Goal: Task Accomplishment & Management: Manage account settings

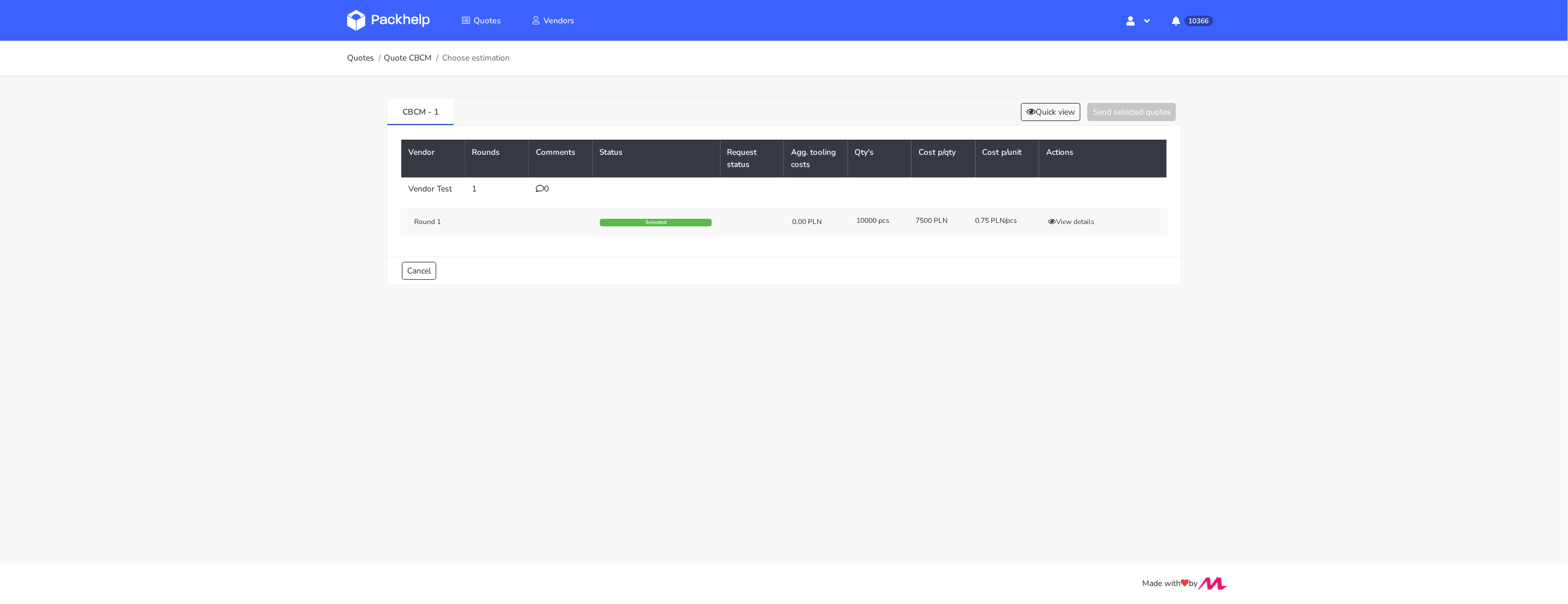
click at [397, 30] on img at bounding box center [388, 20] width 83 height 21
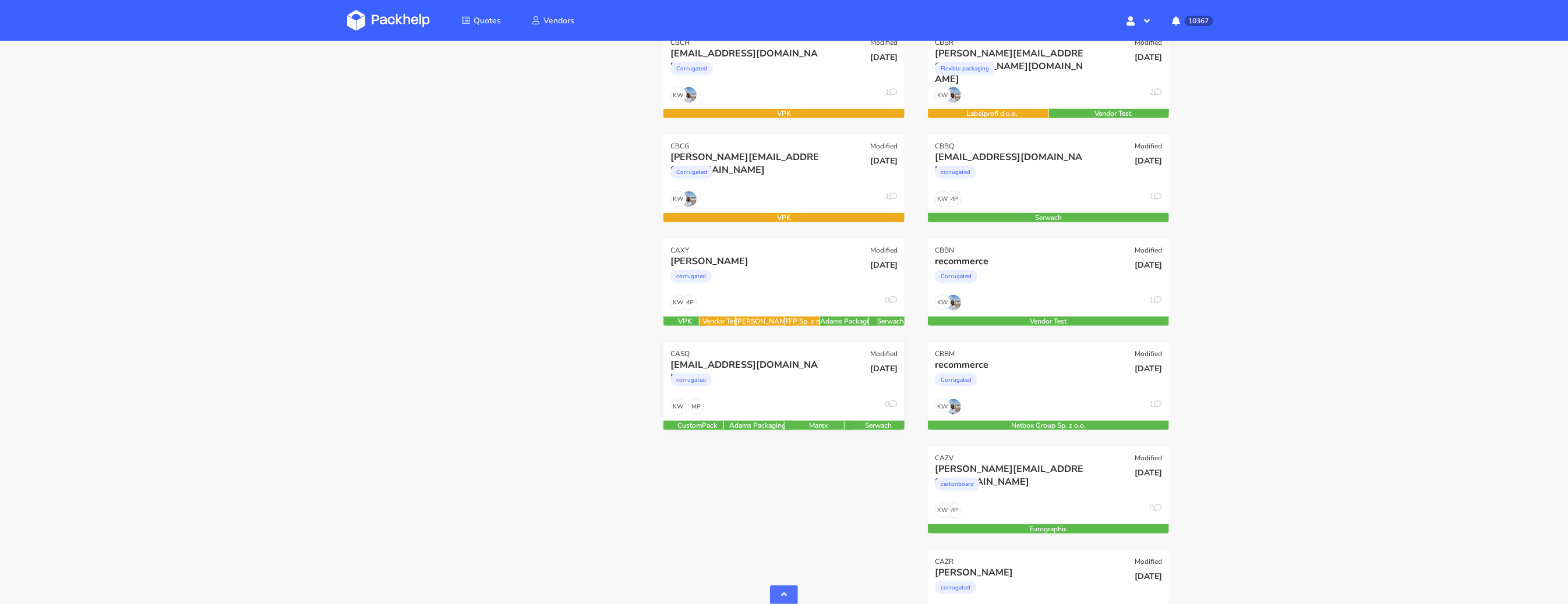
scroll to position [351, 0]
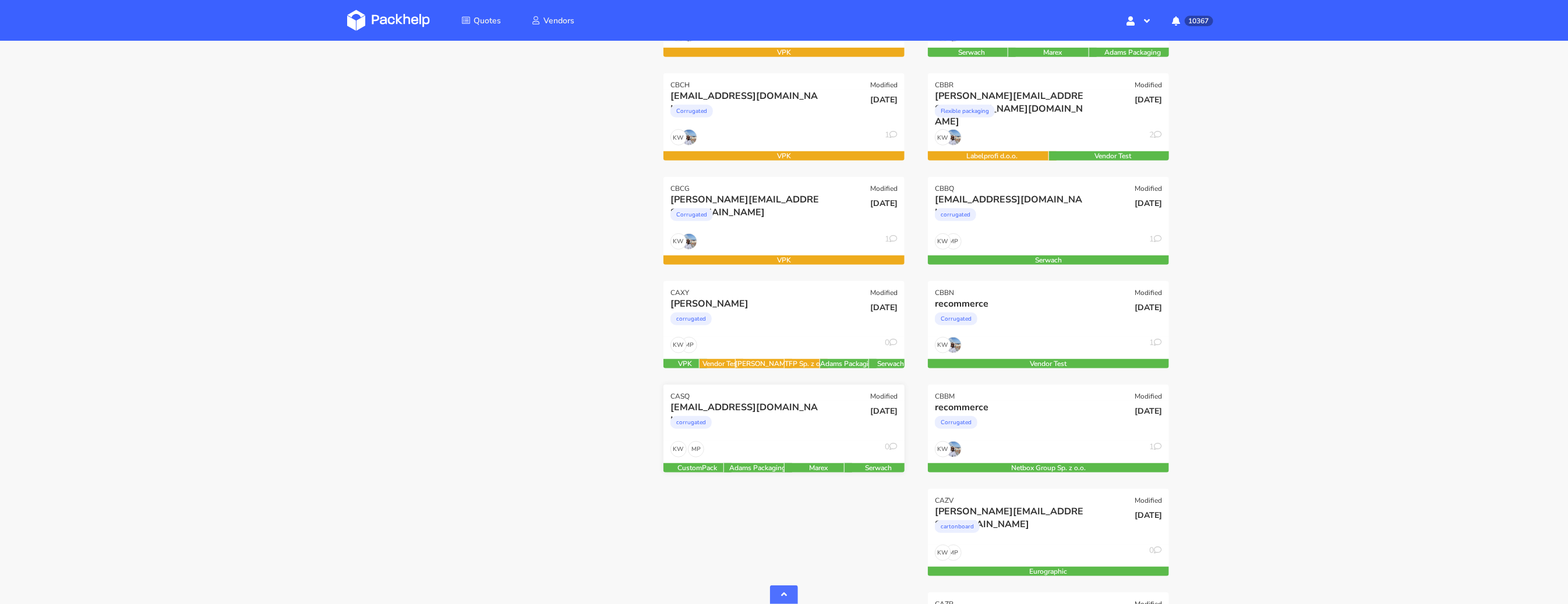
click at [766, 420] on div "corrugated" at bounding box center [747, 425] width 155 height 23
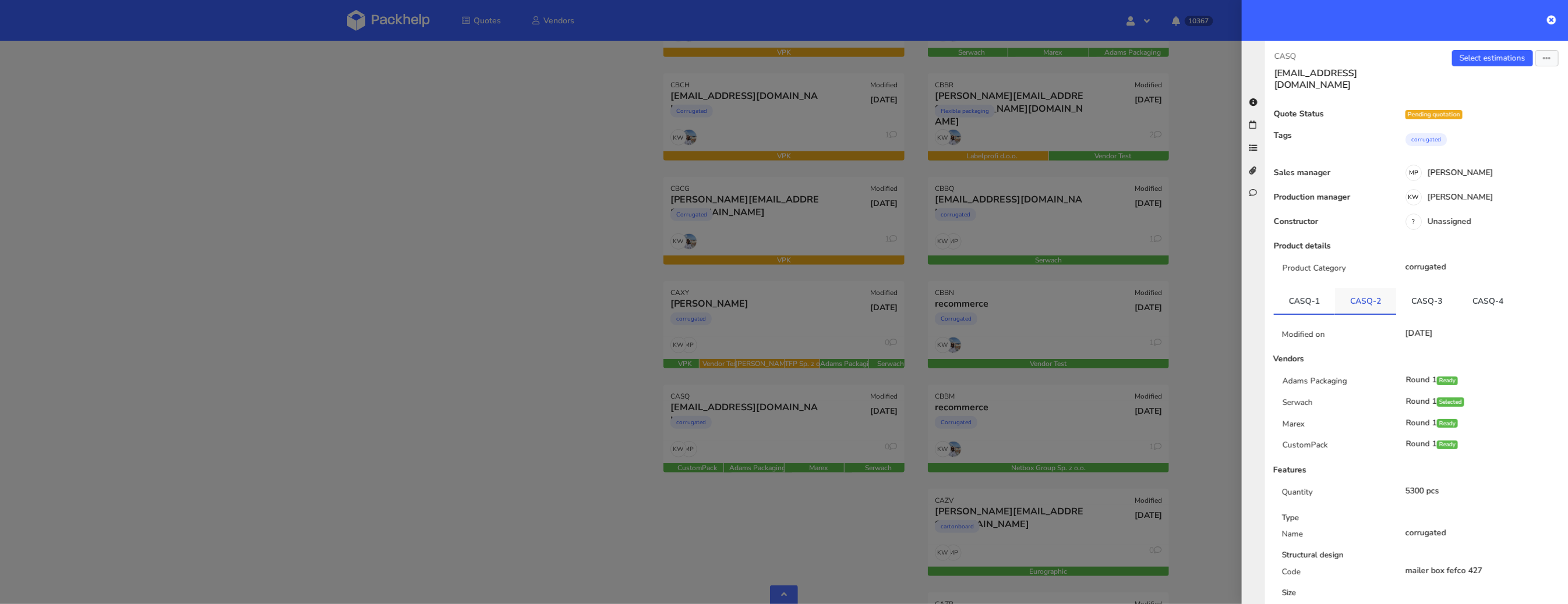
click at [1365, 296] on link "CASQ-2" at bounding box center [1365, 301] width 61 height 26
click at [1424, 296] on link "CASQ-3" at bounding box center [1427, 301] width 61 height 26
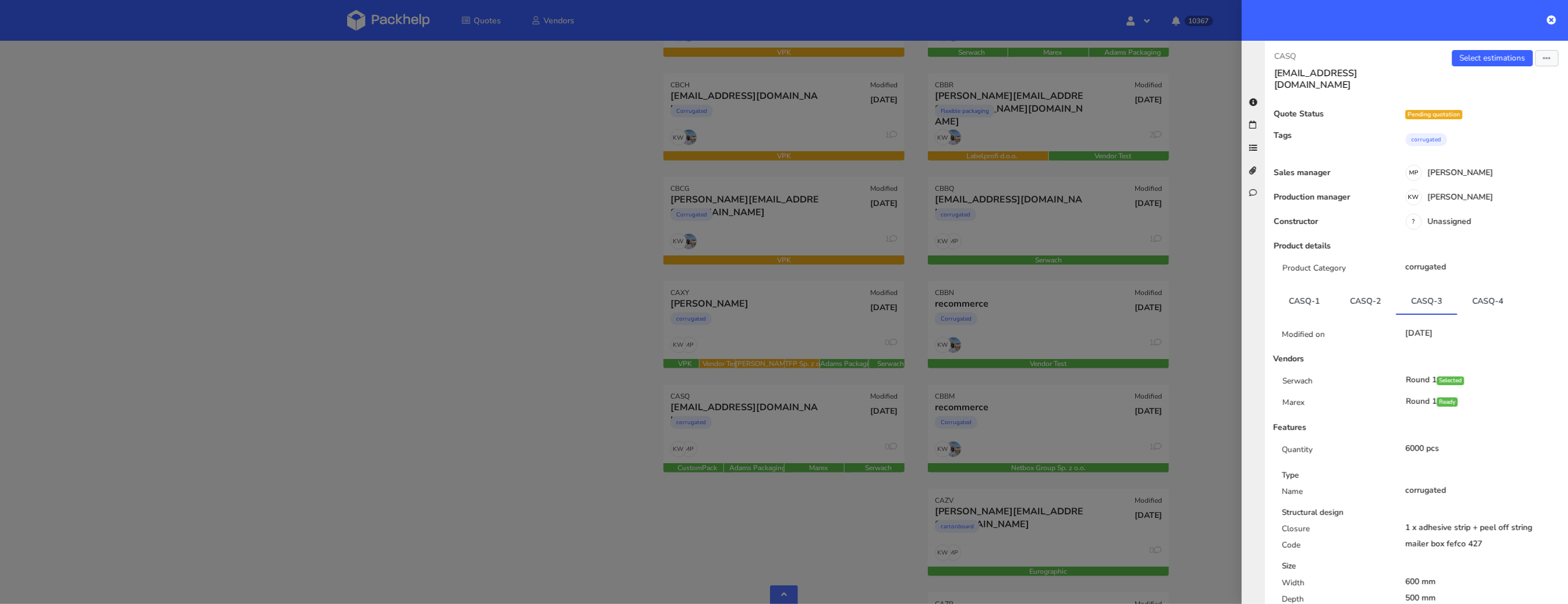
click at [1505, 315] on div "Modified on 22 Jul 2025 Vendors Serwach Round 1 Selected Marex Round 1 Ready Fe…" at bounding box center [1416, 589] width 285 height 547
click at [1475, 288] on link "CASQ-4" at bounding box center [1488, 301] width 61 height 26
click at [1437, 288] on link "CASQ-3" at bounding box center [1427, 301] width 61 height 26
click at [1348, 288] on link "CASQ-2" at bounding box center [1365, 301] width 61 height 26
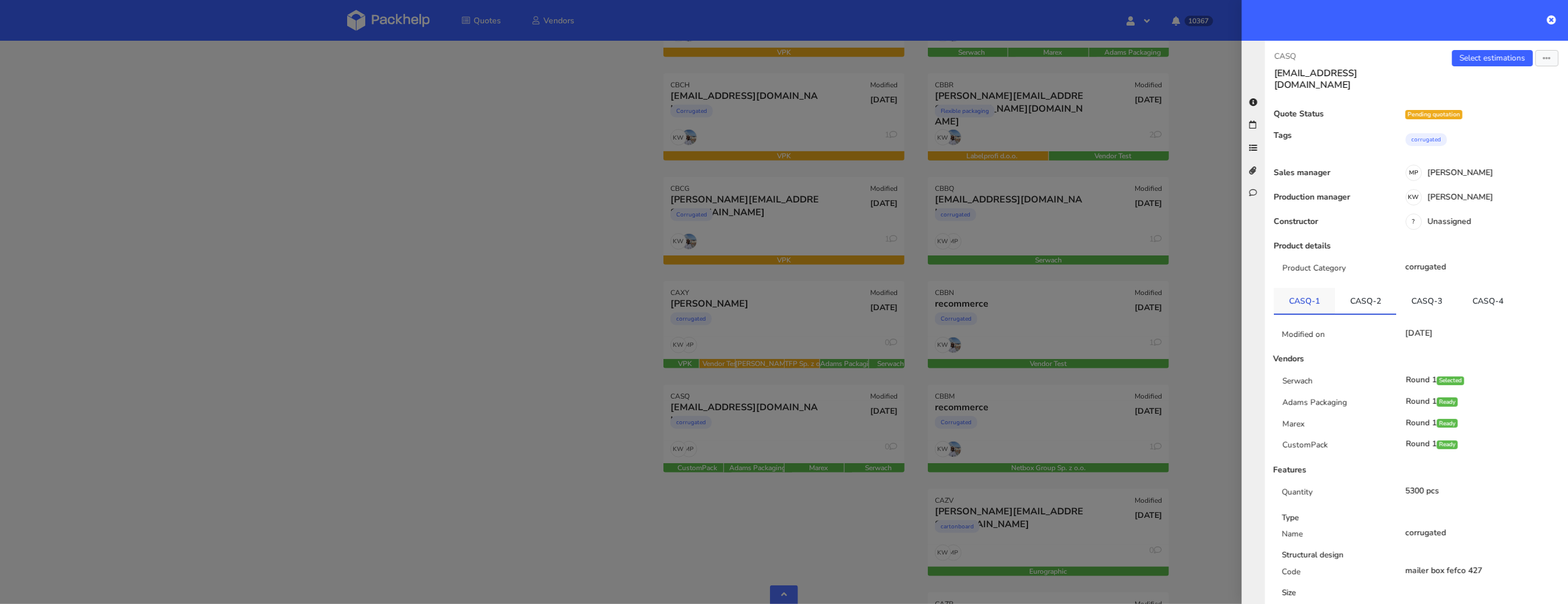
click at [1303, 289] on link "CASQ-1" at bounding box center [1304, 301] width 61 height 26
click at [711, 437] on div at bounding box center [784, 302] width 1568 height 604
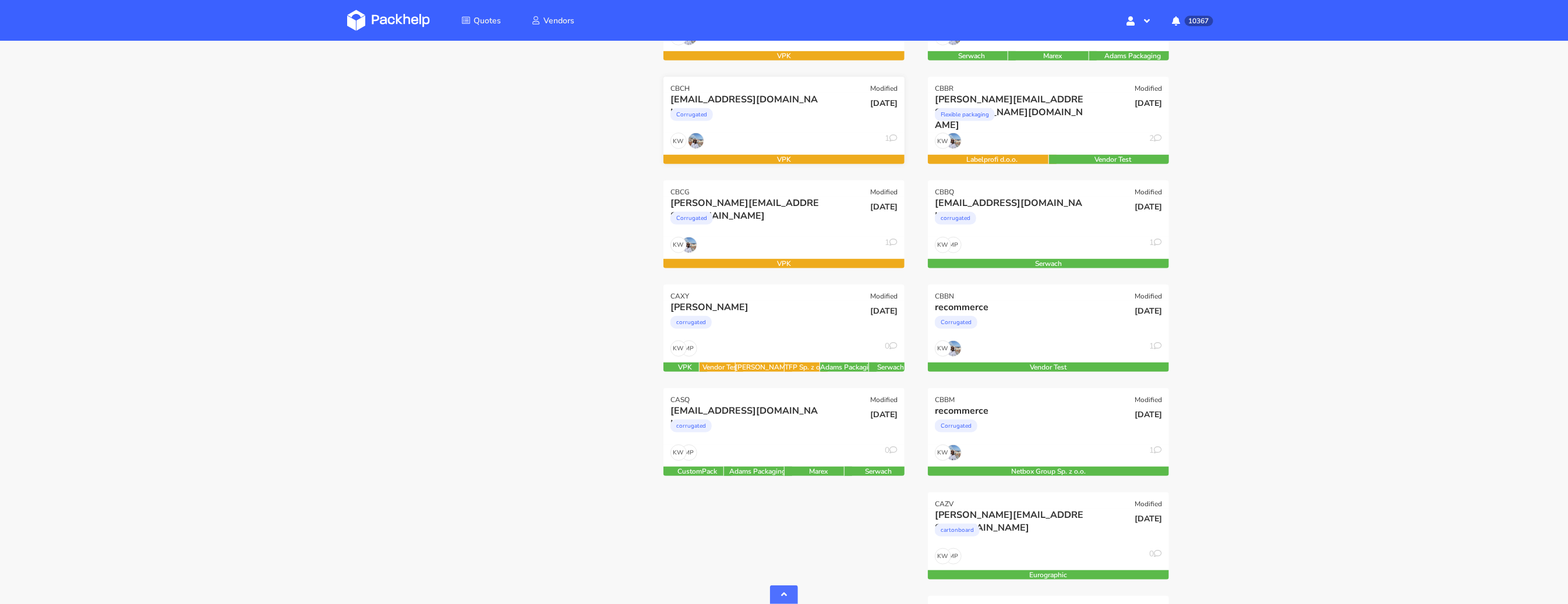
scroll to position [390, 0]
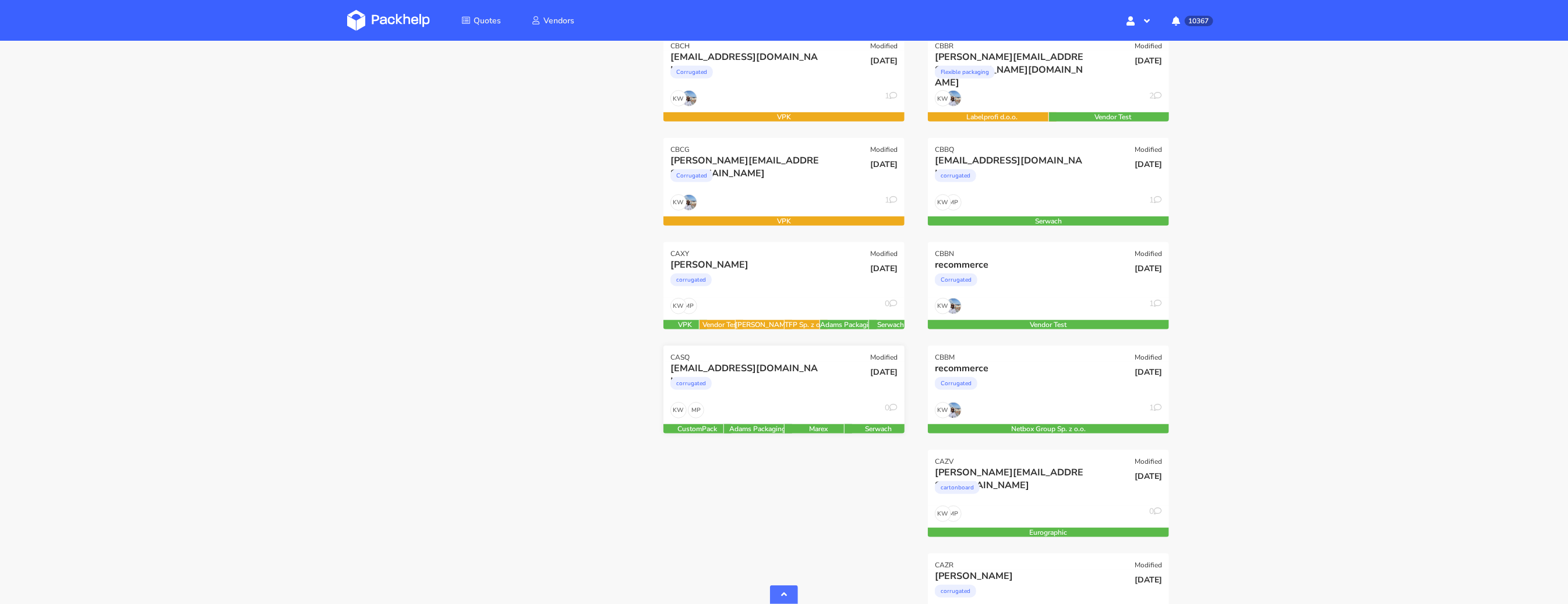
click at [782, 404] on div "MP KW 0" at bounding box center [784, 413] width 241 height 22
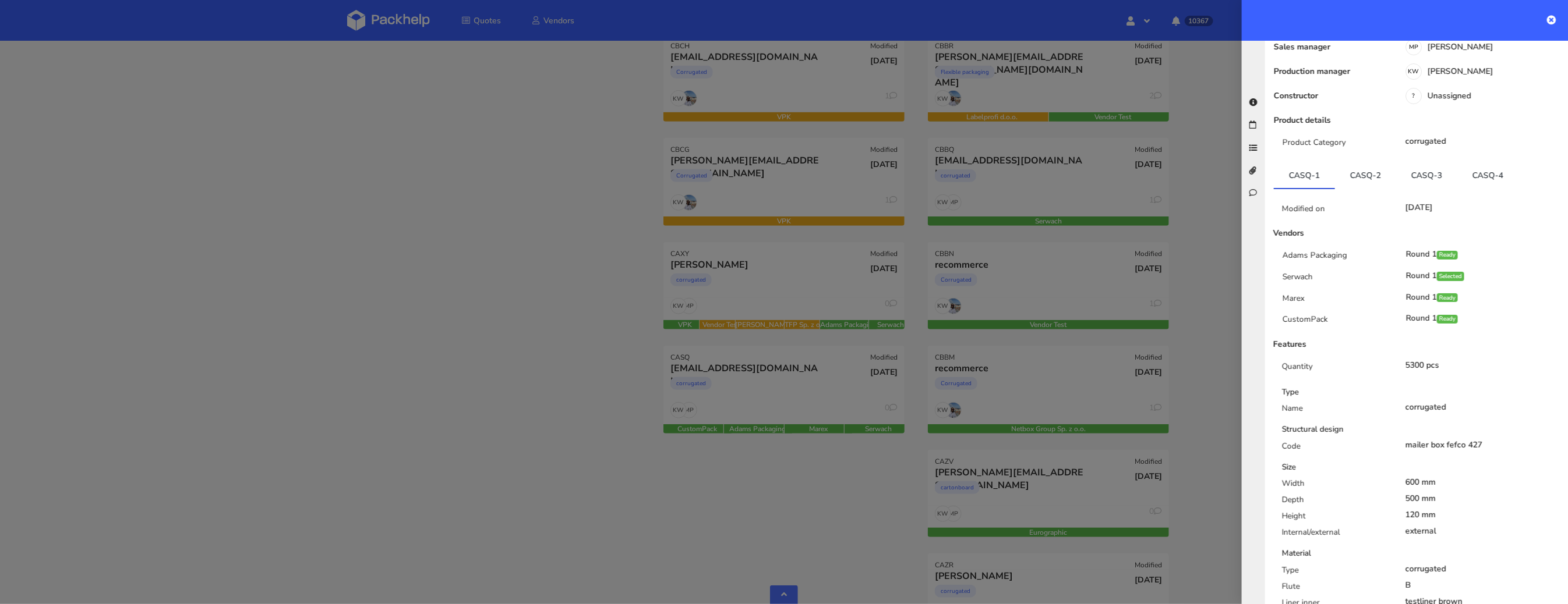
scroll to position [125, 0]
click at [1371, 175] on link "CASQ-2" at bounding box center [1365, 176] width 61 height 26
click at [1433, 175] on link "CASQ-3" at bounding box center [1427, 176] width 61 height 26
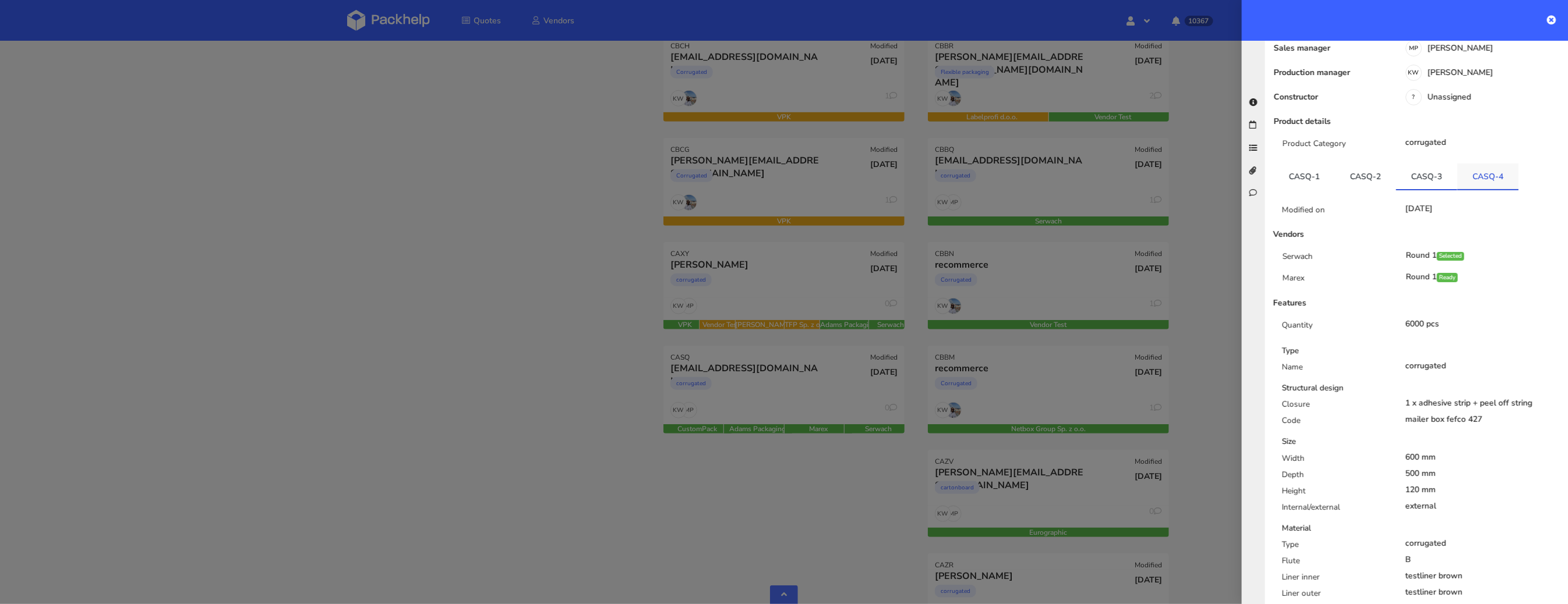
click at [1471, 169] on link "CASQ-4" at bounding box center [1488, 176] width 61 height 26
click at [1320, 282] on div "Modified on 22 Jul 2025 Vendors Marex Round 1 Selected Serwach Round 1 Ready Fe…" at bounding box center [1416, 454] width 285 height 527
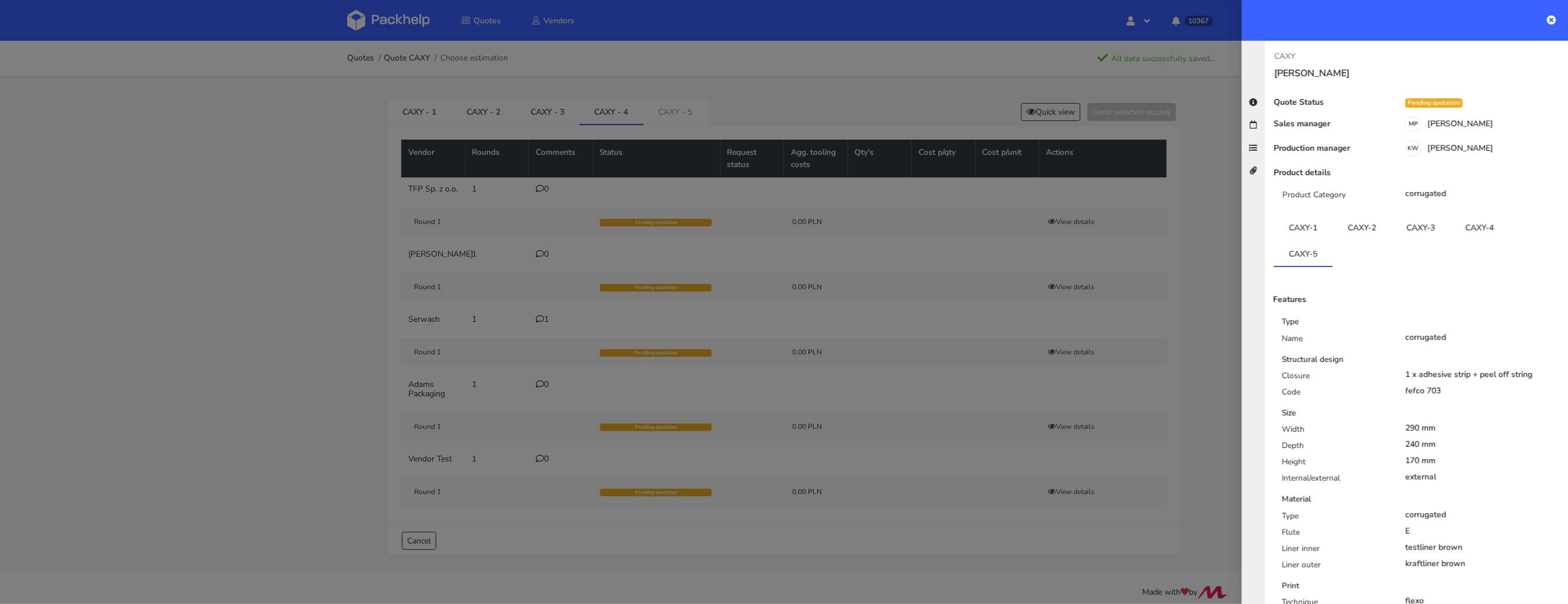
scroll to position [224, 0]
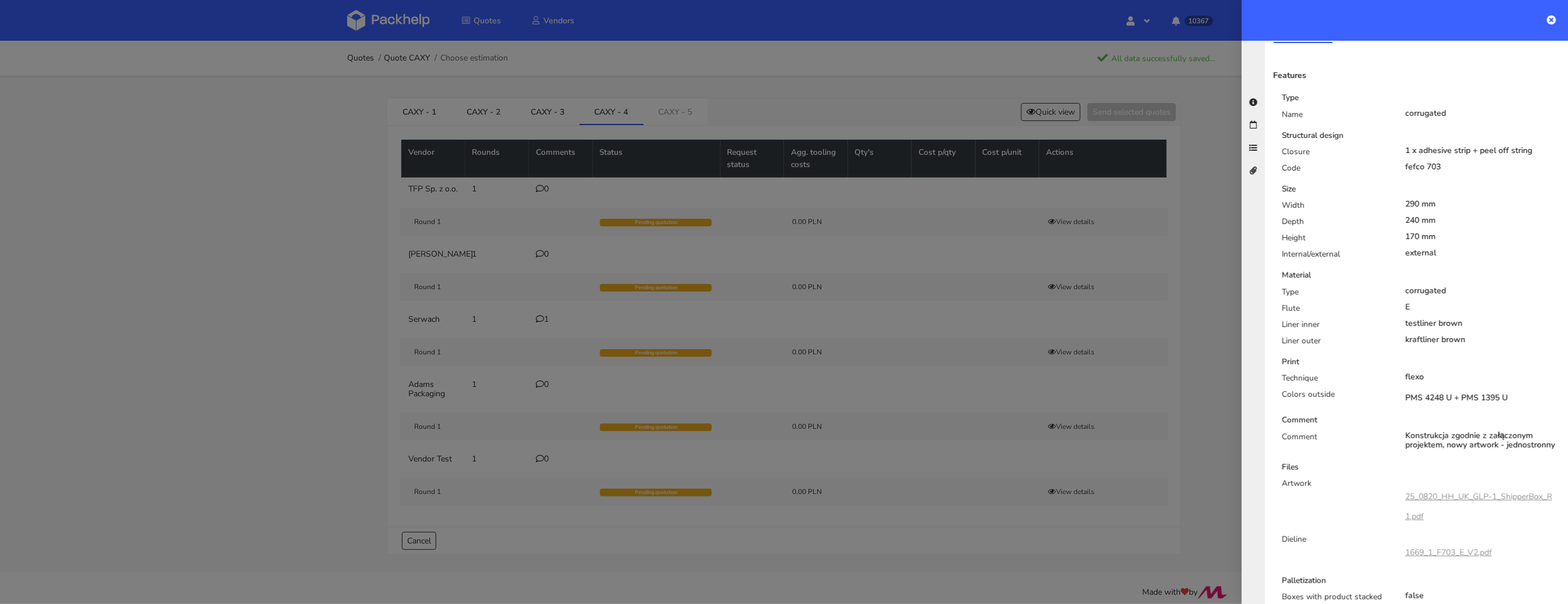
click at [478, 214] on div at bounding box center [784, 302] width 1568 height 604
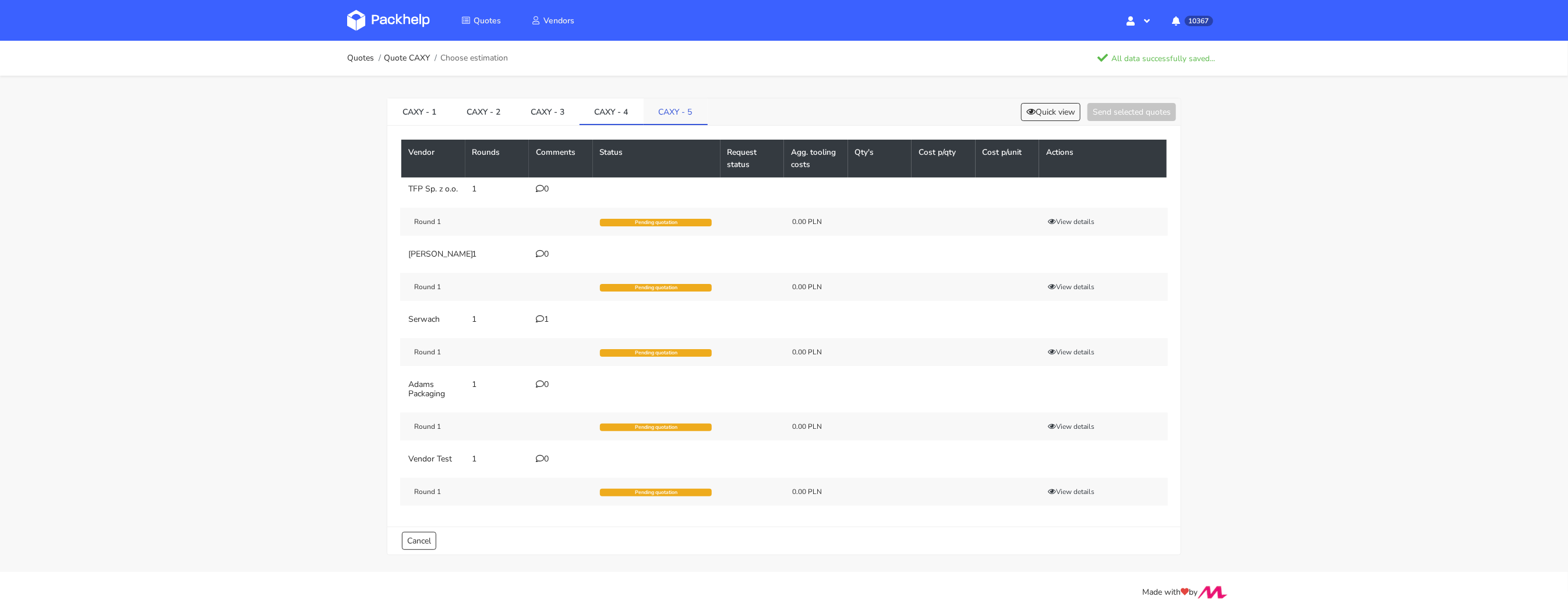
click at [674, 116] on link "CAXY - 5" at bounding box center [675, 111] width 64 height 26
click at [642, 116] on link "CAXY - 4" at bounding box center [611, 111] width 64 height 26
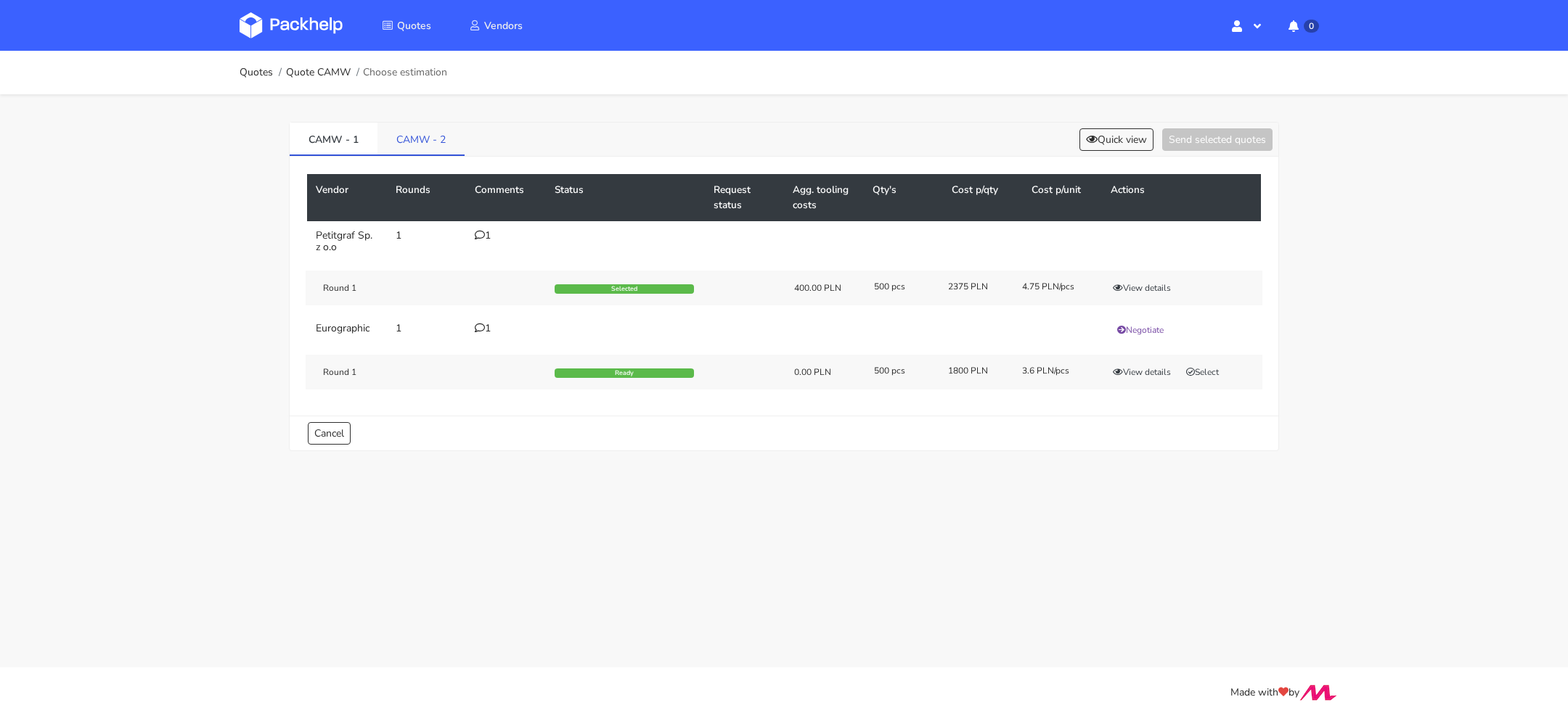
click at [420, 141] on link "CAMW - 2" at bounding box center [421, 139] width 87 height 32
click at [1129, 284] on button "View details" at bounding box center [1142, 287] width 71 height 14
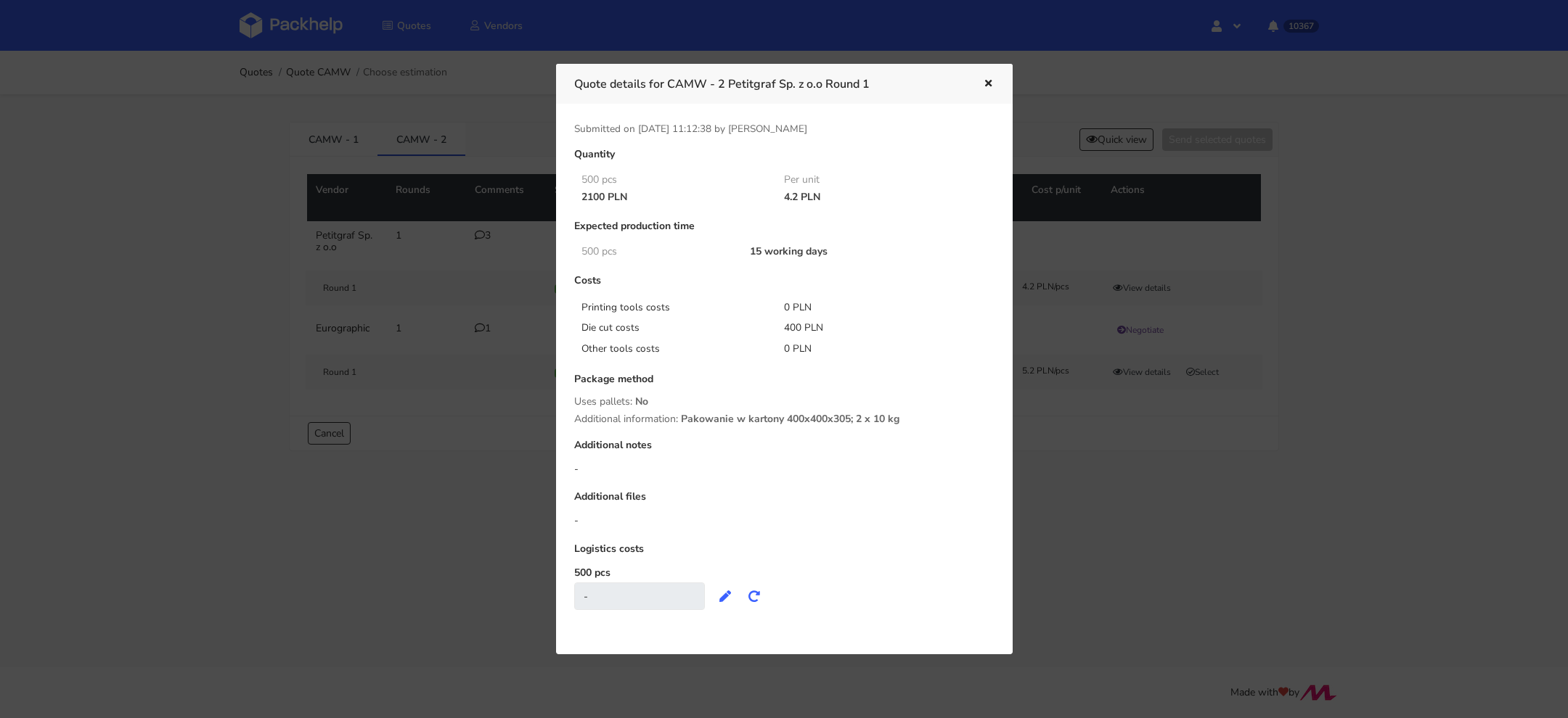
click at [1255, 495] on div at bounding box center [784, 359] width 1568 height 718
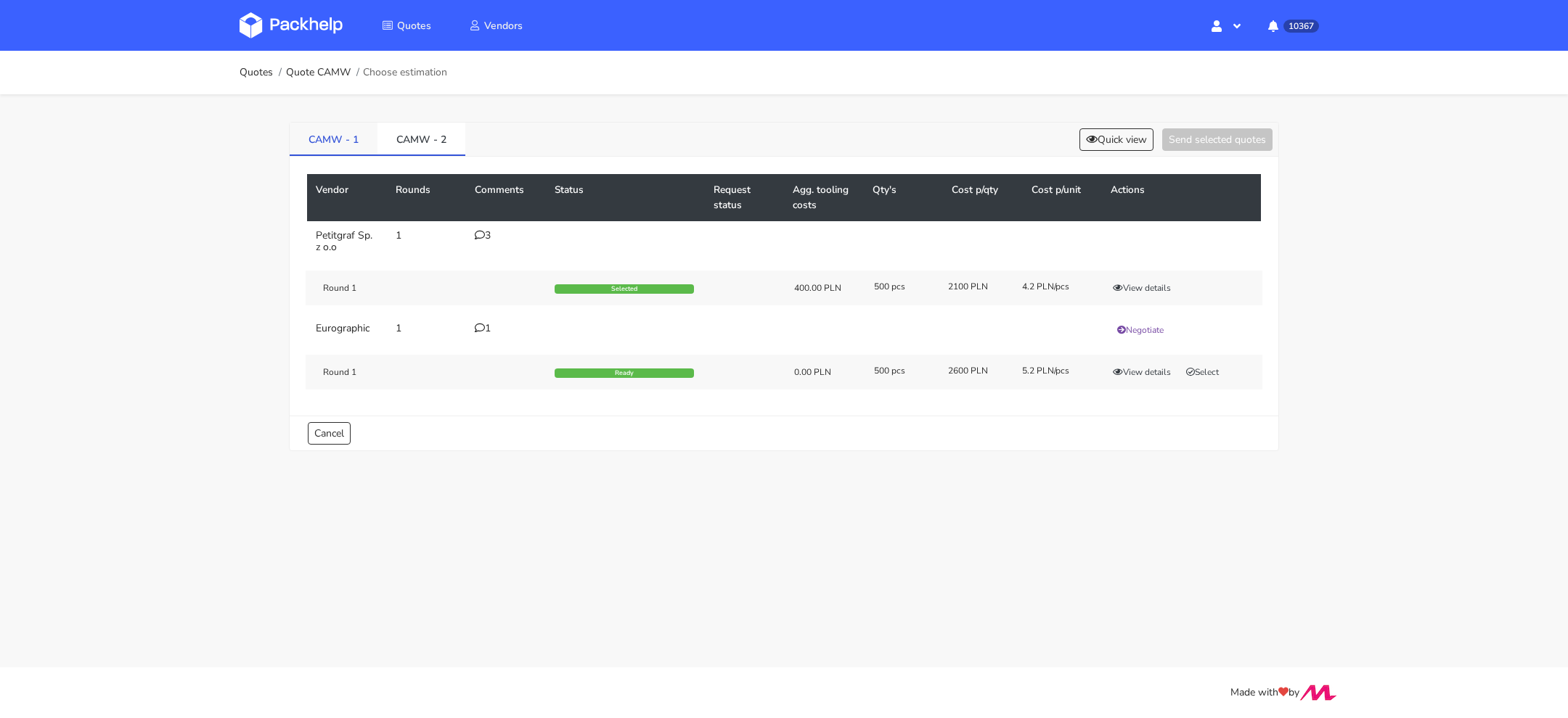
click at [344, 140] on link "CAMW - 1" at bounding box center [334, 139] width 88 height 32
click at [1139, 288] on button "View details" at bounding box center [1142, 287] width 71 height 14
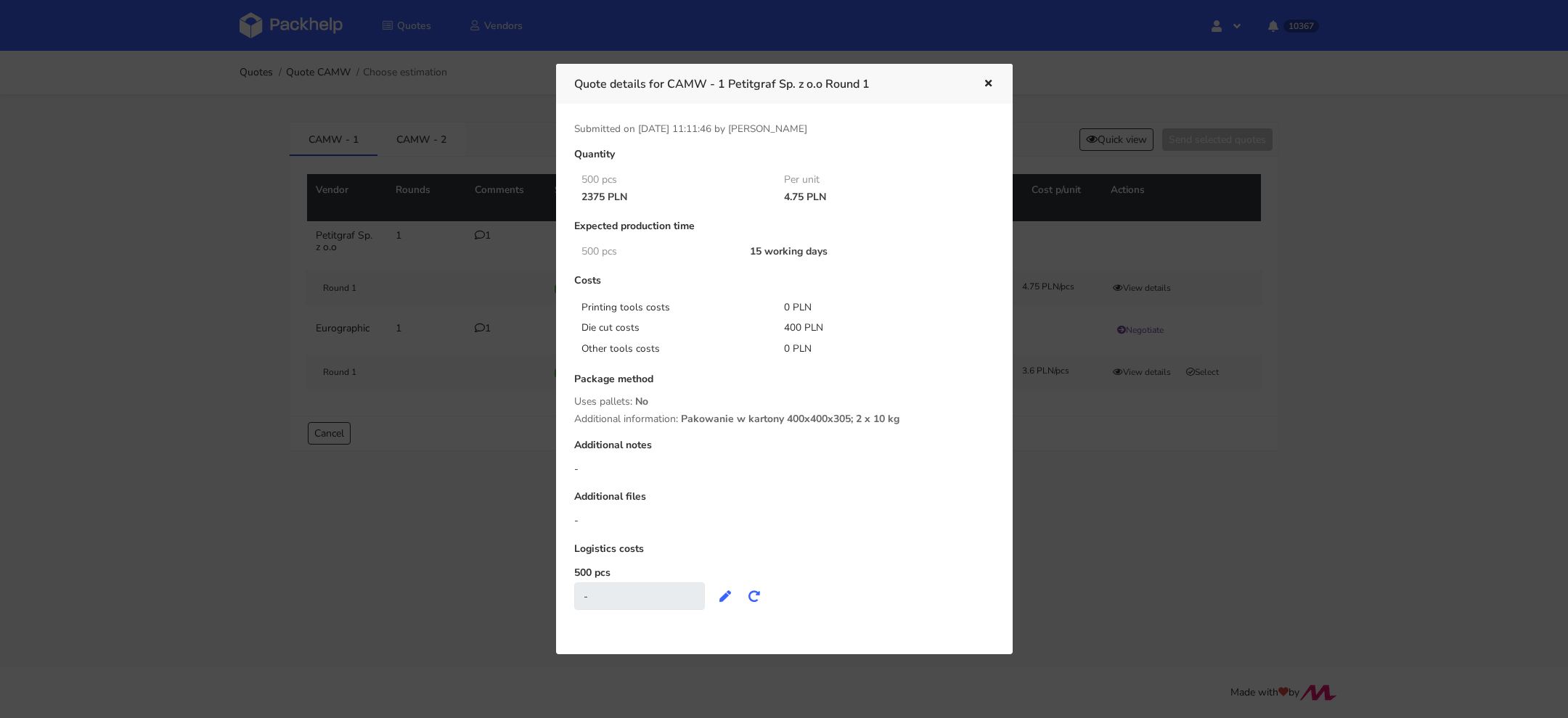
click at [1098, 597] on div at bounding box center [784, 359] width 1568 height 718
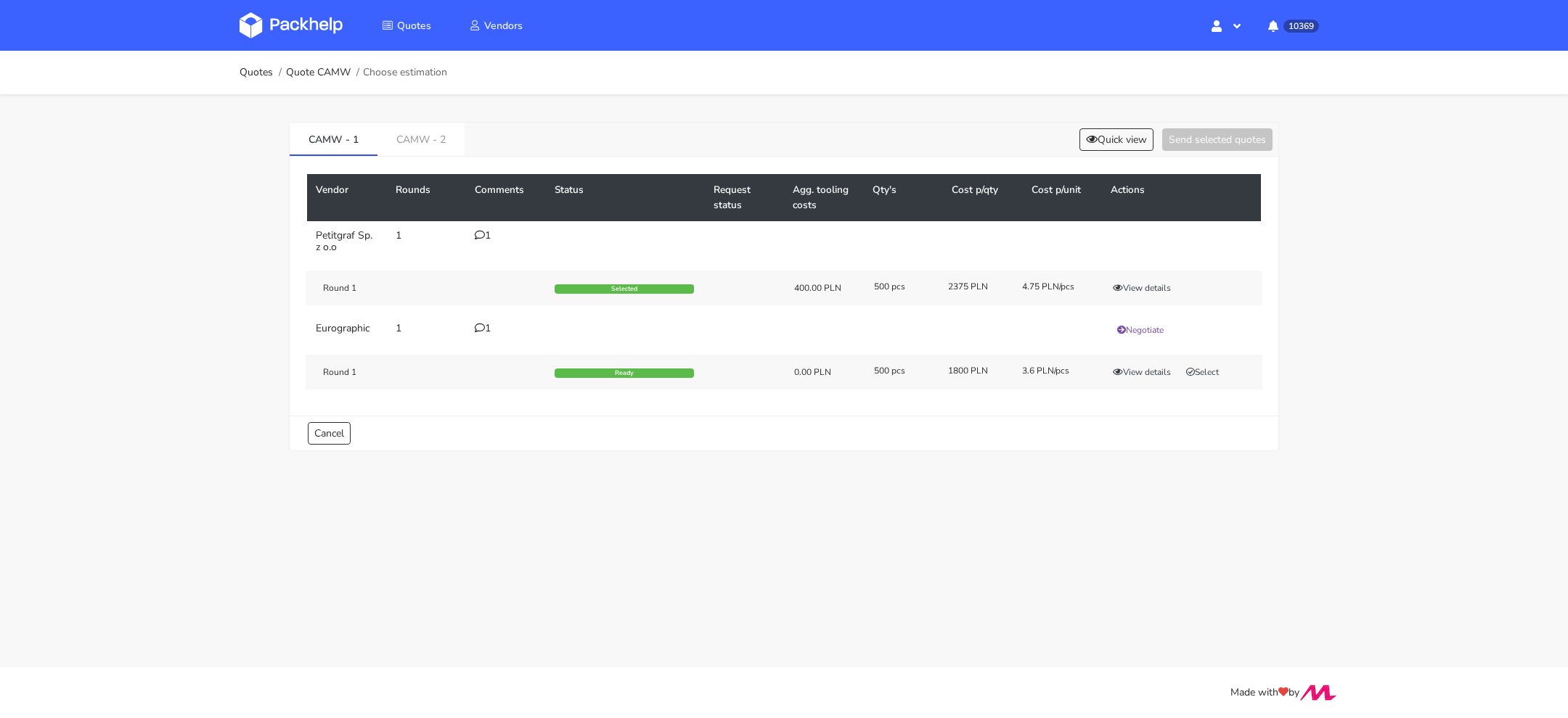
click at [303, 28] on img at bounding box center [291, 25] width 103 height 26
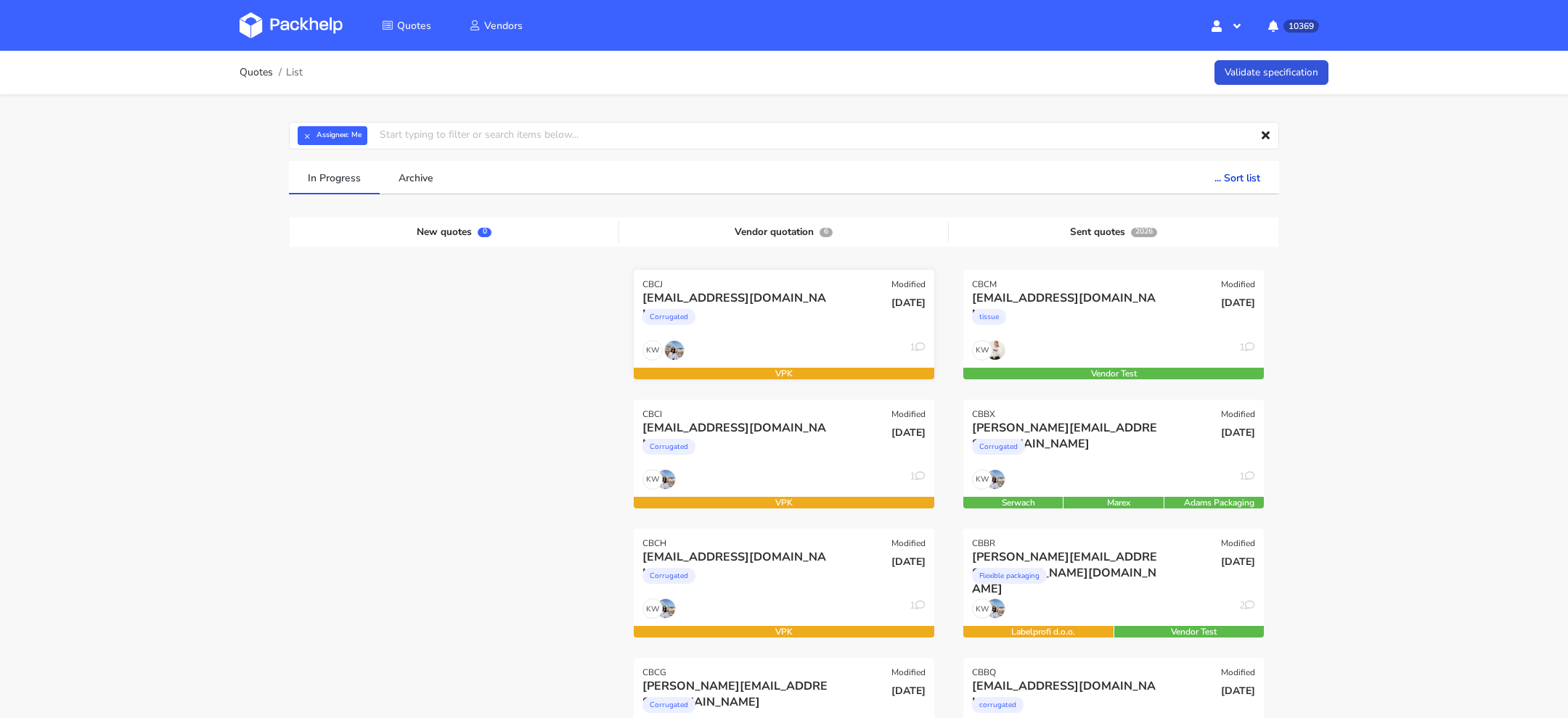
scroll to position [246, 0]
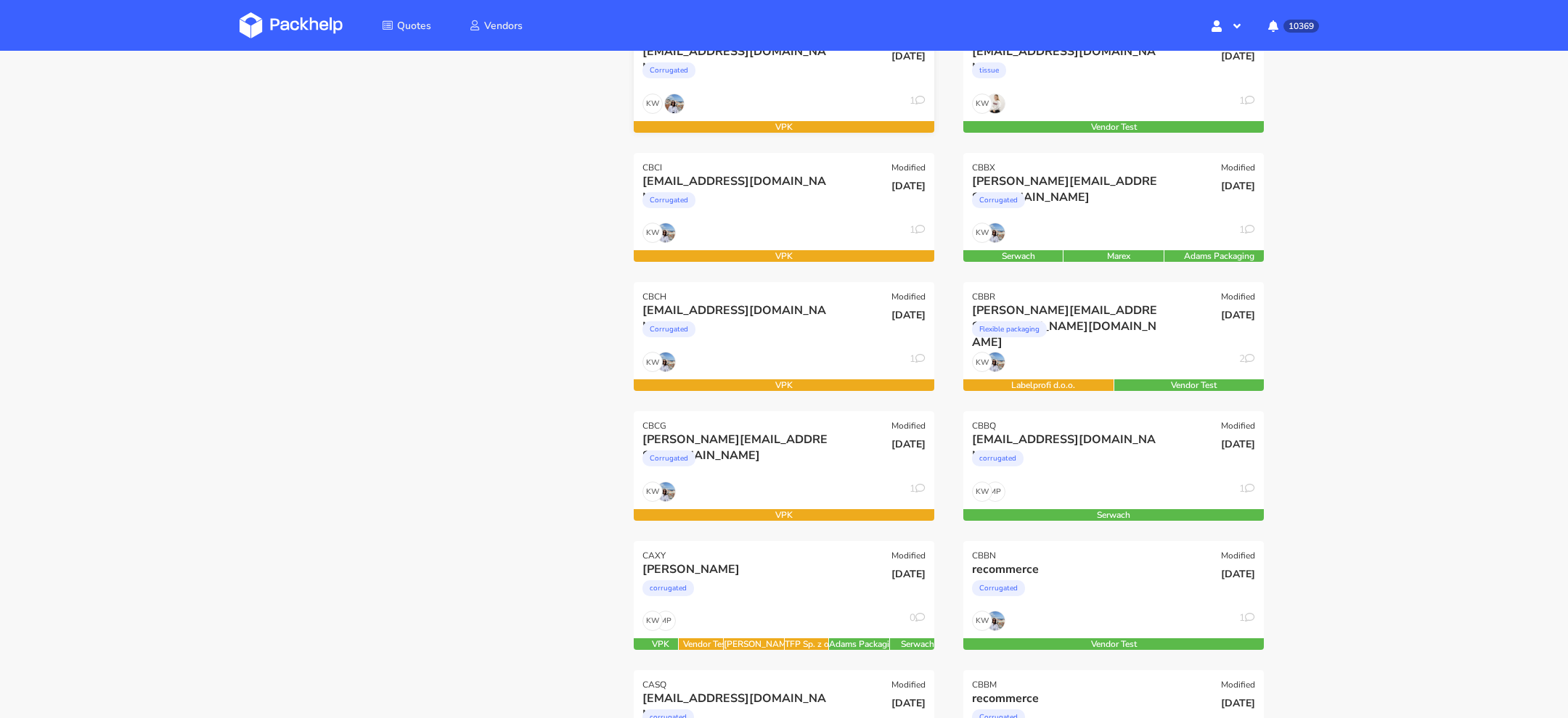
click at [793, 352] on div "KW 1" at bounding box center [784, 365] width 300 height 27
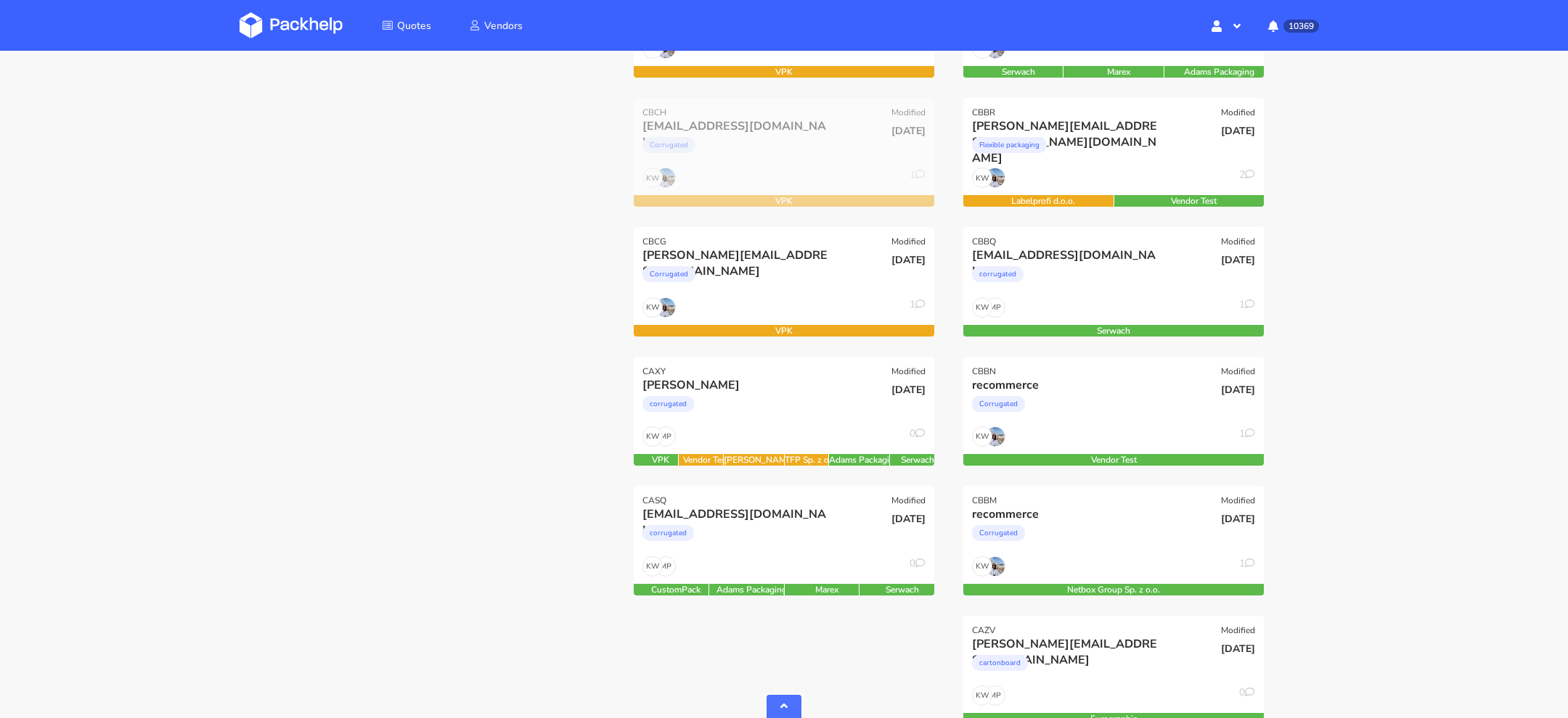
scroll to position [434, 0]
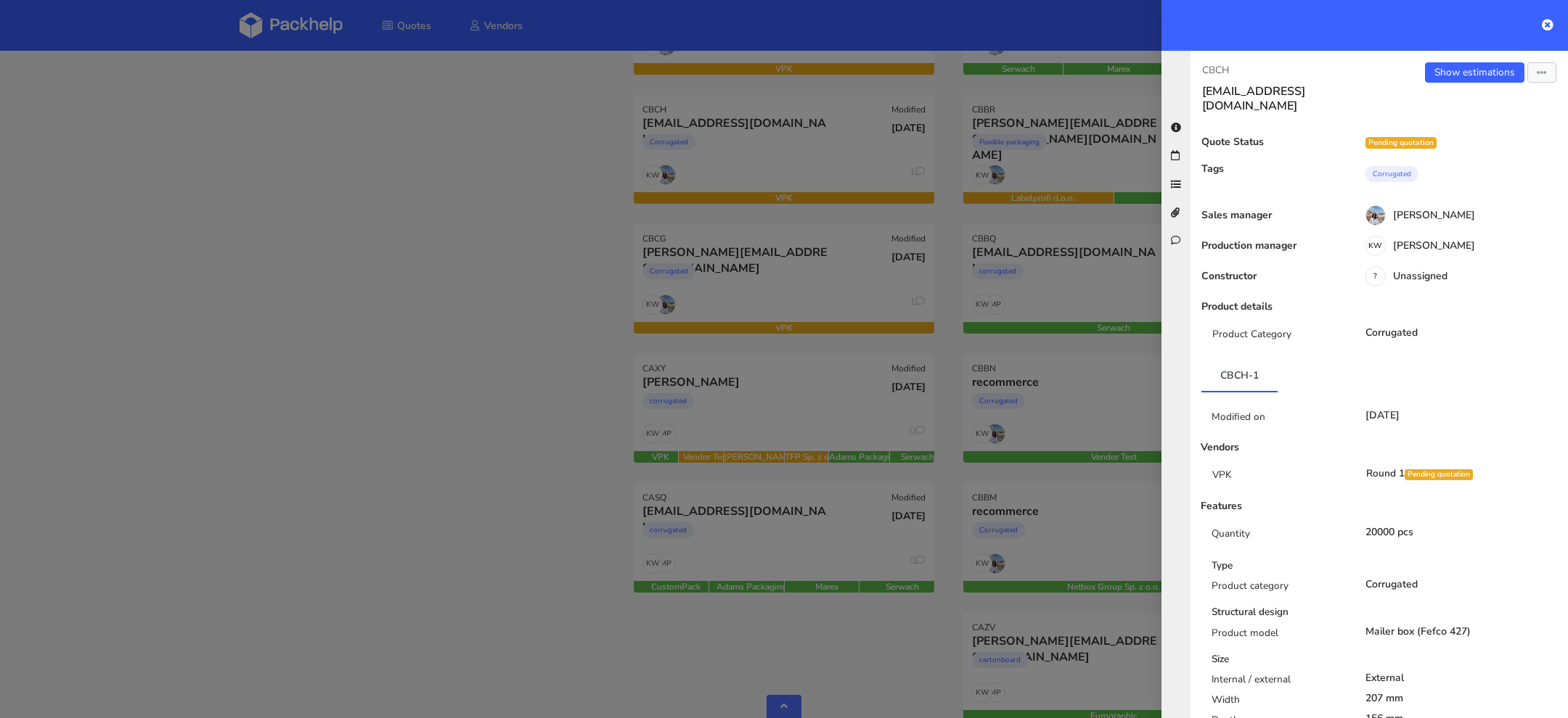
click at [784, 385] on div at bounding box center [784, 359] width 1568 height 718
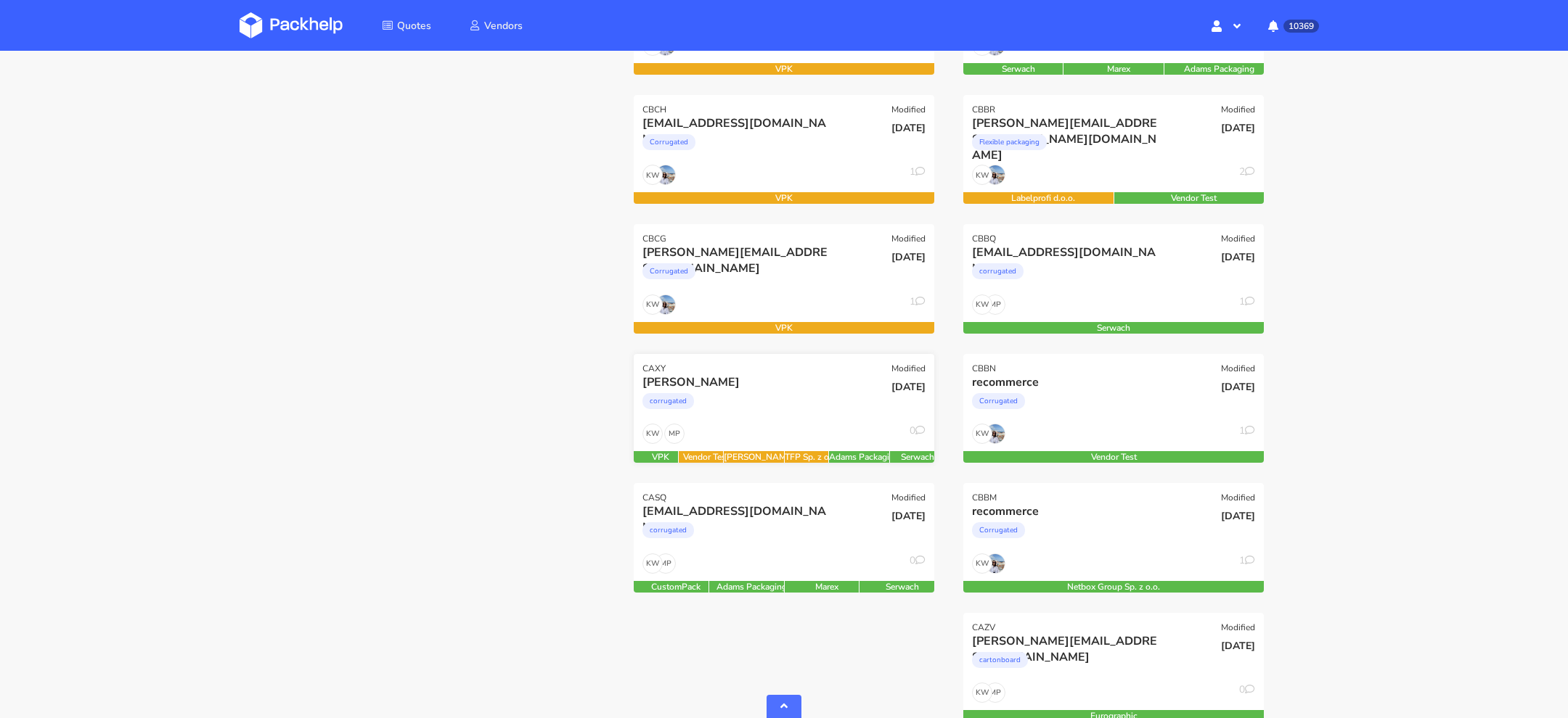
click at [784, 437] on div "MP KW 0" at bounding box center [784, 437] width 300 height 27
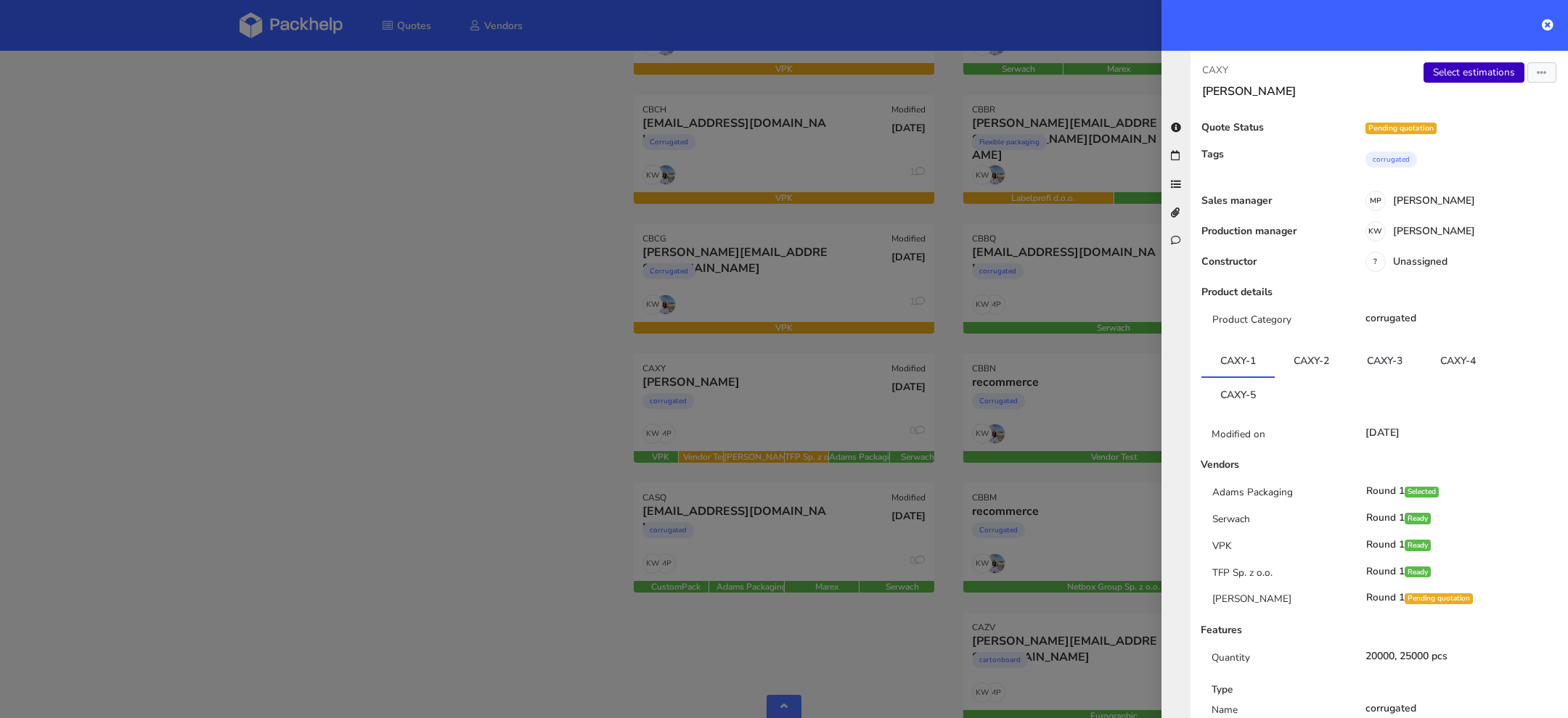
click at [1472, 76] on link "Select estimations" at bounding box center [1473, 72] width 101 height 20
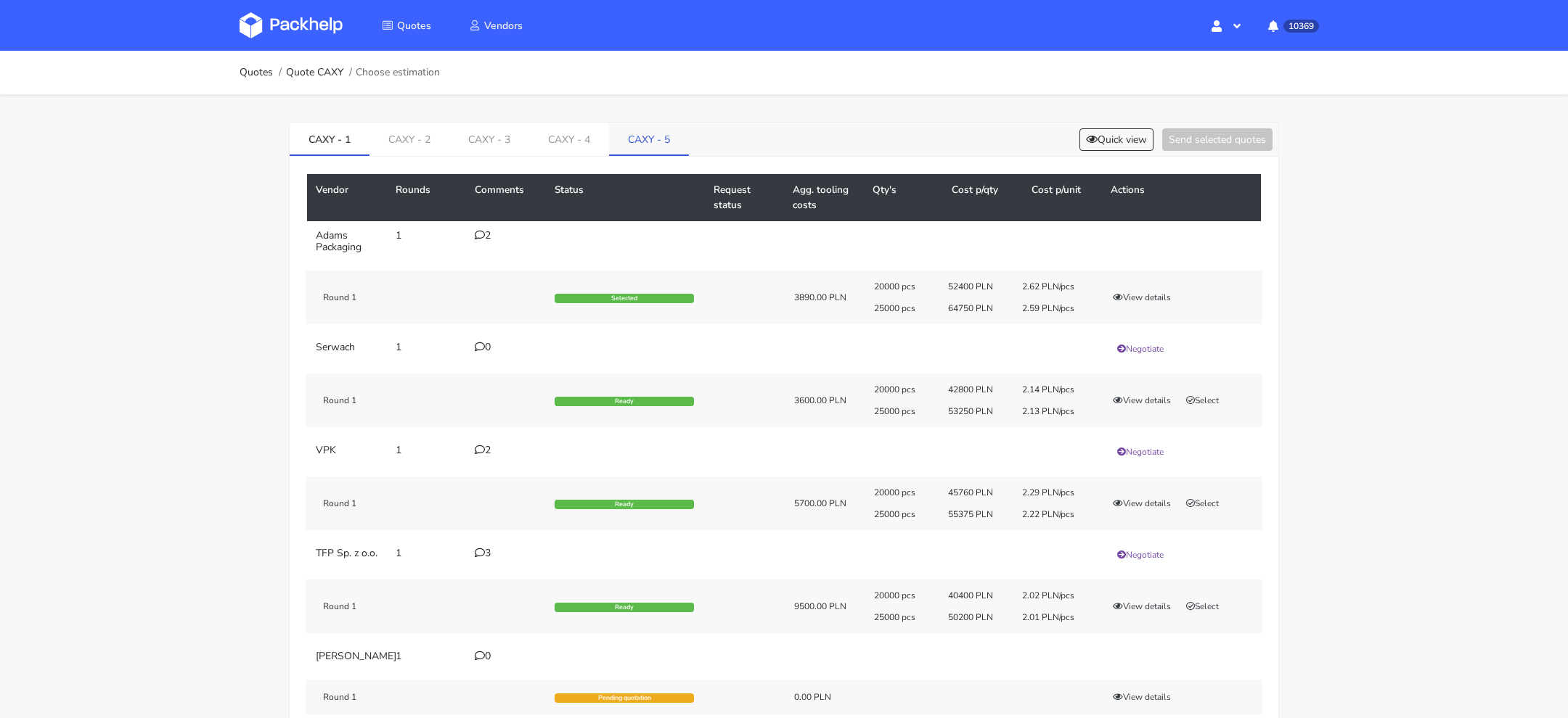
click at [671, 143] on link "CAXY - 5" at bounding box center [649, 139] width 80 height 32
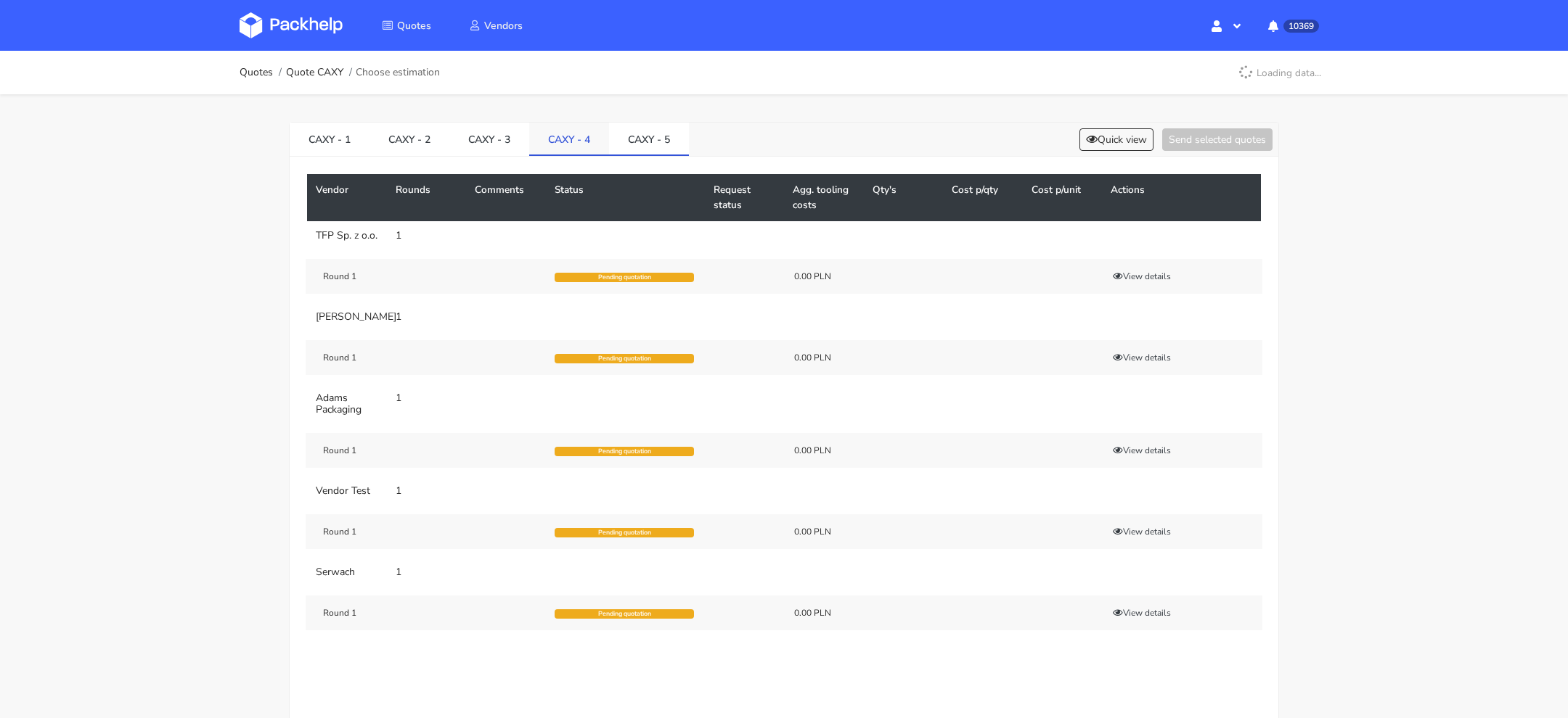
click at [561, 144] on link "CAXY - 4" at bounding box center [569, 139] width 80 height 32
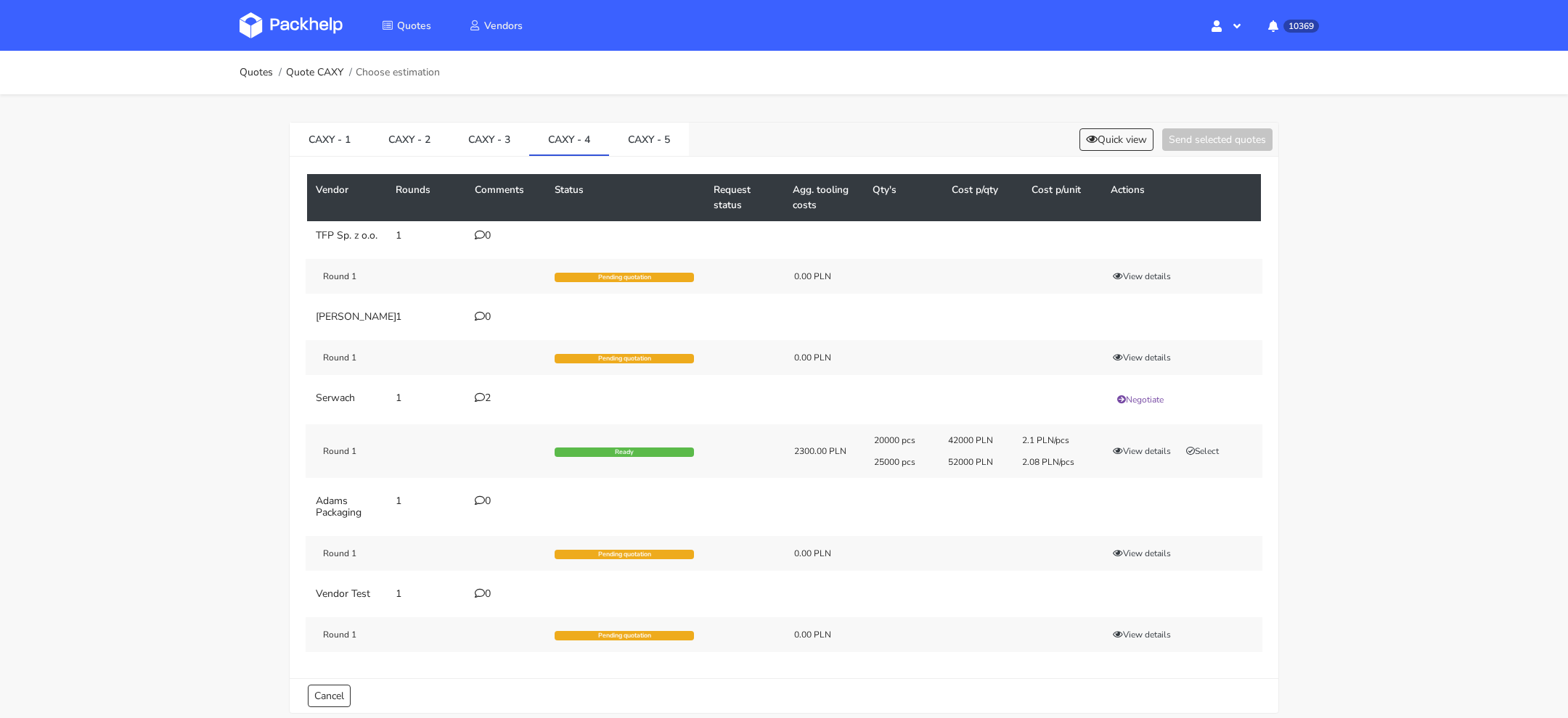
click at [479, 404] on div "2" at bounding box center [506, 398] width 62 height 11
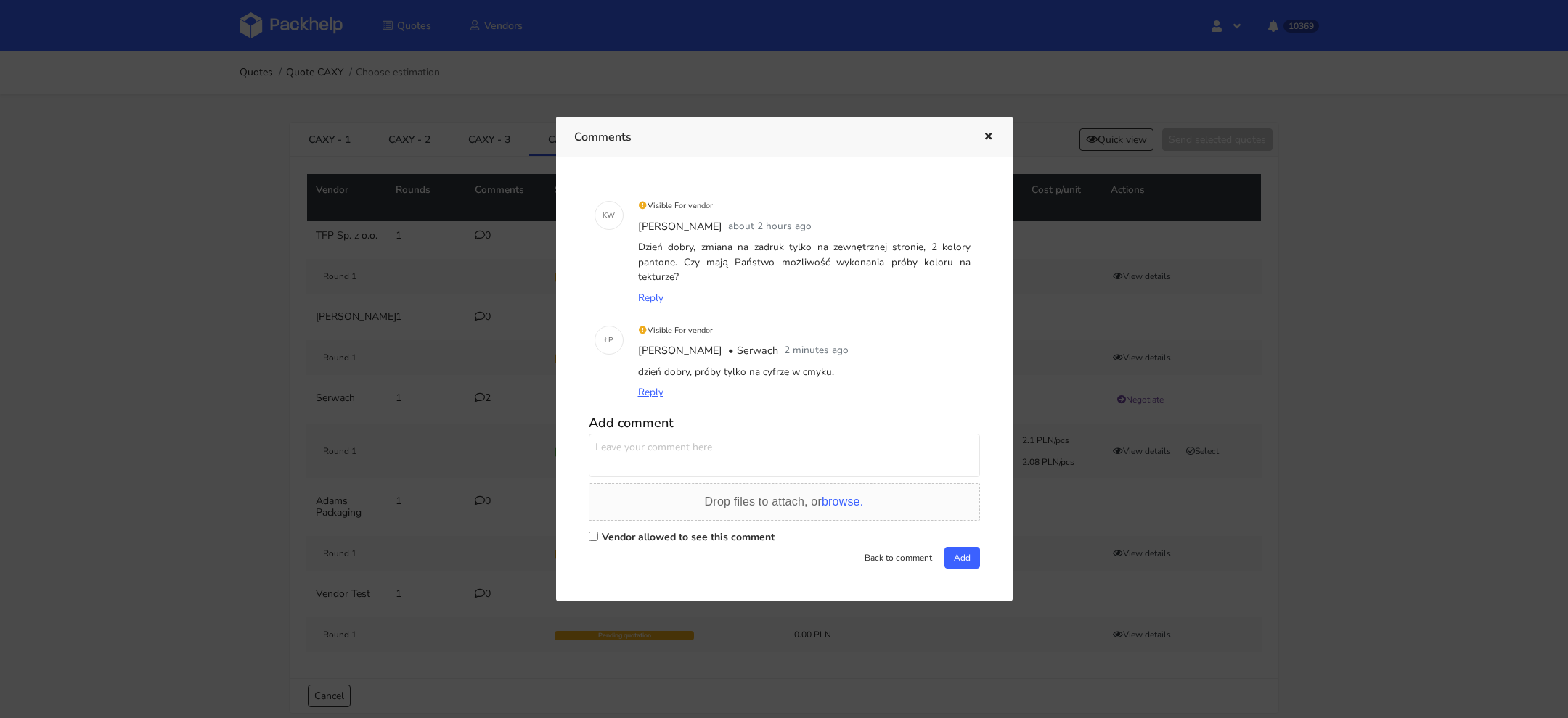
click at [658, 396] on span "Reply" at bounding box center [650, 392] width 25 height 14
click at [593, 534] on input "Vendor allowed to see this comment" at bounding box center [593, 536] width 9 height 9
checkbox input "true"
click at [635, 464] on textarea at bounding box center [784, 455] width 391 height 43
type textarea "To nie musi być zadruk z grafiką klienta, po prostu wymaz koloru na szarej tekt…"
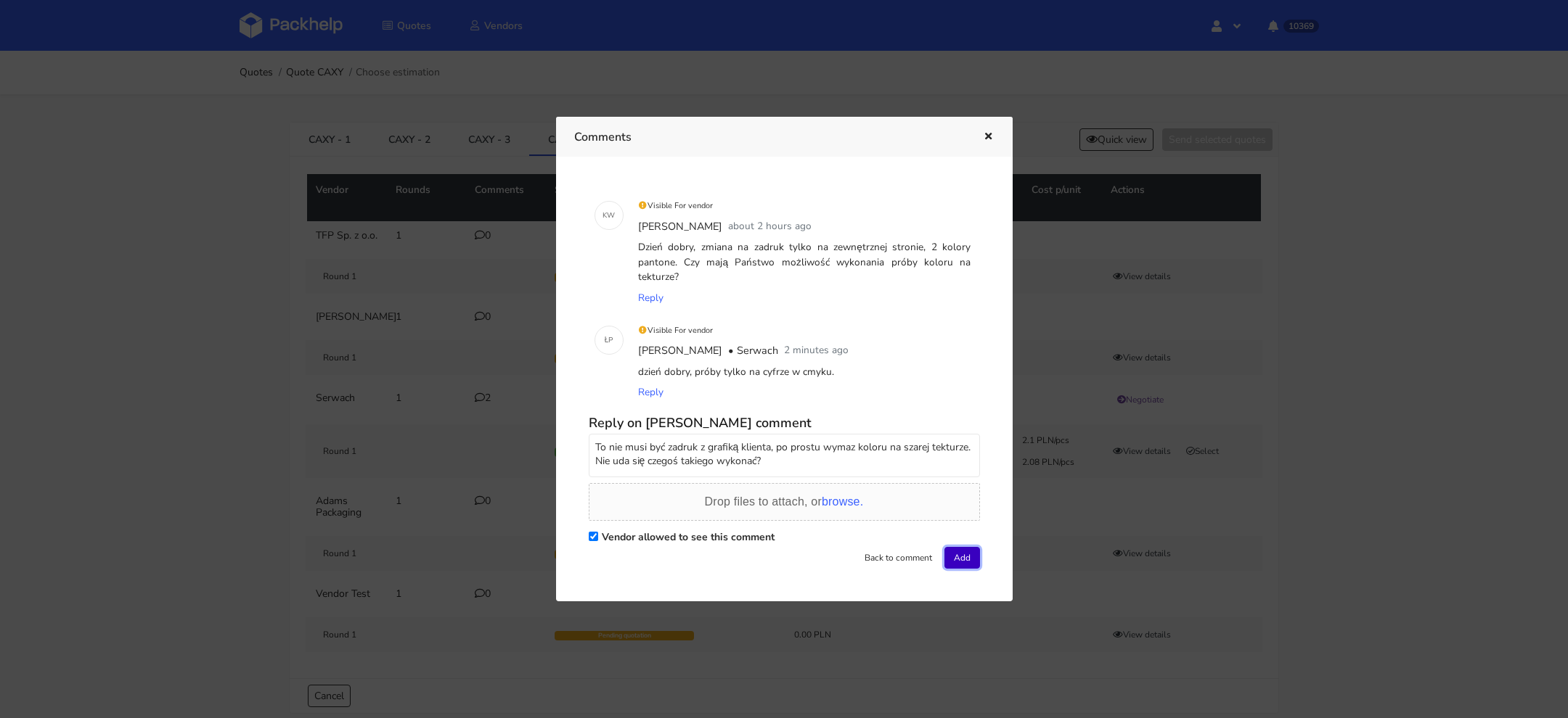
click at [944, 555] on button "Add" at bounding box center [962, 558] width 36 height 22
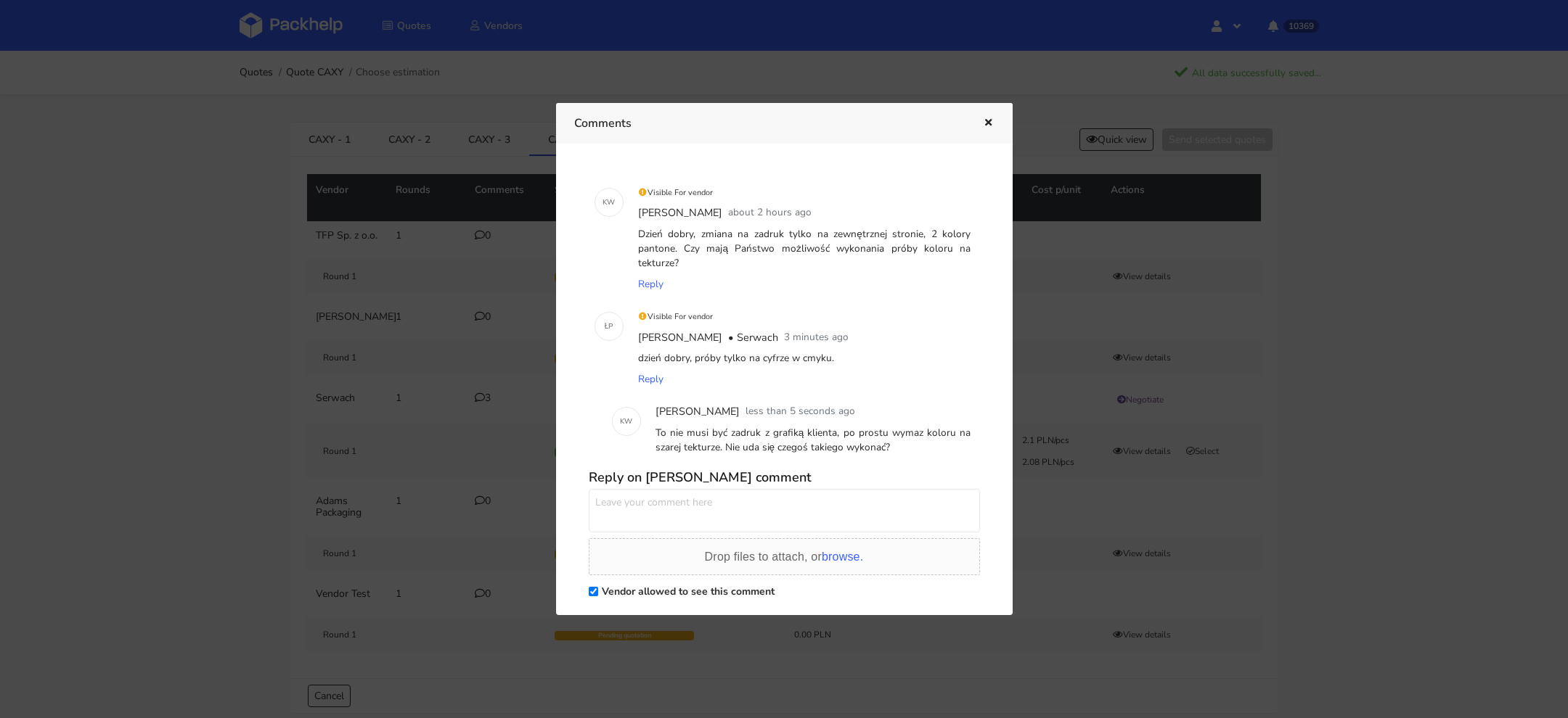
click at [991, 121] on icon "button" at bounding box center [988, 123] width 12 height 10
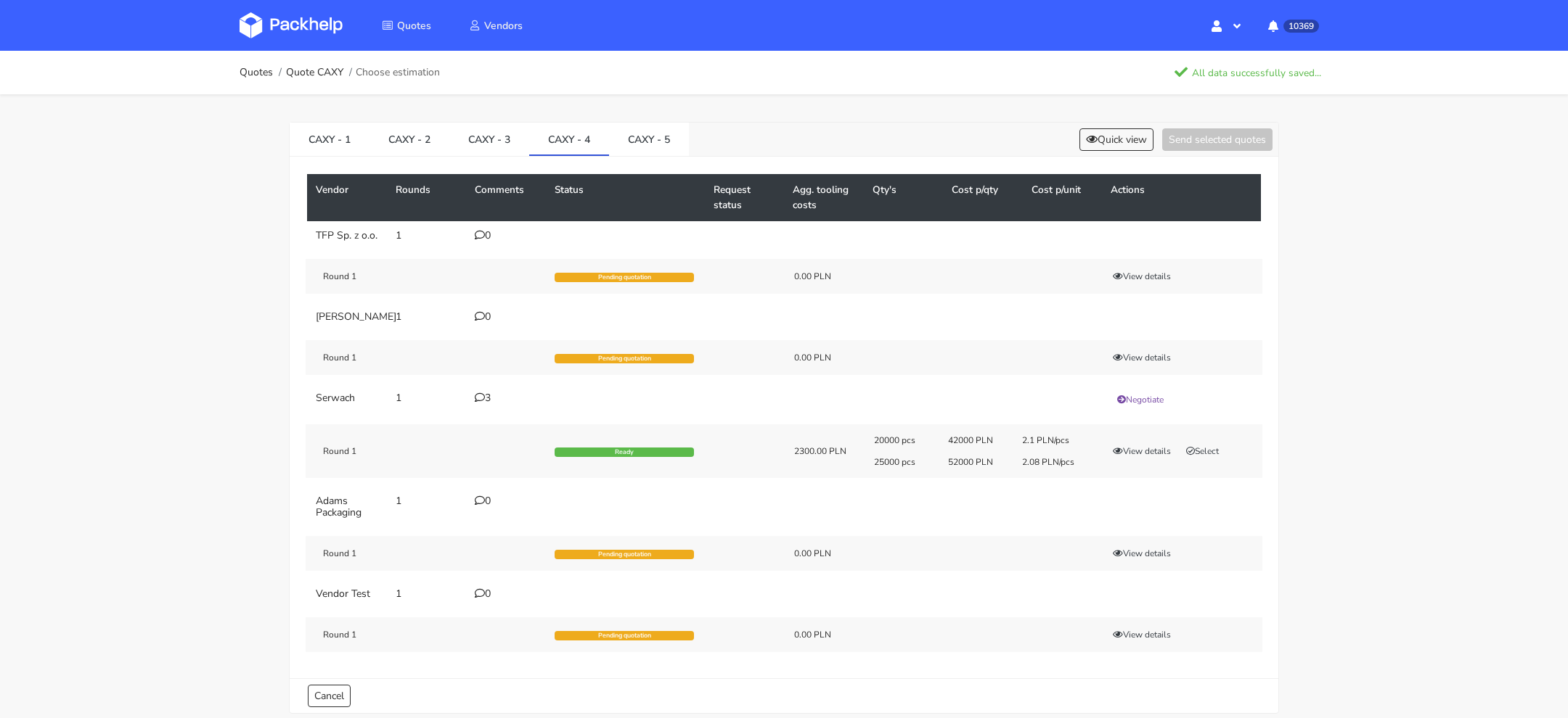
click at [204, 198] on div "Quotes Quote CAXY Choose estimation All data successfully saved... CAXY - 1 CAX…" at bounding box center [784, 393] width 1568 height 684
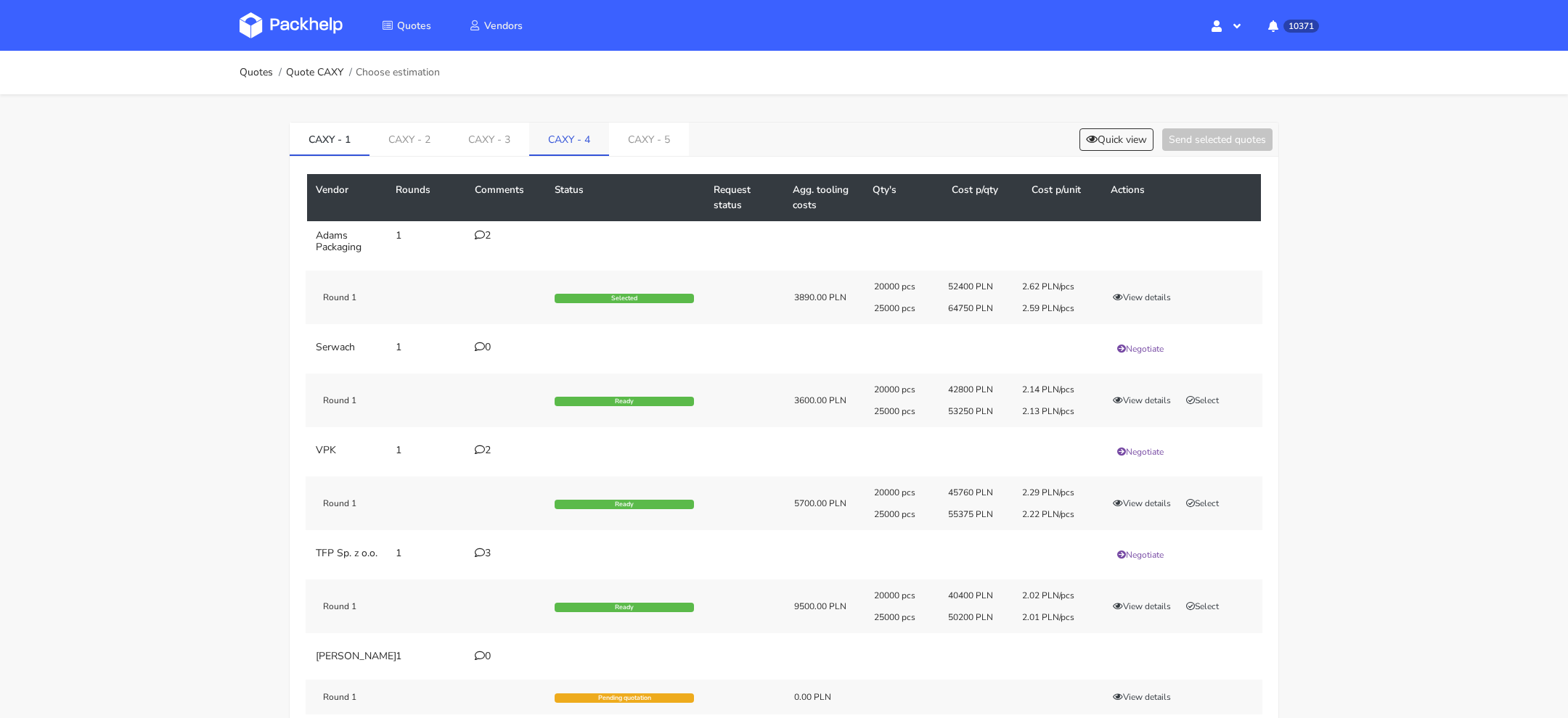
click at [574, 148] on link "CAXY - 4" at bounding box center [569, 139] width 80 height 32
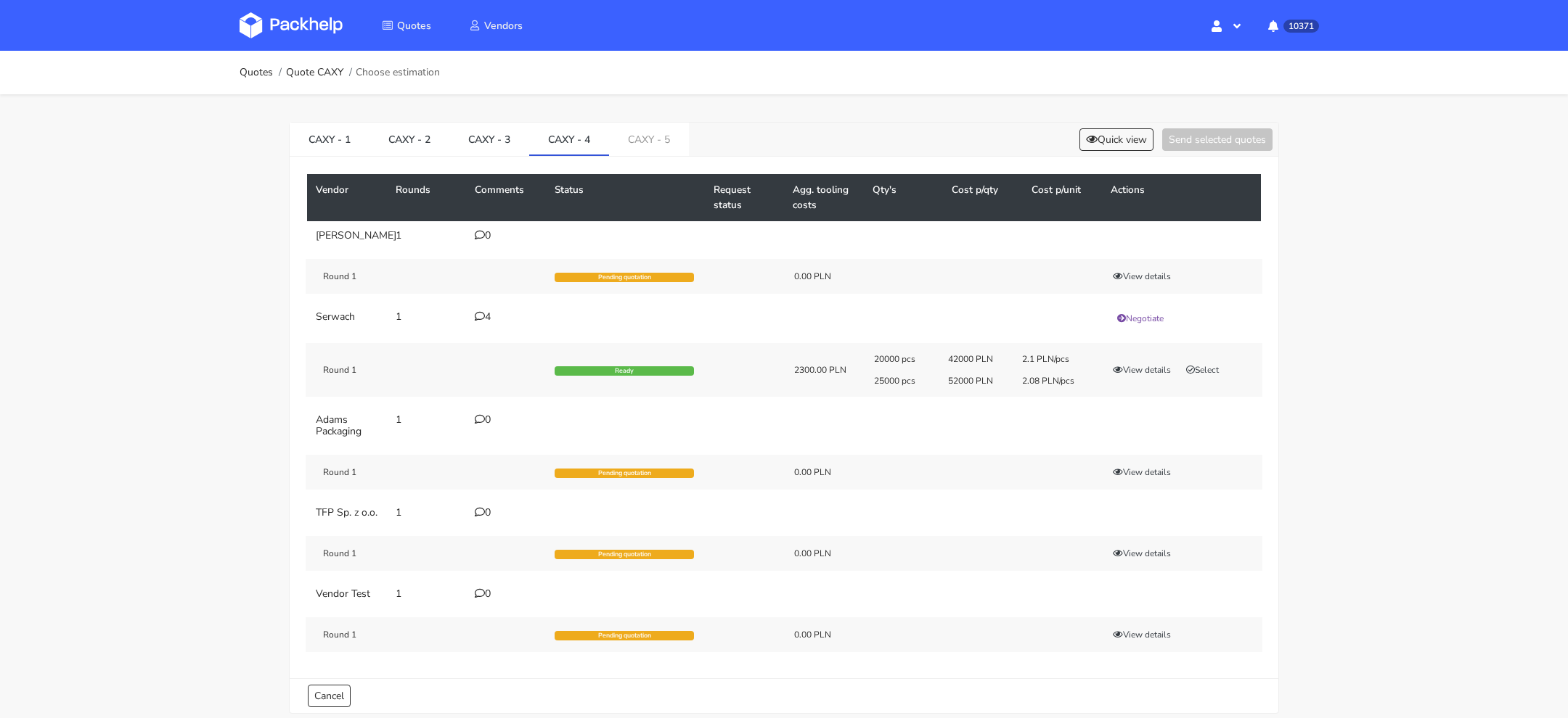
click at [495, 158] on div "Vendor Rounds Comments Status Request status Agg. tooling costs Qty's Cost p/qt…" at bounding box center [784, 418] width 988 height 522
click at [463, 137] on link "CAXY - 3" at bounding box center [489, 139] width 80 height 32
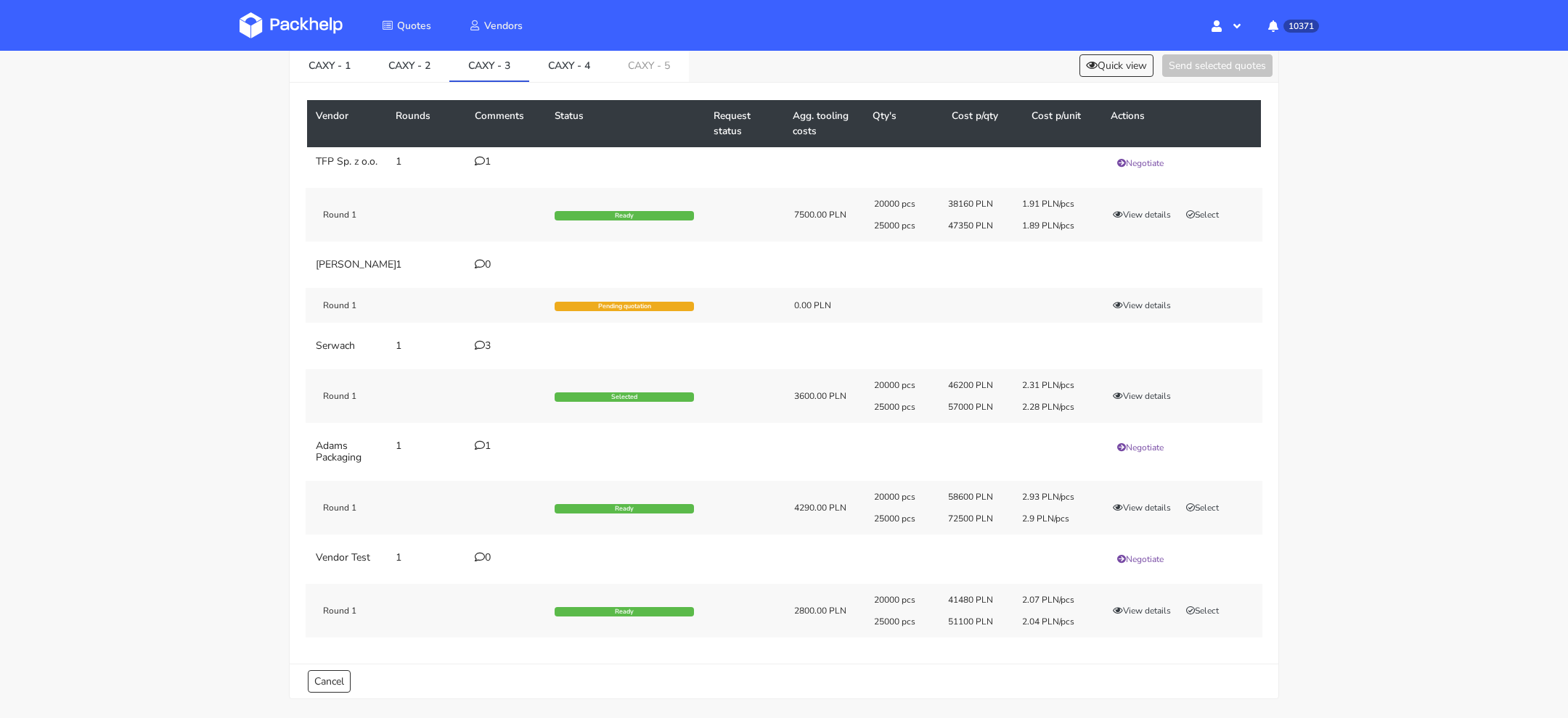
scroll to position [72, 0]
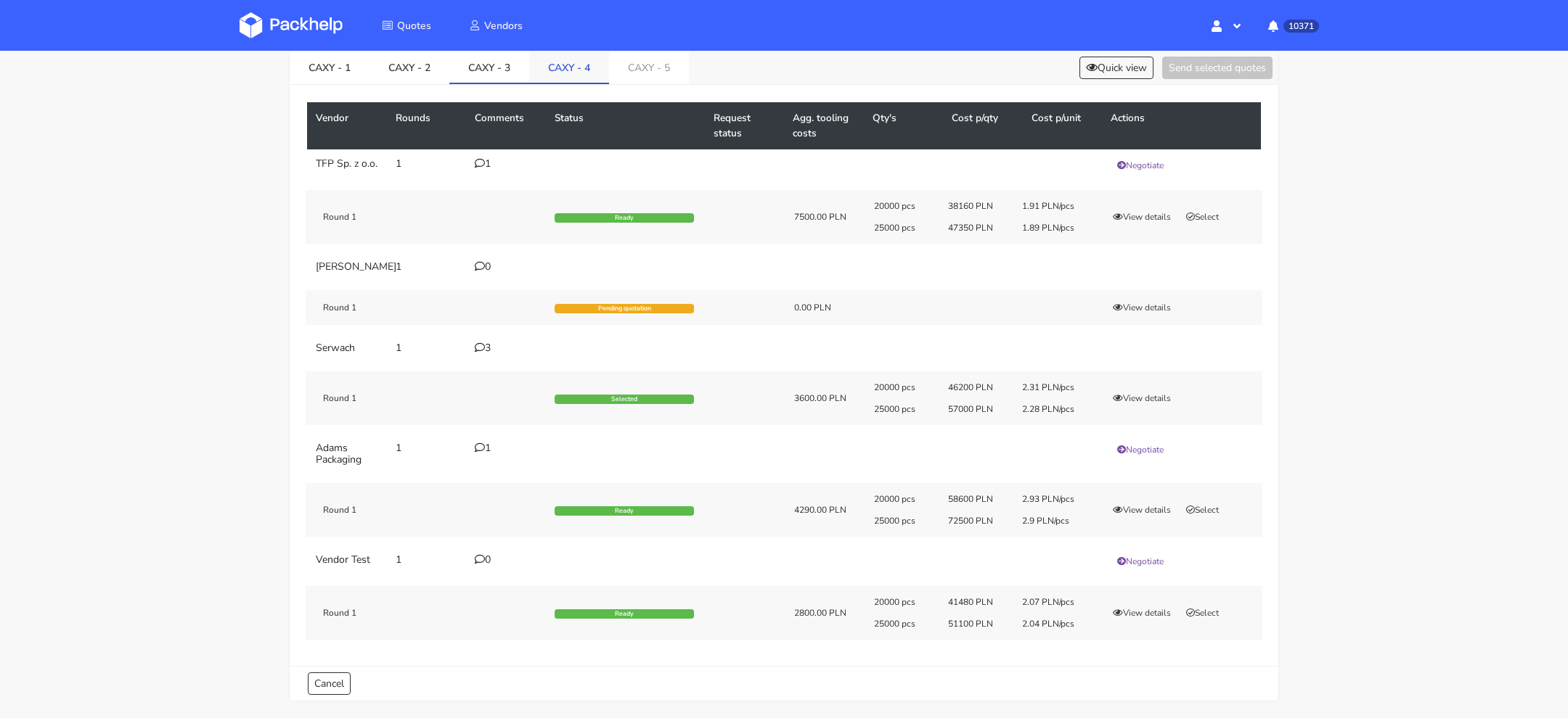
click at [577, 68] on link "CAXY - 4" at bounding box center [569, 67] width 80 height 32
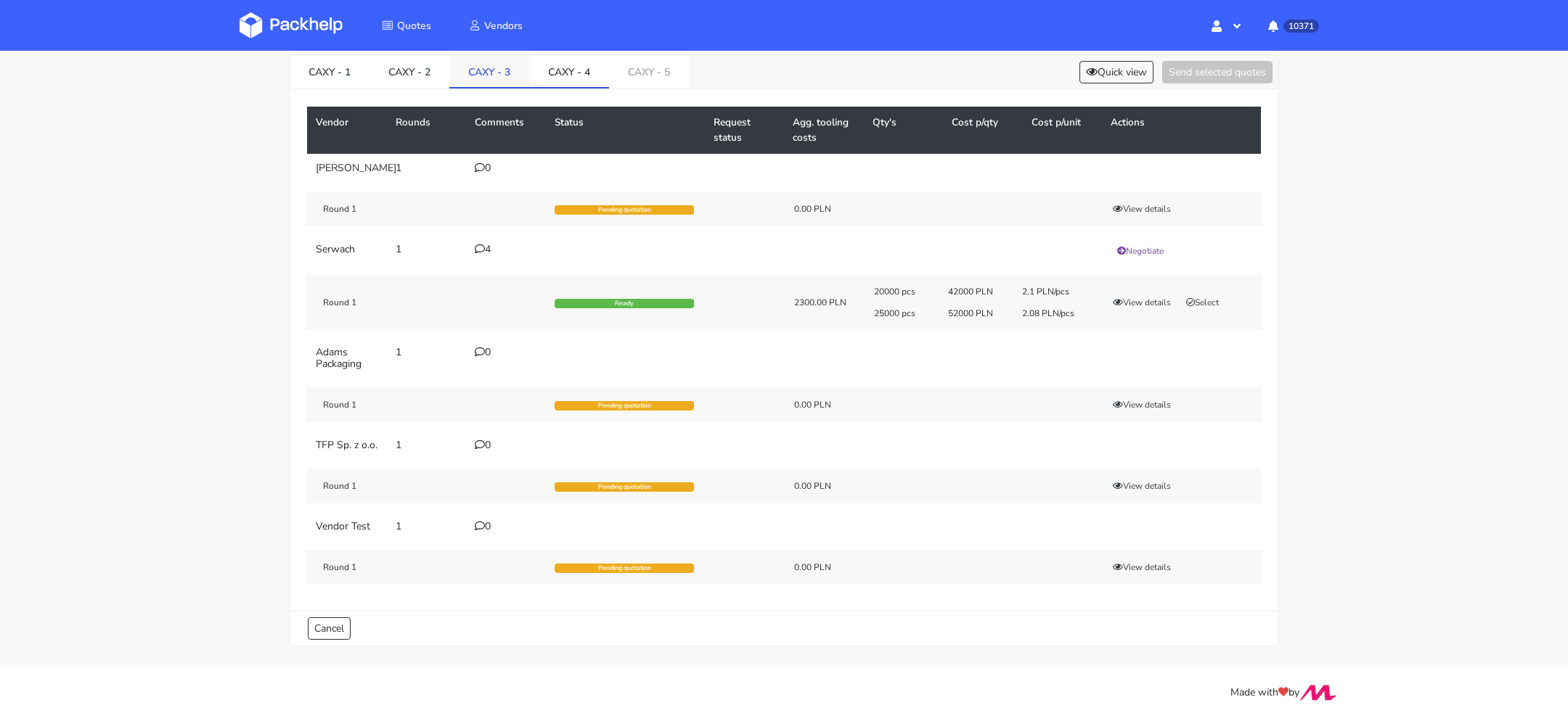
click at [520, 74] on link "CAXY - 3" at bounding box center [489, 71] width 80 height 32
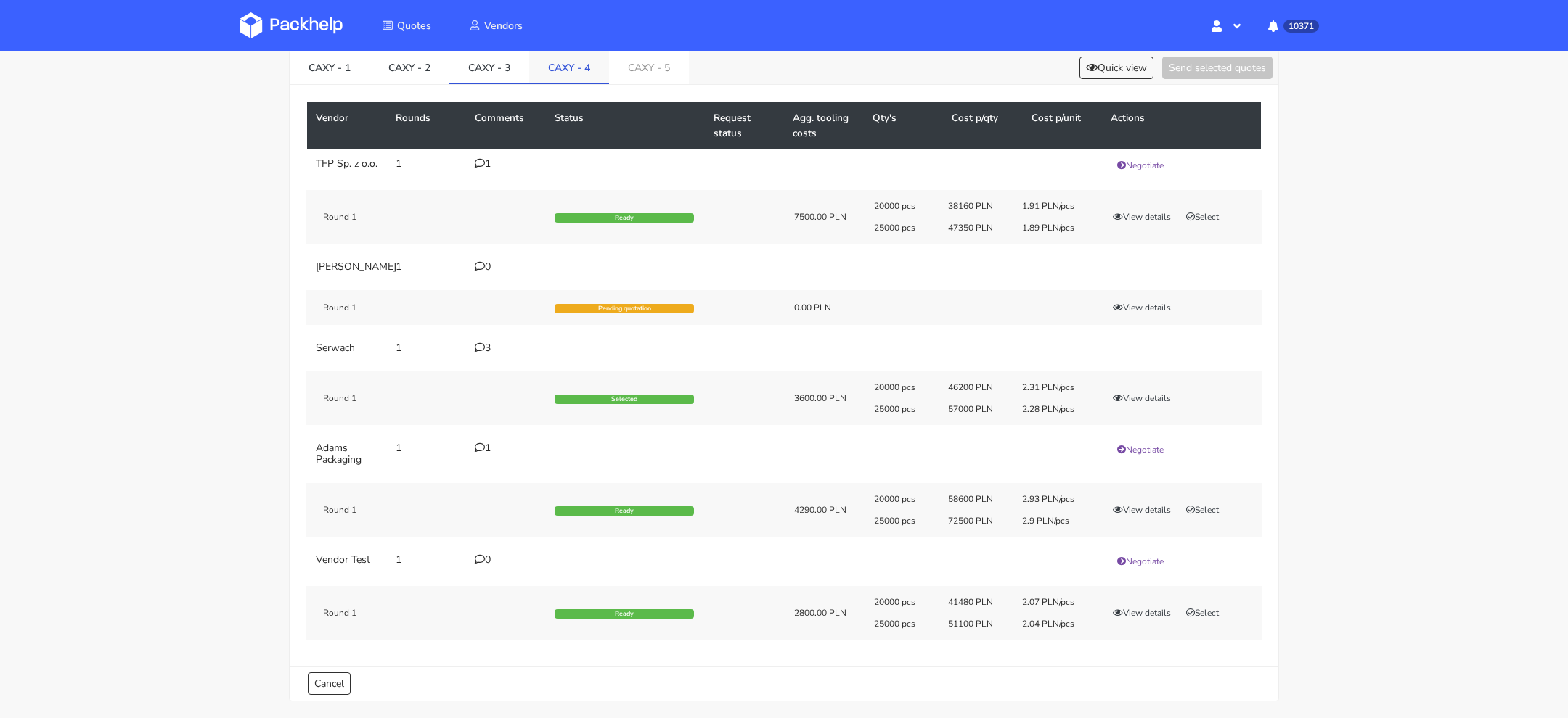
click at [554, 72] on link "CAXY - 4" at bounding box center [569, 67] width 80 height 32
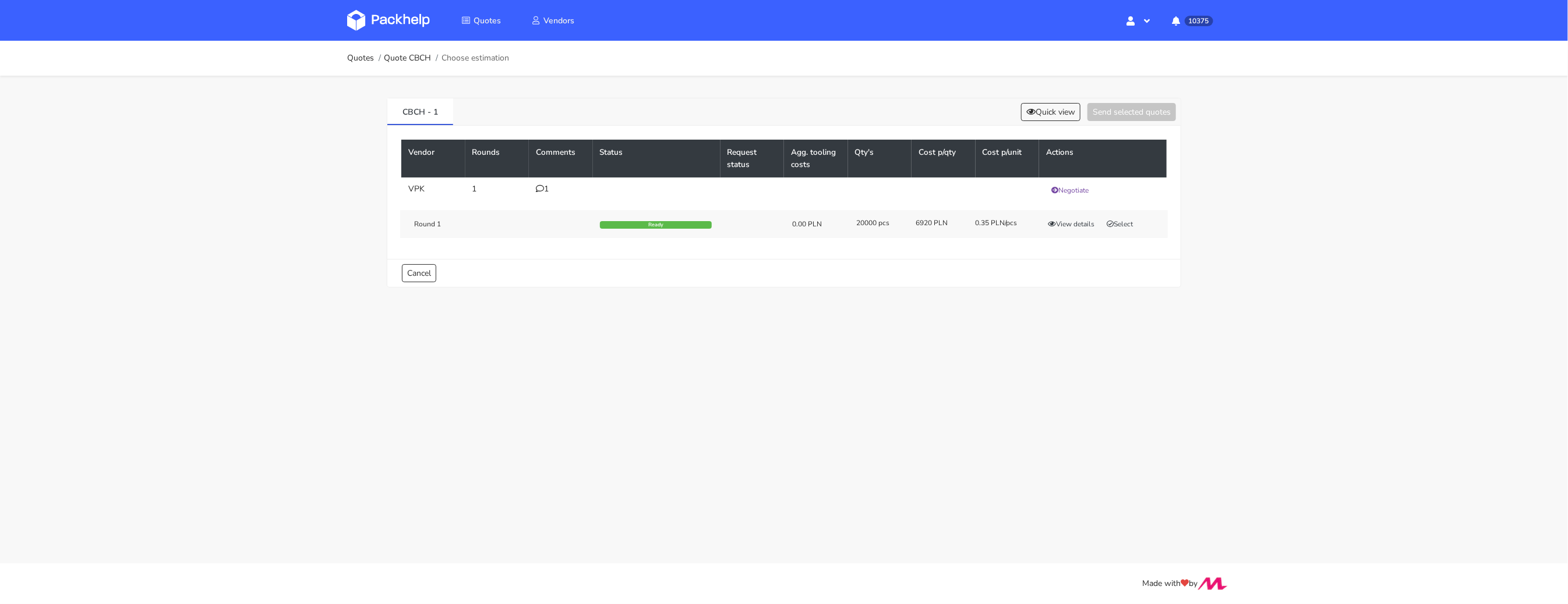
click at [541, 184] on icon at bounding box center [539, 188] width 8 height 8
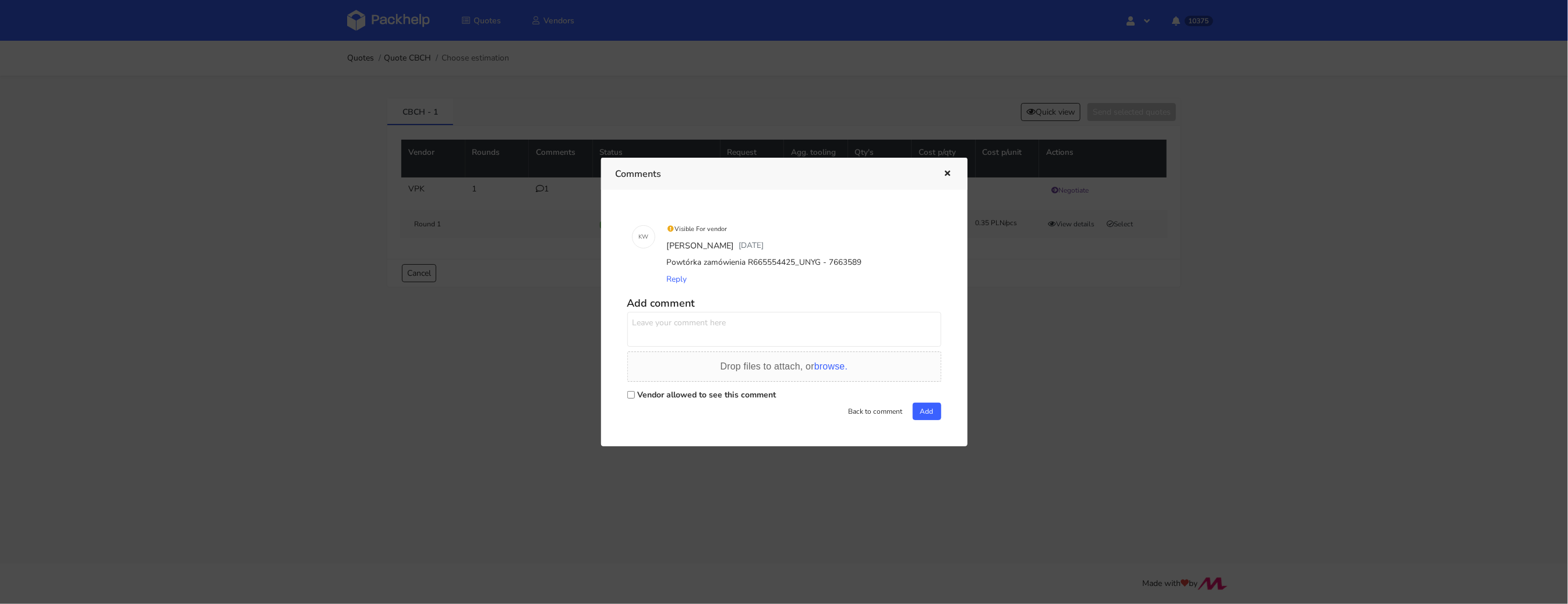
drag, startPoint x: 816, startPoint y: 263, endPoint x: 799, endPoint y: 262, distance: 17.0
click at [796, 264] on div "Powtórka zamówienia R665554425_UNYG - 7663589" at bounding box center [800, 262] width 272 height 16
copy div "UNYG"
click at [1088, 232] on div at bounding box center [784, 302] width 1568 height 604
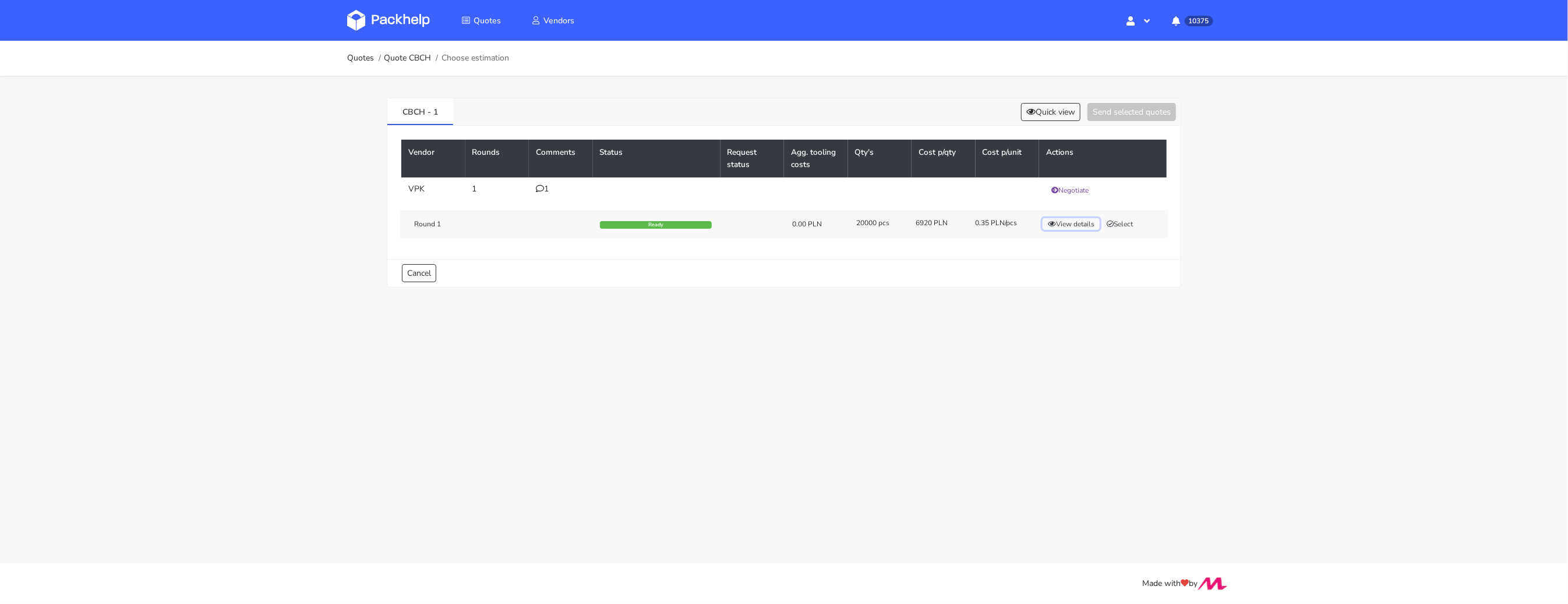
click at [1085, 227] on button "View details" at bounding box center [1071, 224] width 57 height 12
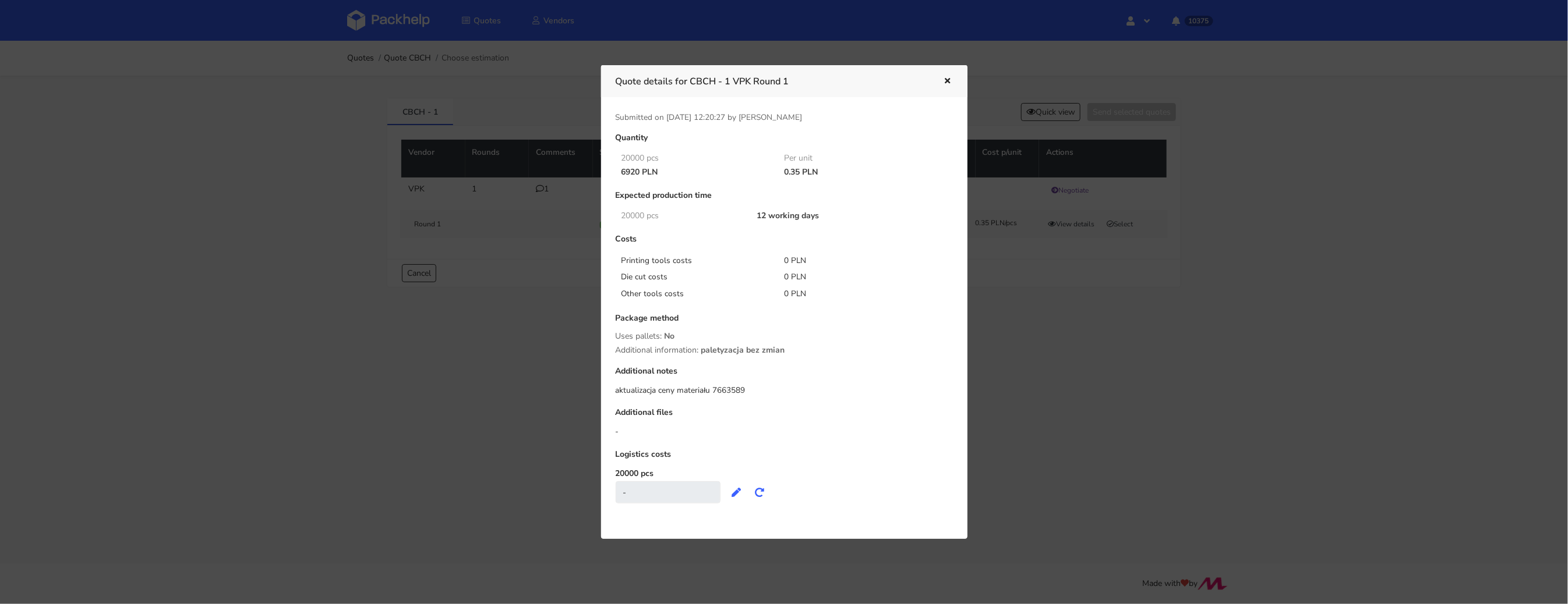
click at [1063, 316] on div at bounding box center [784, 302] width 1568 height 604
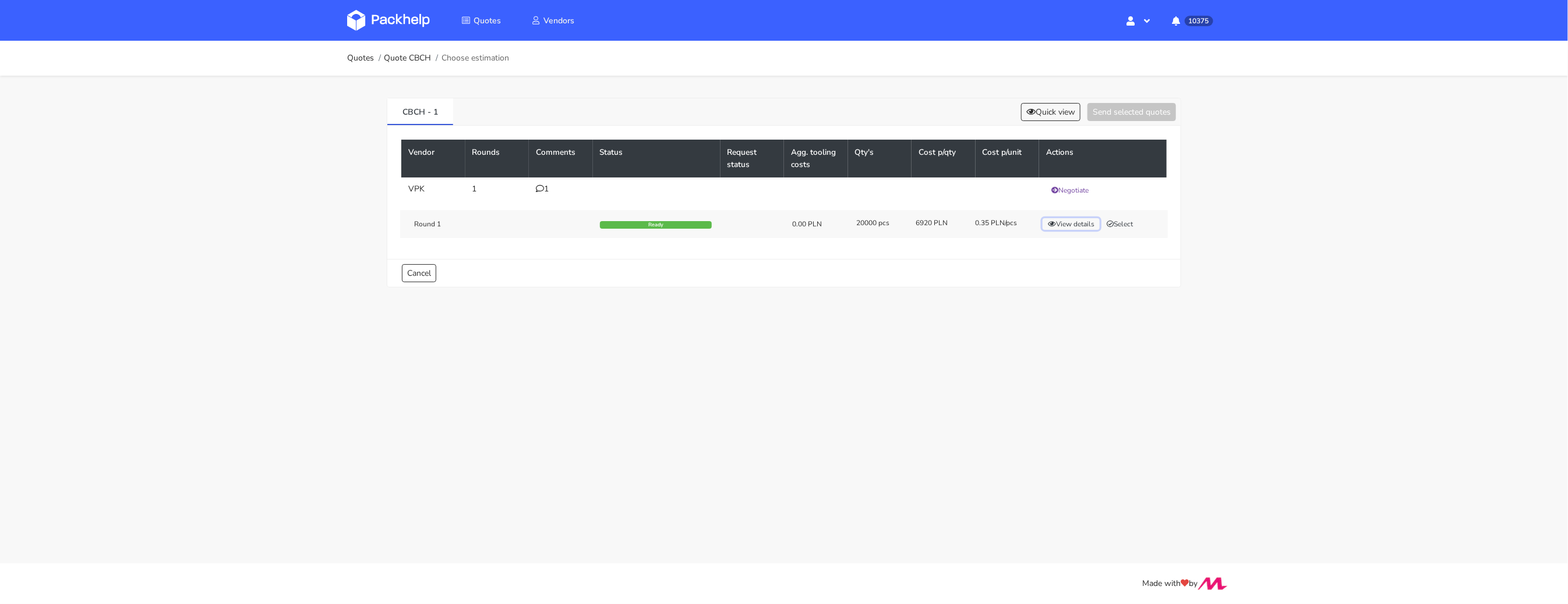
click at [1072, 225] on button "View details" at bounding box center [1071, 224] width 57 height 12
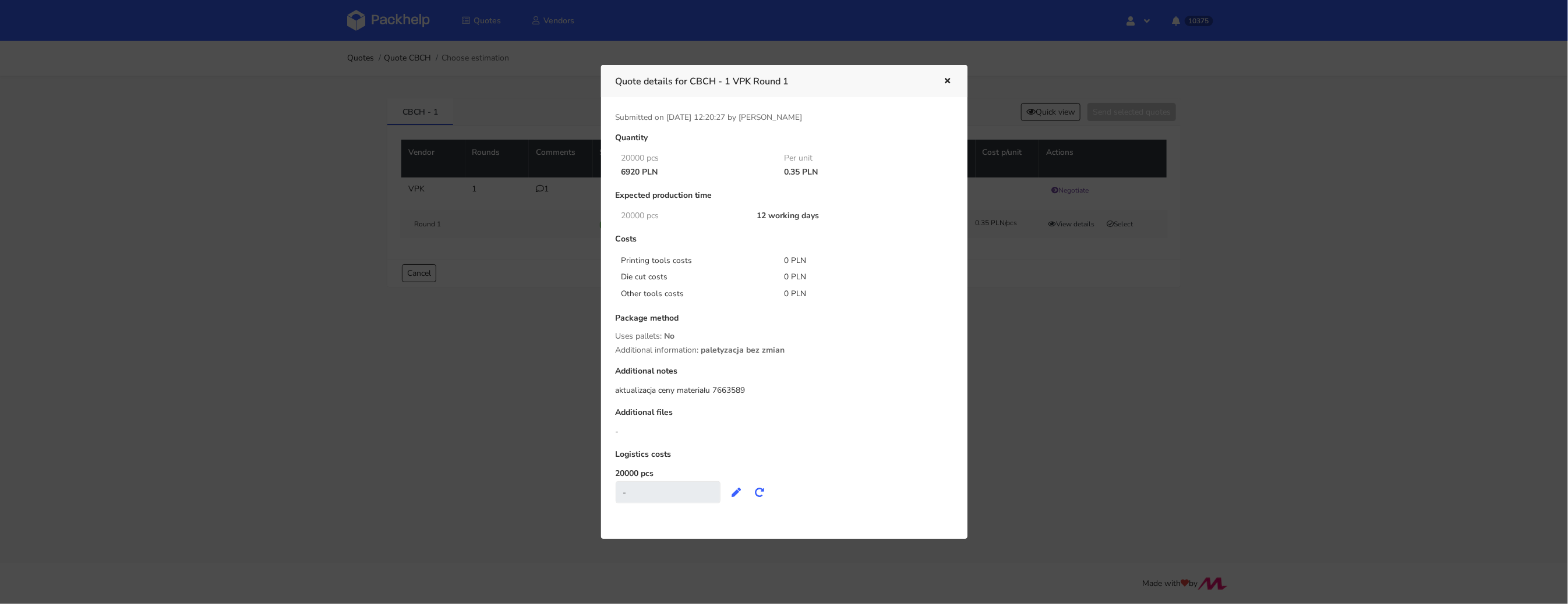
click at [1055, 330] on div at bounding box center [784, 302] width 1568 height 604
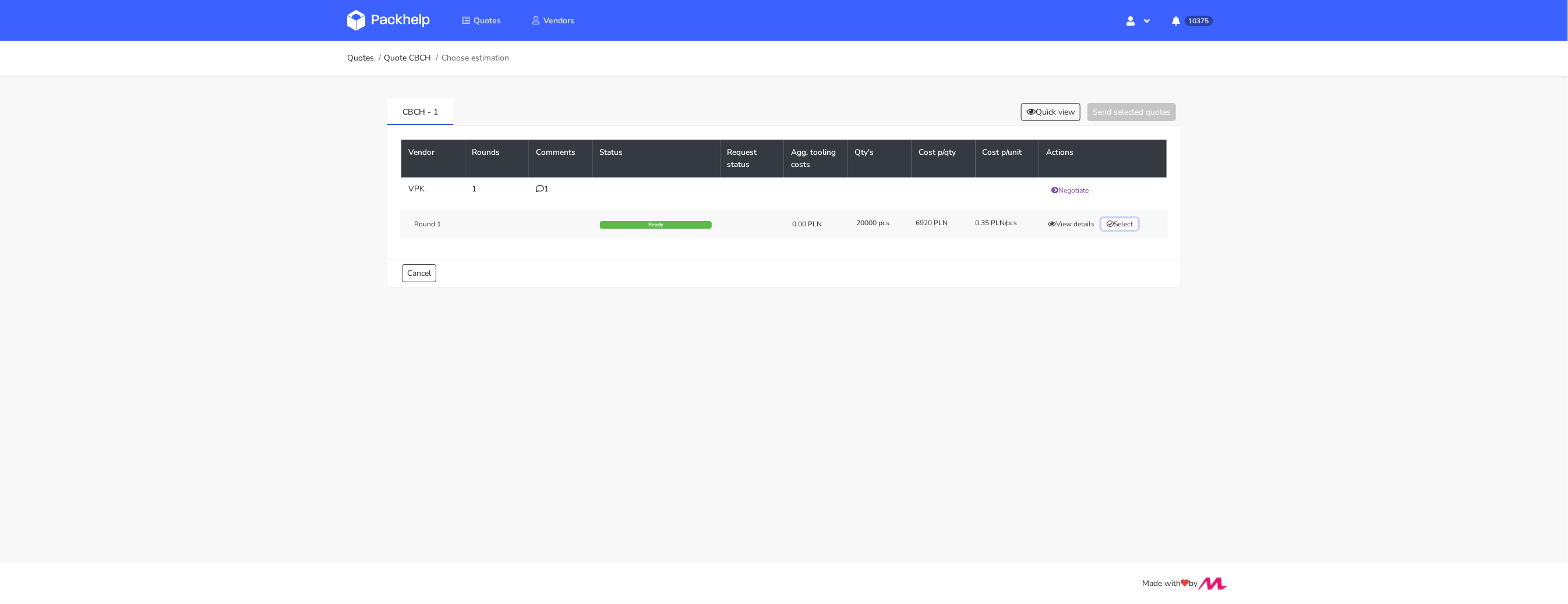
click at [1129, 223] on button "Select" at bounding box center [1120, 224] width 37 height 12
click at [1107, 108] on button "Send selected quotes ( 1 )" at bounding box center [1124, 112] width 105 height 18
click at [544, 194] on td "1" at bounding box center [561, 190] width 64 height 26
click at [544, 189] on div "1" at bounding box center [561, 189] width 50 height 9
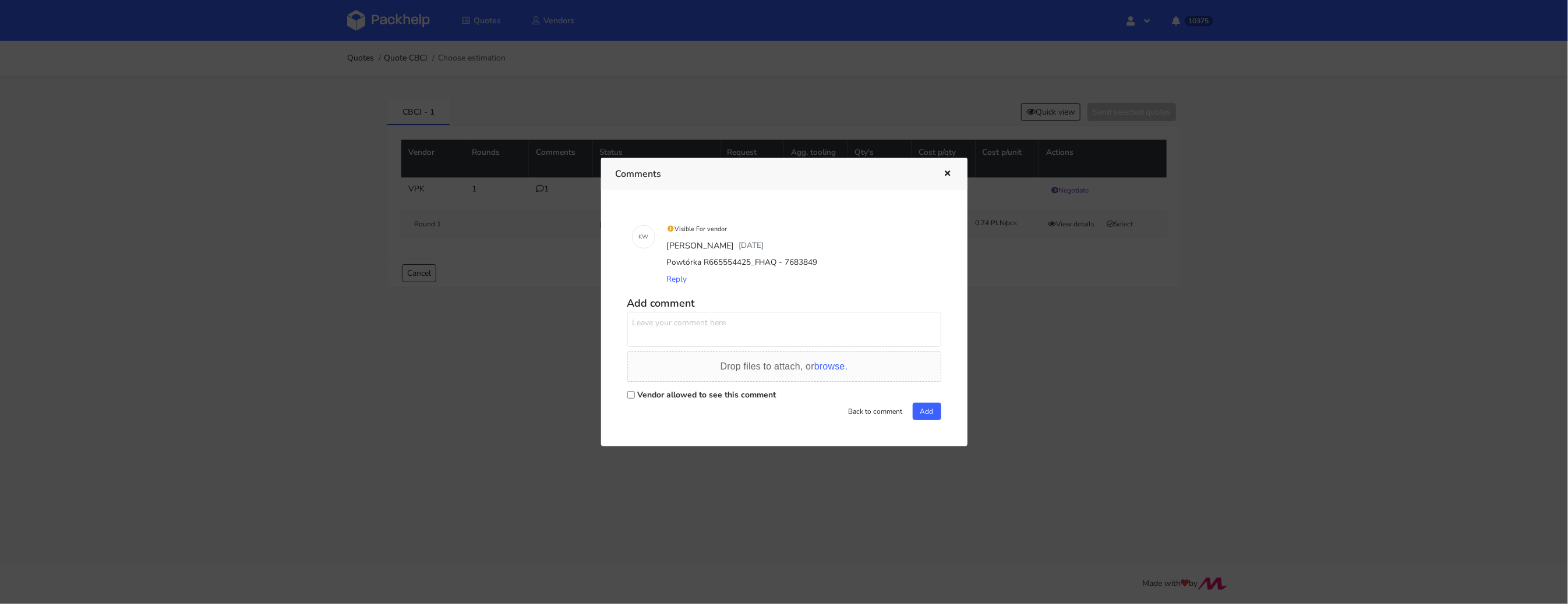
click at [1071, 353] on div at bounding box center [784, 302] width 1568 height 604
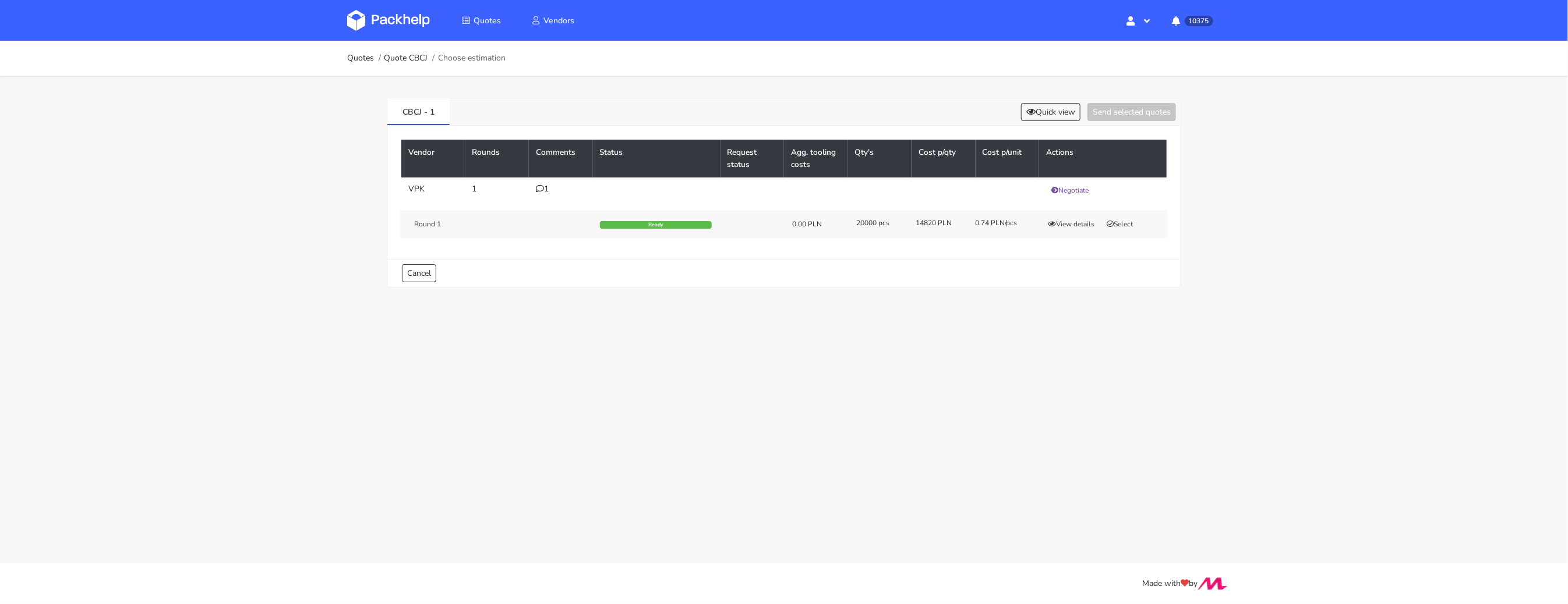
click at [1057, 350] on main "Quotes Quote CBCJ Choose estimation CBCJ - 1 Quick view Send selected quotes Ve…" at bounding box center [784, 282] width 1568 height 563
click at [1125, 220] on button "Select" at bounding box center [1120, 224] width 37 height 12
click at [1105, 111] on button "Send selected quotes ( 1 )" at bounding box center [1124, 112] width 105 height 18
click at [536, 186] on icon at bounding box center [539, 188] width 8 height 8
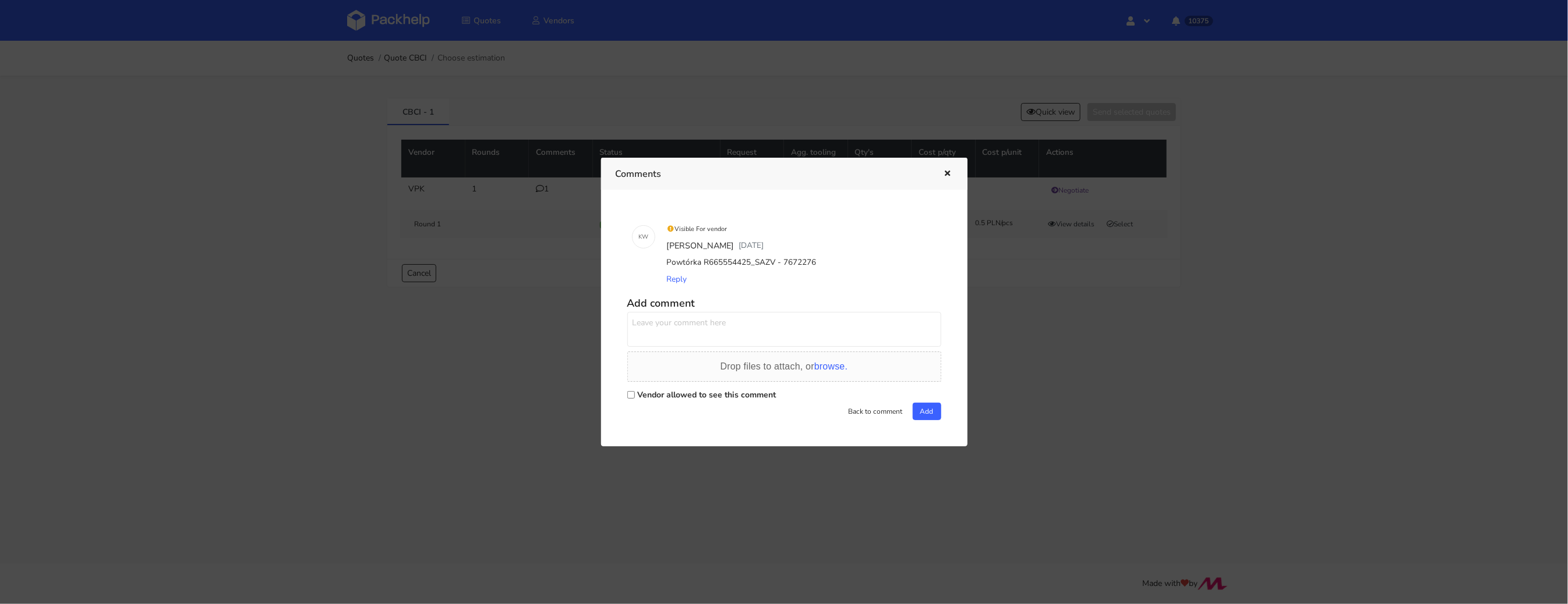
click at [1118, 378] on div at bounding box center [784, 302] width 1568 height 604
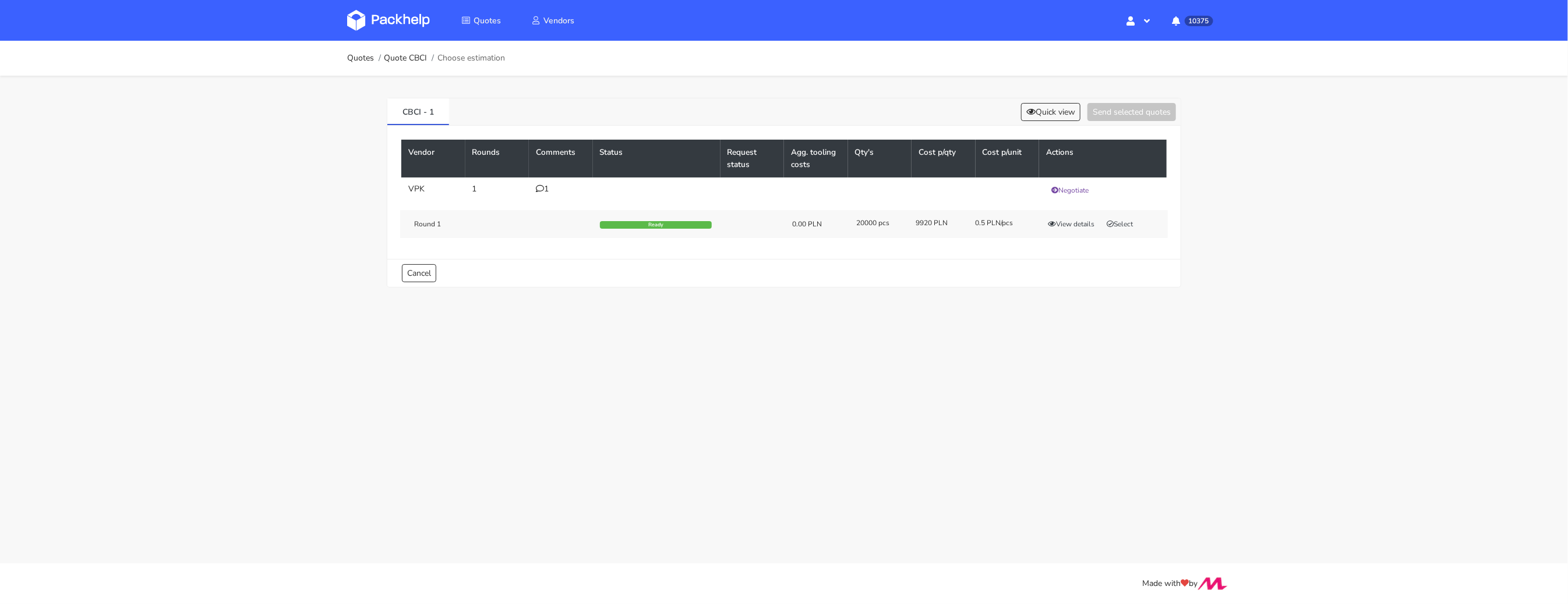
click at [1124, 210] on div "Round 1 Ready 0.00 PLN 20000 pcs 9920 PLN 0.5 PLN/pcs View details Select" at bounding box center [783, 224] width 768 height 28
click at [1122, 221] on button "Select" at bounding box center [1120, 224] width 37 height 12
click at [1120, 103] on button "Send selected quotes ( 1 )" at bounding box center [1124, 112] width 105 height 18
click at [538, 187] on icon at bounding box center [539, 188] width 8 height 8
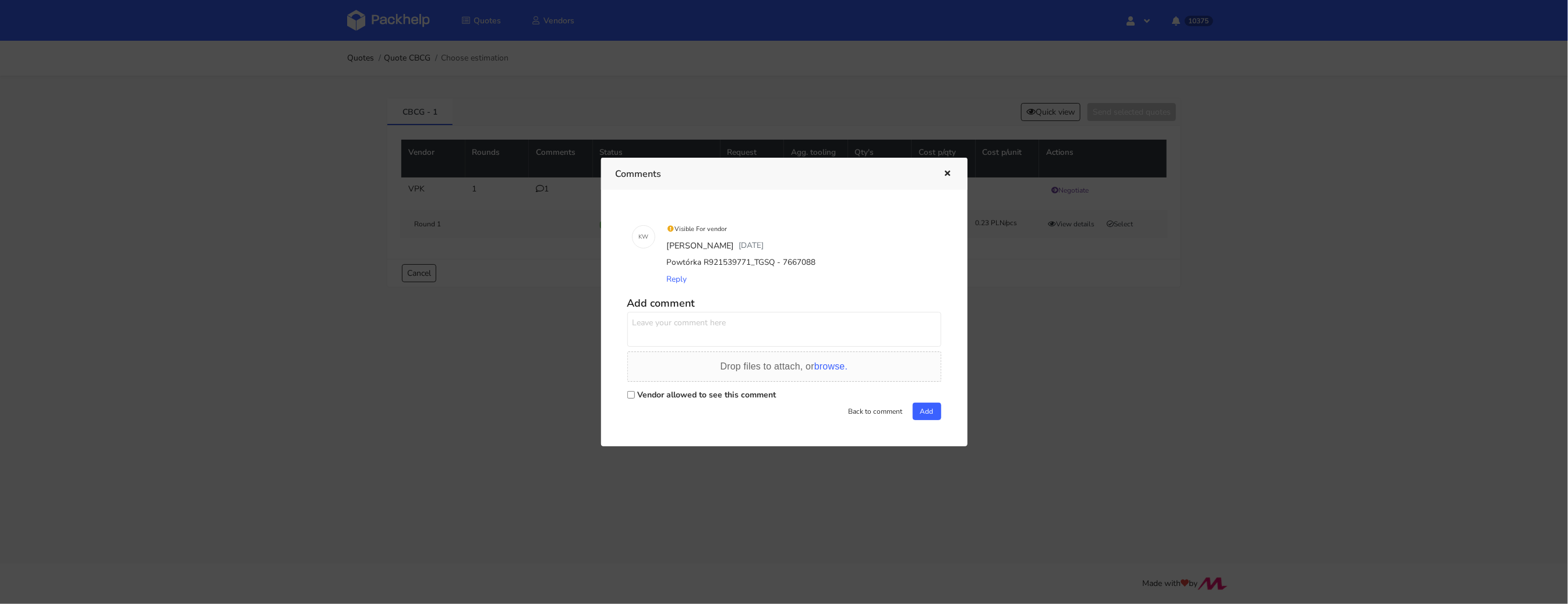
drag, startPoint x: 770, startPoint y: 265, endPoint x: 752, endPoint y: 266, distance: 18.0
click at [750, 266] on div "Powtórka R921539771_TGSQ - 7667088" at bounding box center [800, 262] width 272 height 16
copy div "TGSQ"
click at [1015, 293] on div at bounding box center [784, 302] width 1568 height 604
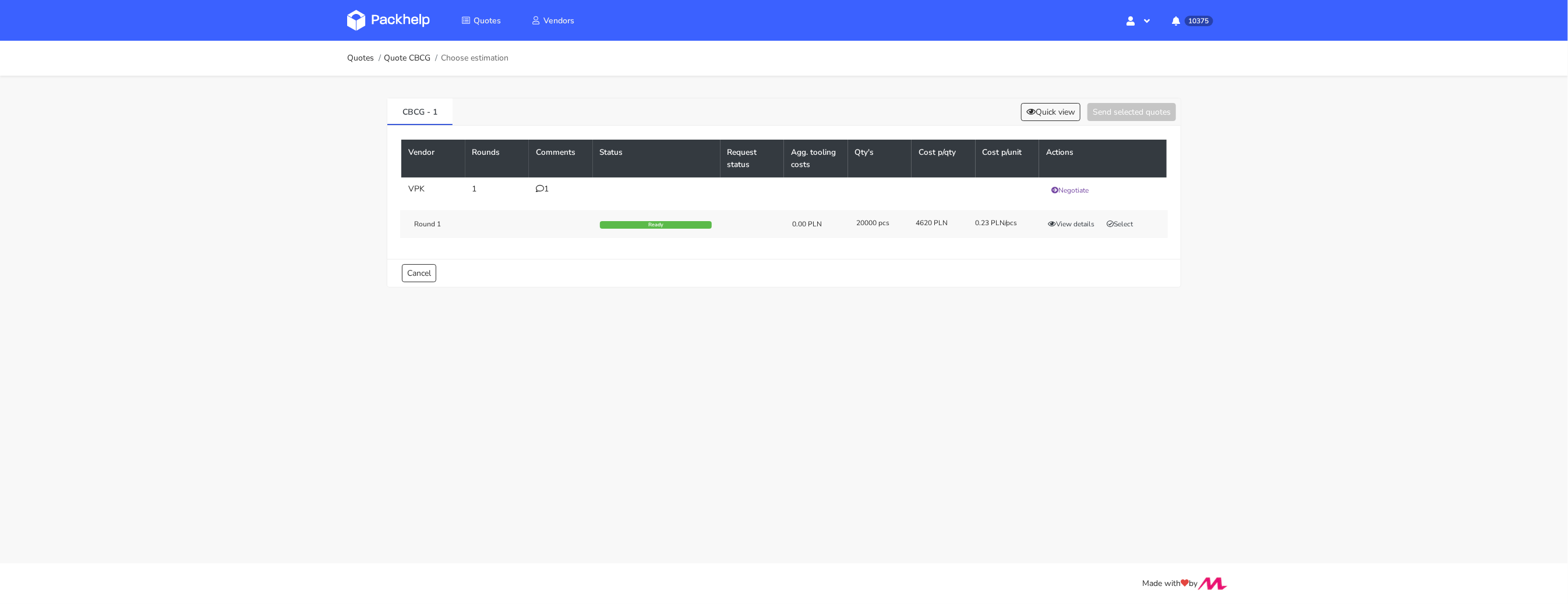
click at [645, 347] on main "Quotes Quote CBCG Choose estimation CBCG - 1 Quick view Send selected quotes Ve…" at bounding box center [784, 282] width 1568 height 563
click at [1127, 229] on div "Round 1 Ready 0.00 PLN 20000 pcs 4620 PLN 0.23 PLN/pcs View details Select" at bounding box center [783, 224] width 768 height 28
click at [1120, 223] on button "Select" at bounding box center [1120, 224] width 37 height 12
click at [1136, 115] on button "Send selected quotes ( 1 )" at bounding box center [1124, 112] width 105 height 18
click at [1073, 224] on button "View details" at bounding box center [1071, 224] width 57 height 12
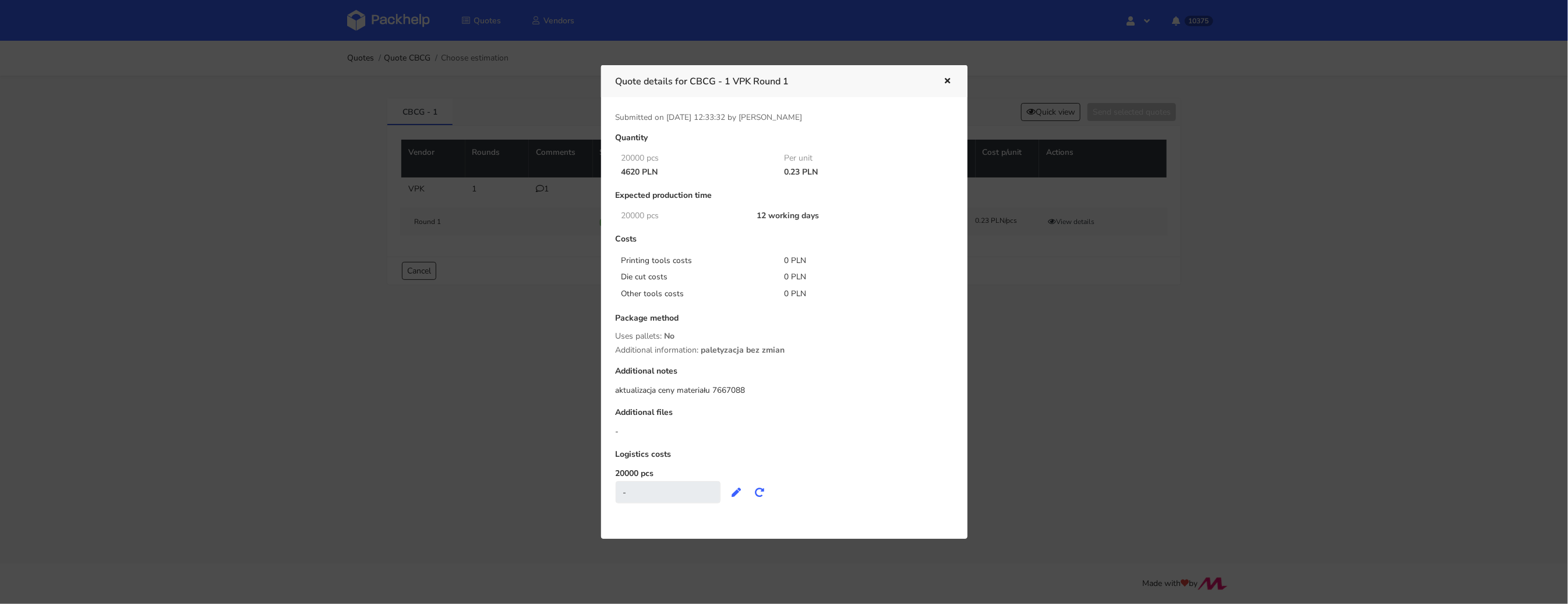
click at [453, 391] on div at bounding box center [784, 302] width 1568 height 604
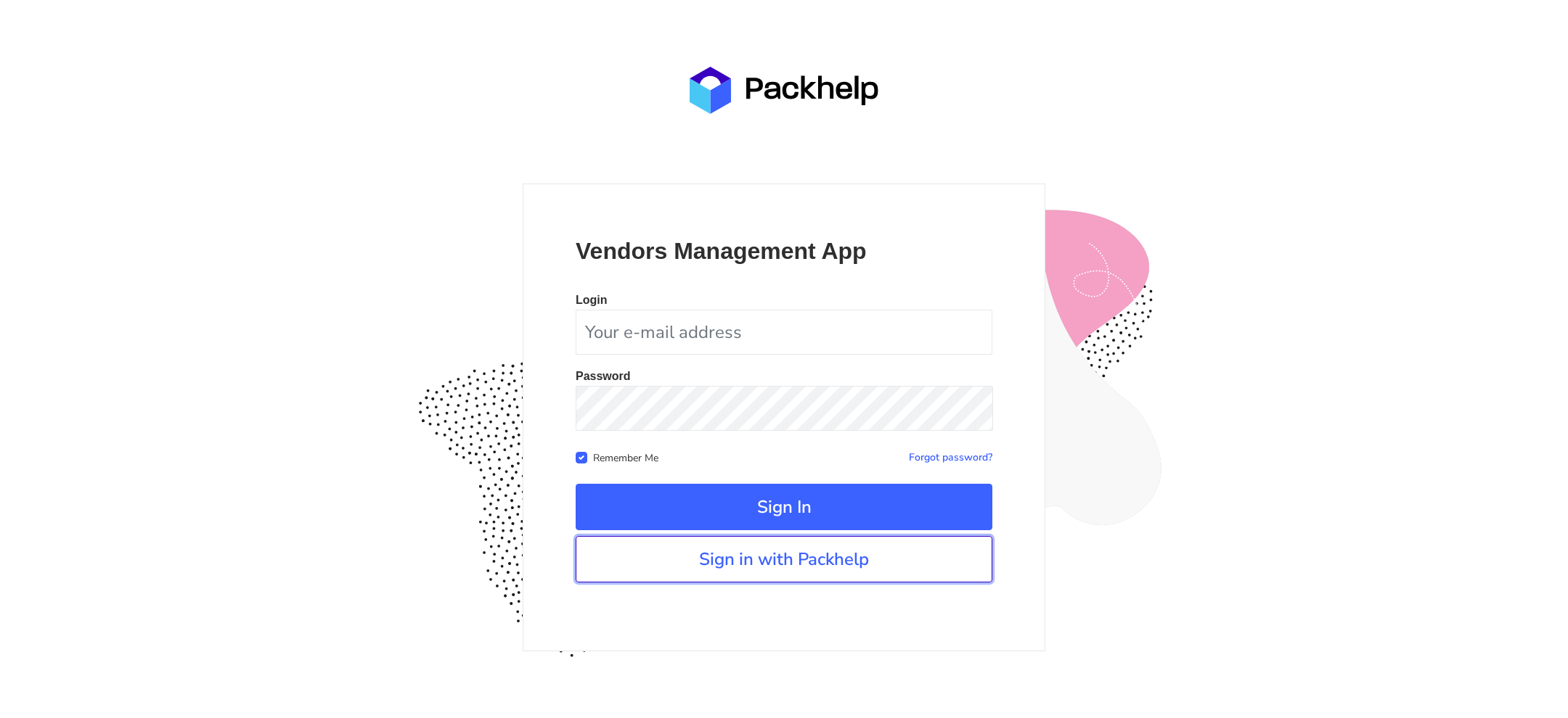
click at [718, 572] on link "Sign in with Packhelp" at bounding box center [784, 559] width 416 height 46
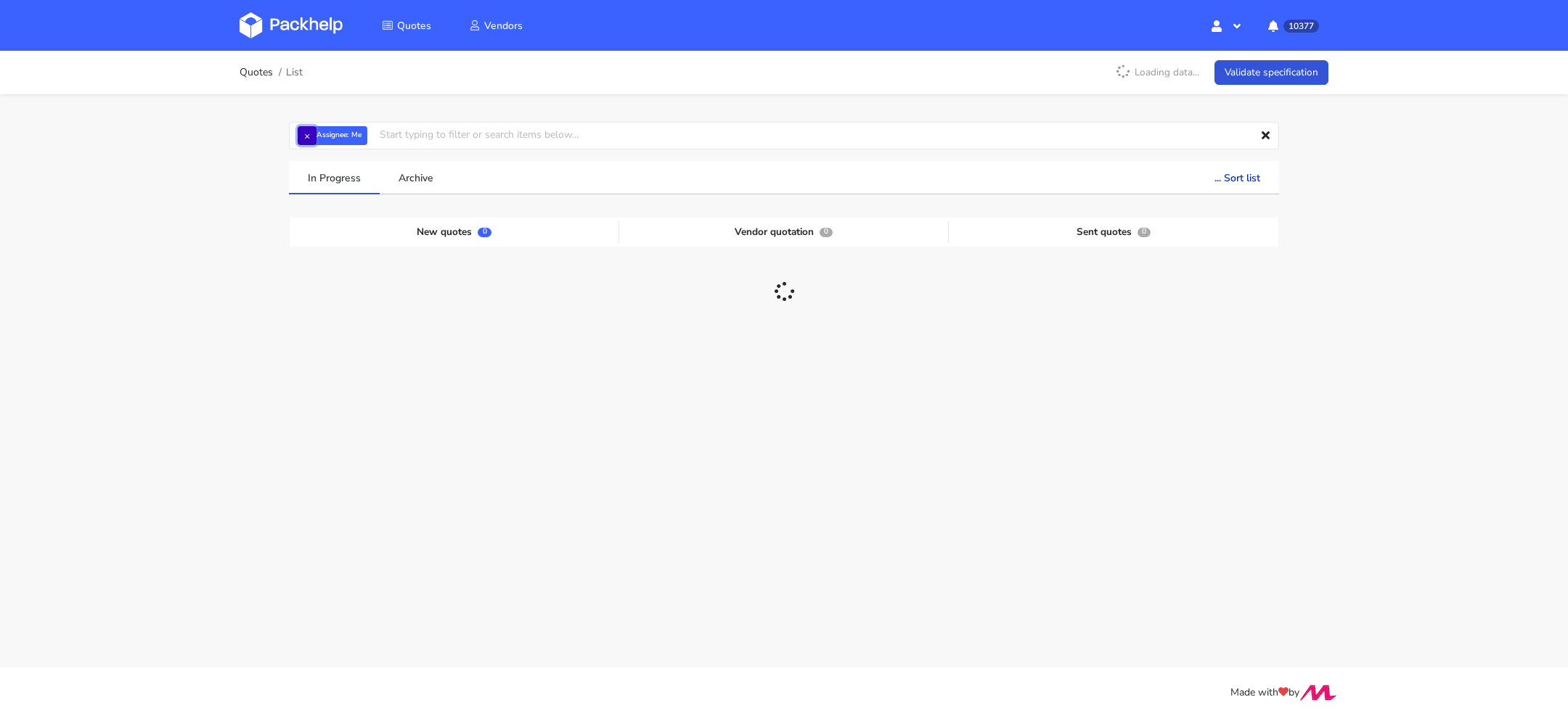
click at [306, 140] on button "×" at bounding box center [306, 136] width 19 height 19
click at [322, 140] on input "text" at bounding box center [784, 136] width 990 height 27
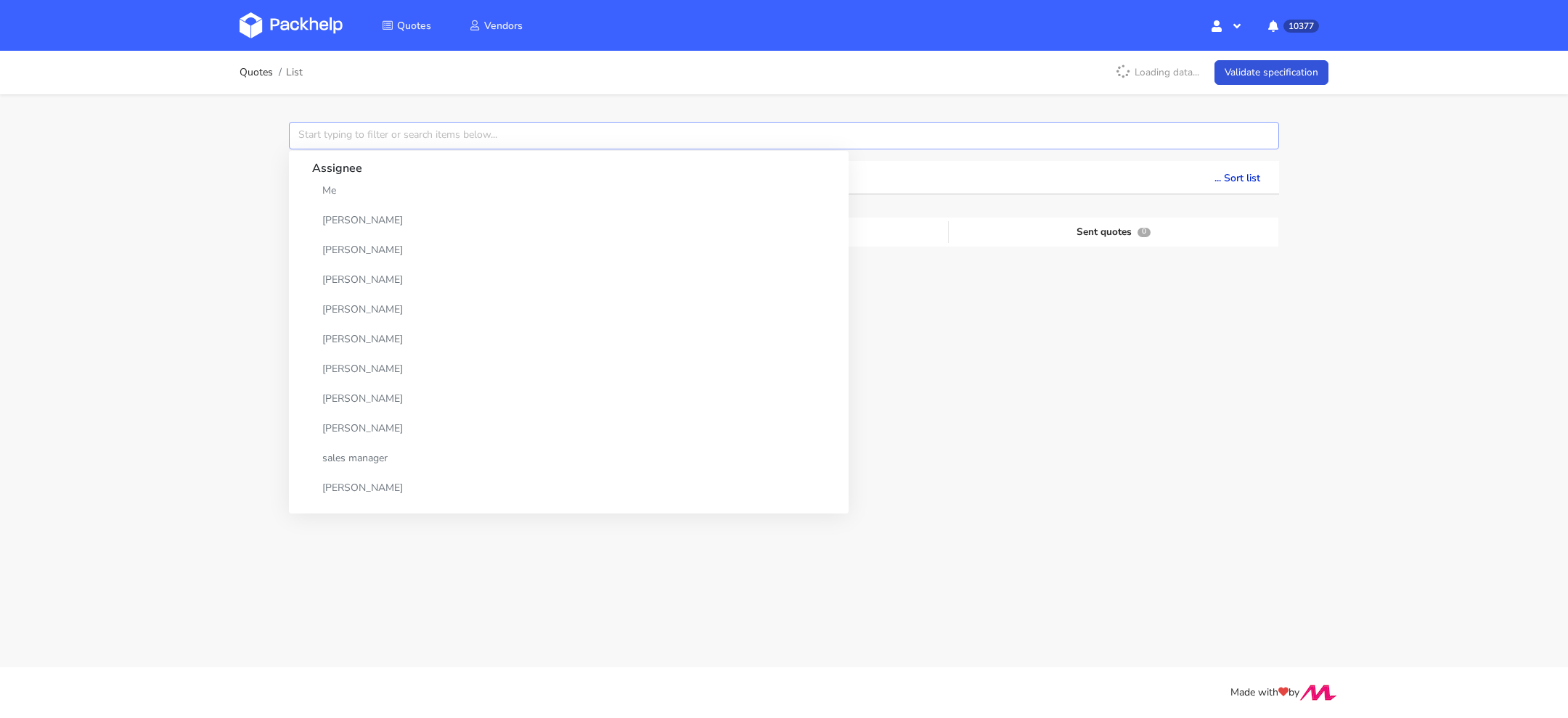
paste input "CBCI"
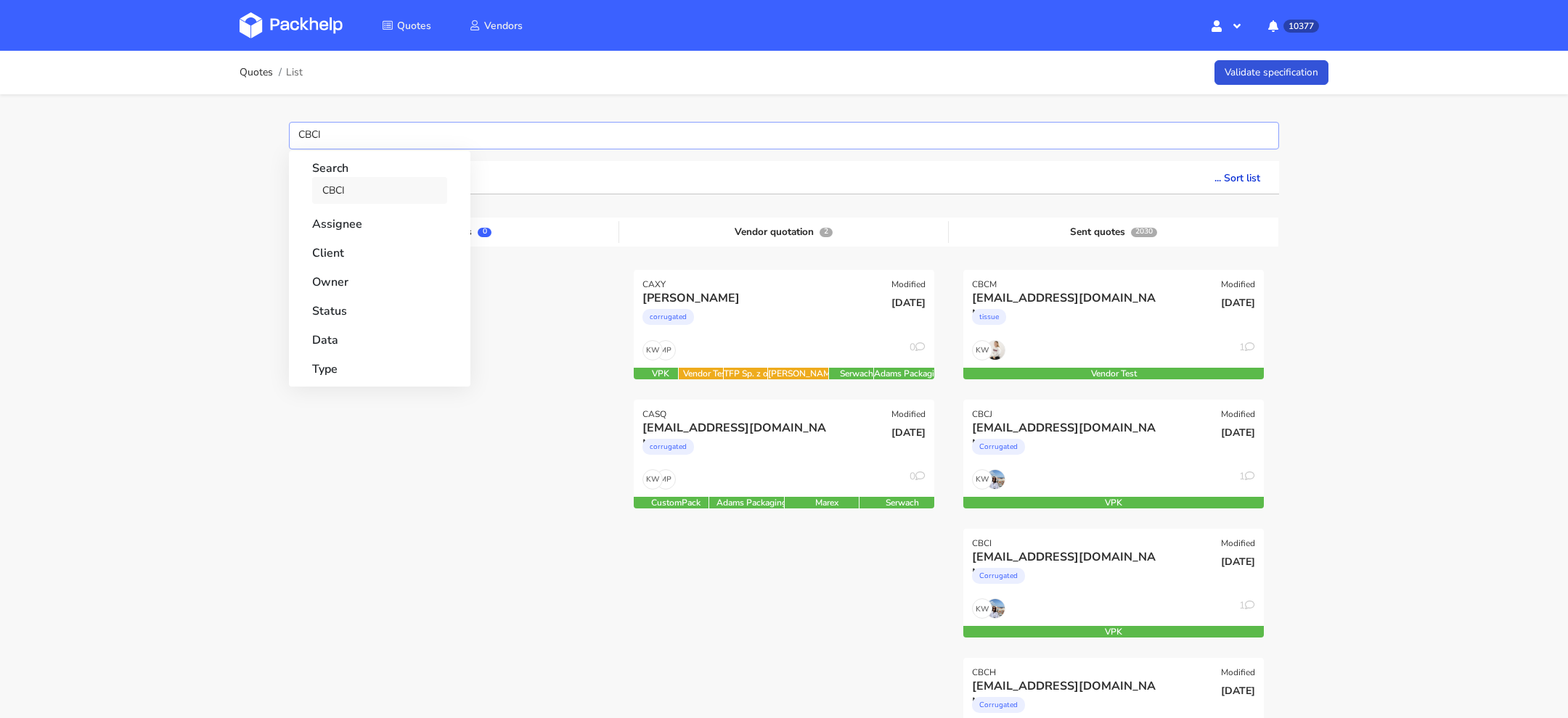
type input "CBCI"
click at [344, 187] on link "CBCI" at bounding box center [379, 190] width 135 height 27
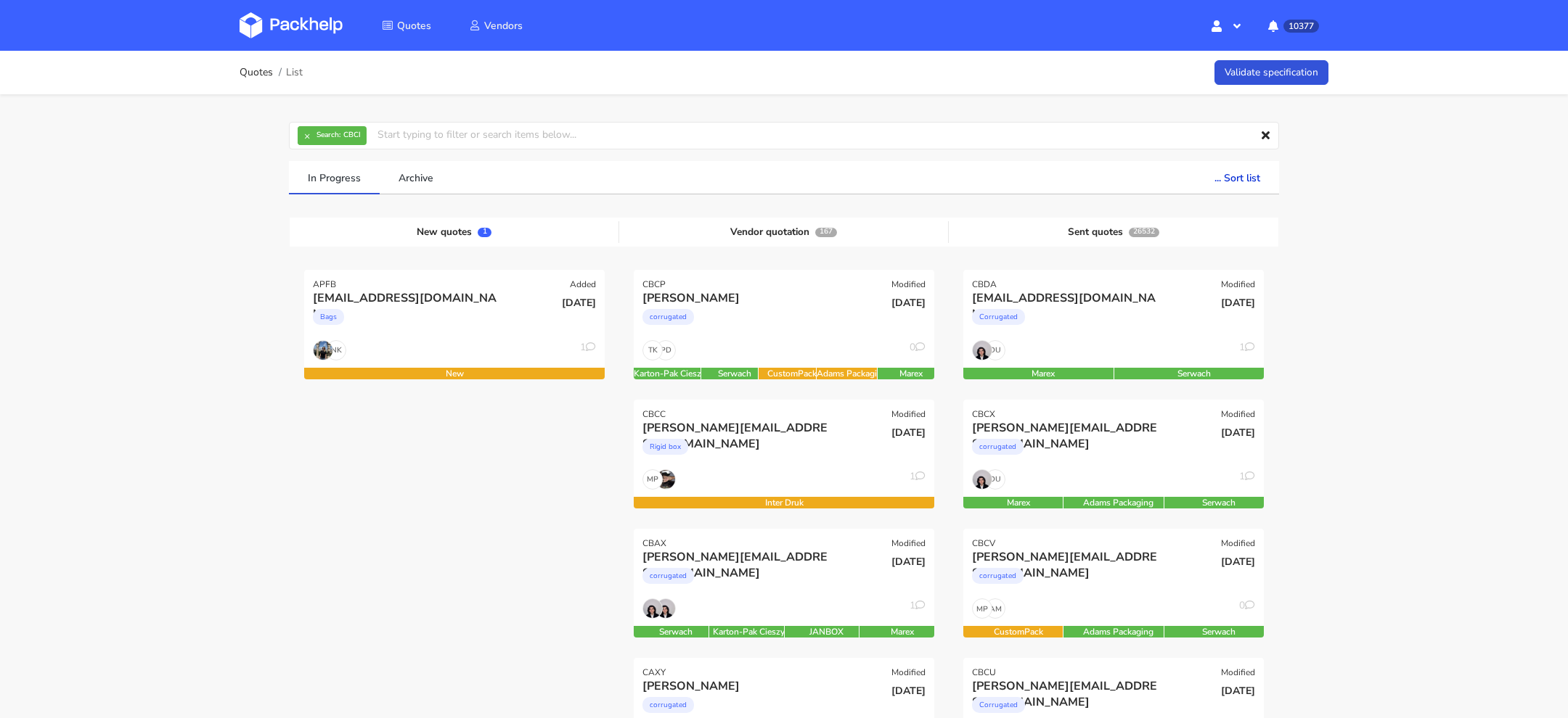
click at [1086, 330] on div "Corrugated" at bounding box center [1068, 321] width 193 height 29
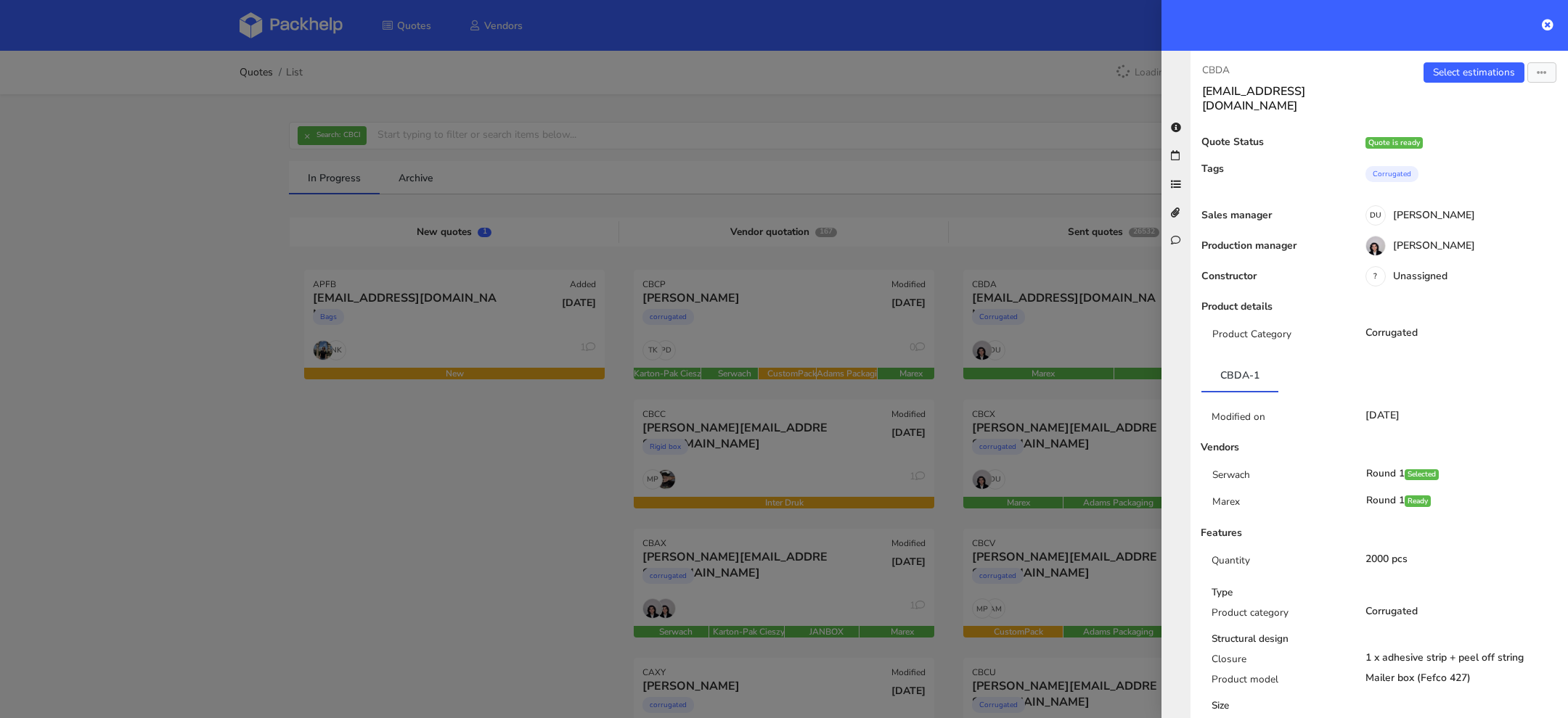
click at [303, 140] on div at bounding box center [784, 359] width 1568 height 718
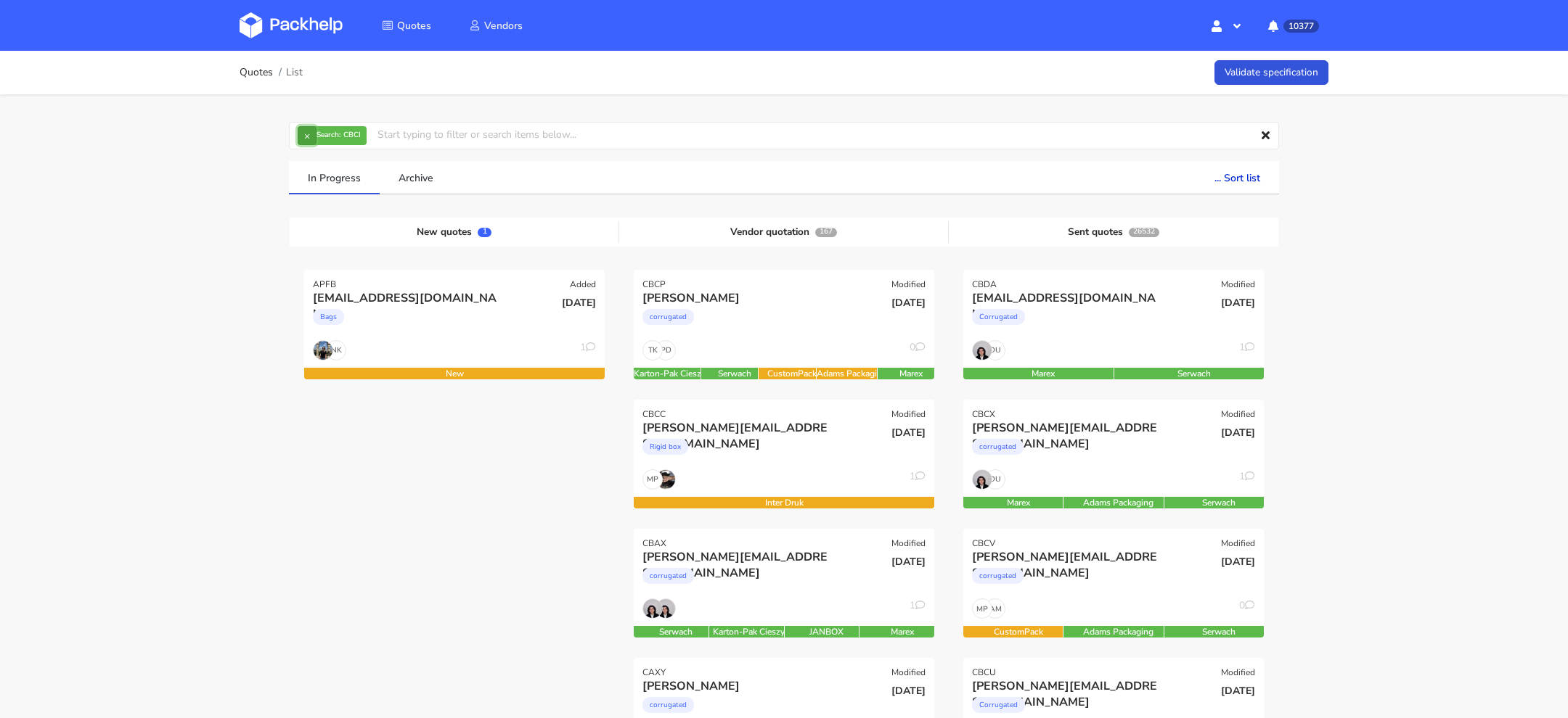
click at [304, 140] on button "×" at bounding box center [306, 136] width 19 height 19
click at [309, 140] on input "text" at bounding box center [784, 136] width 990 height 27
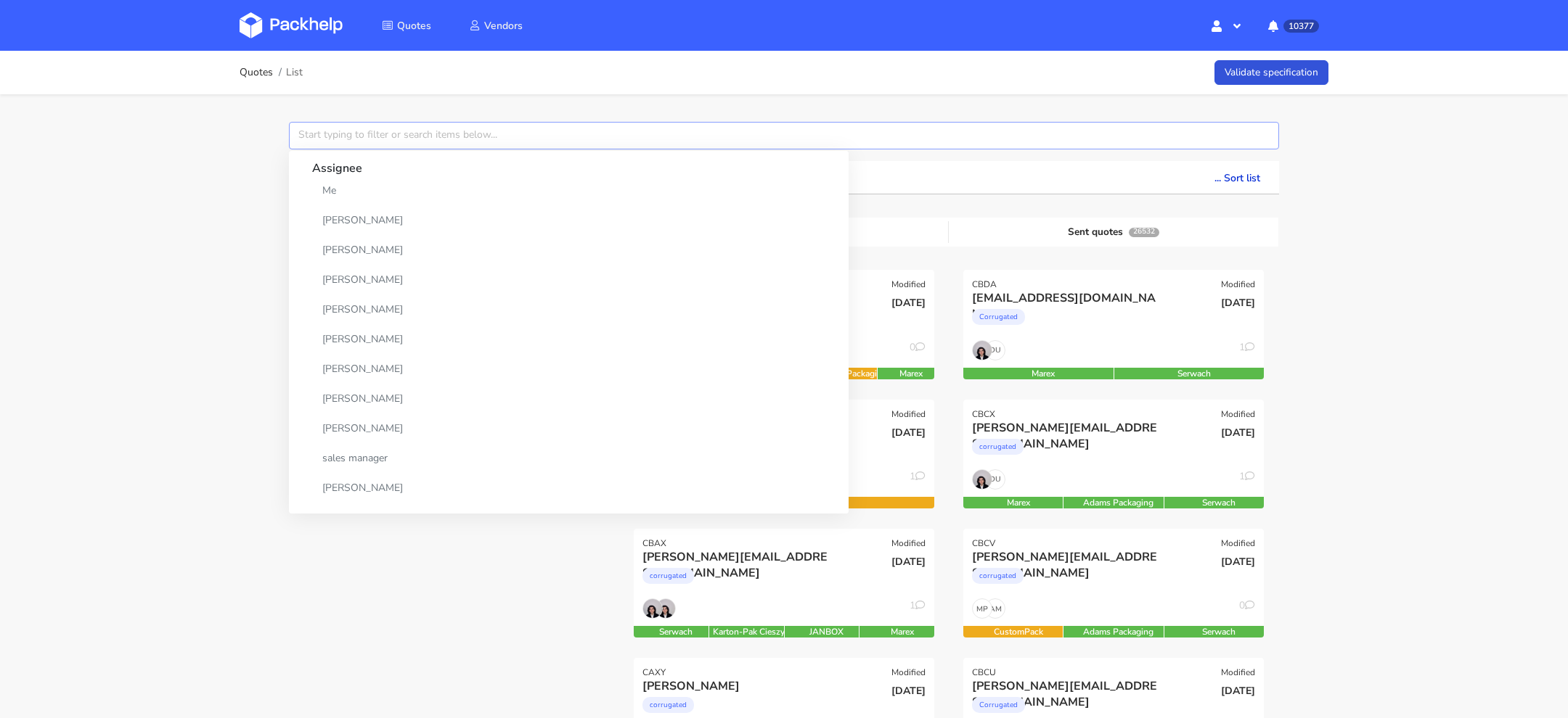
paste input "CBCI"
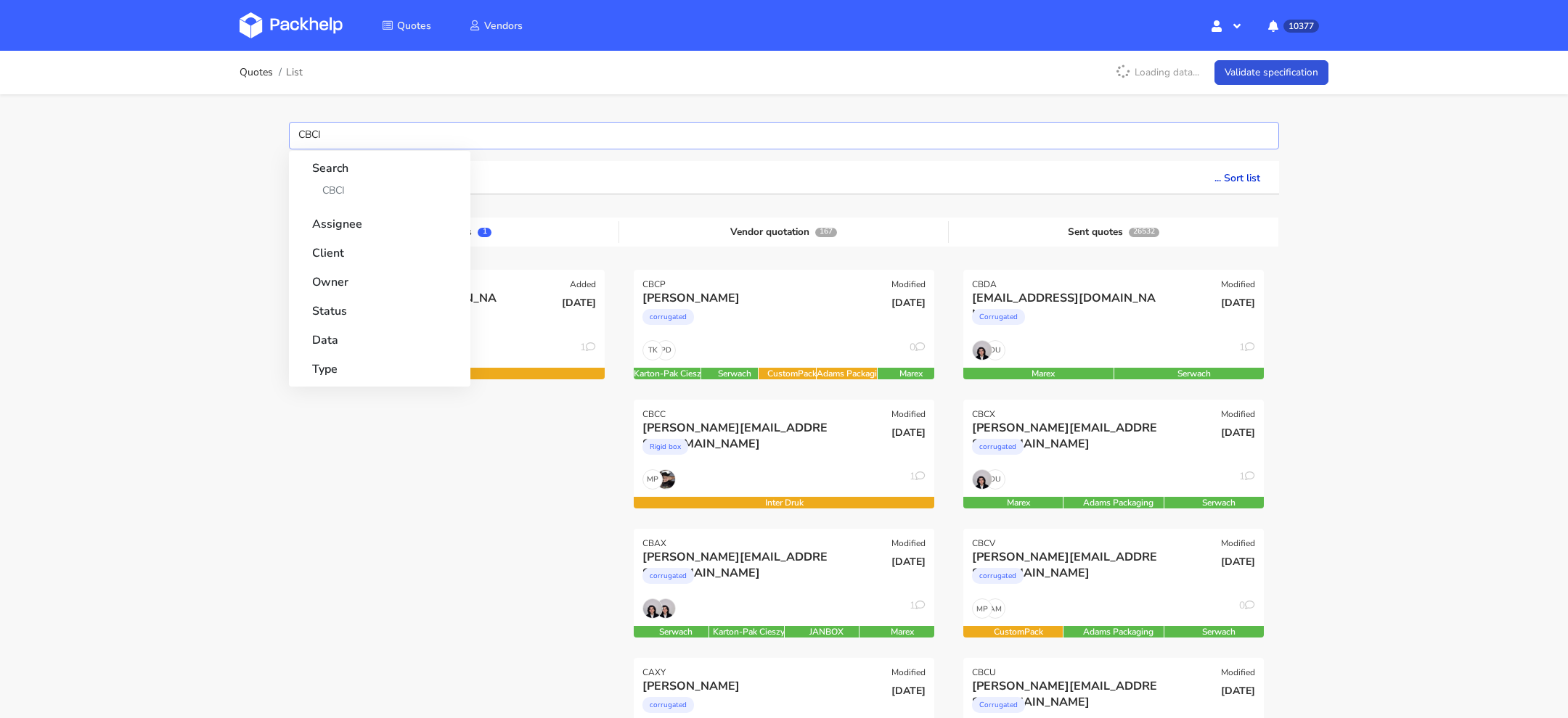
type input "CBCI"
click at [333, 204] on div "Search CBCI" at bounding box center [380, 179] width 170 height 56
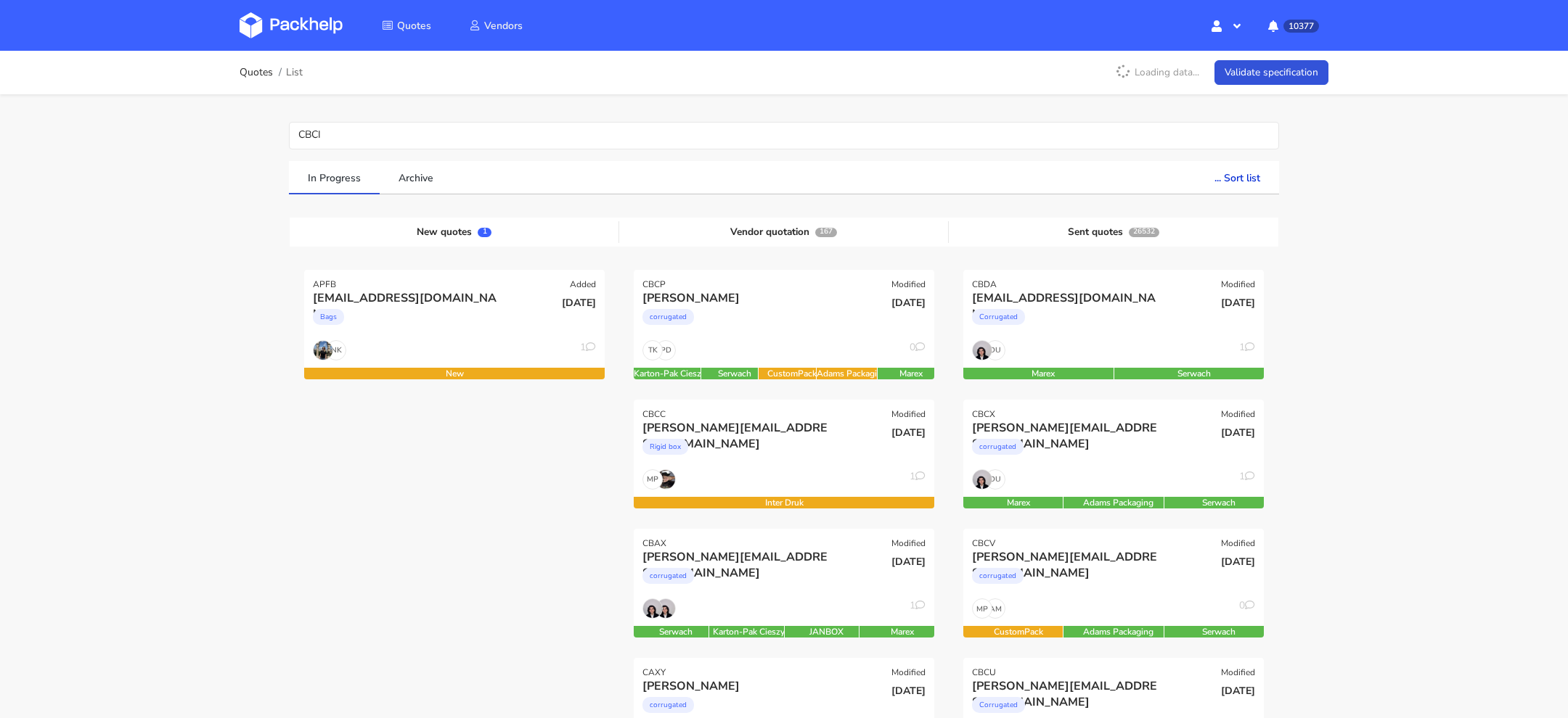
click at [347, 134] on input "CBCI" at bounding box center [784, 136] width 990 height 27
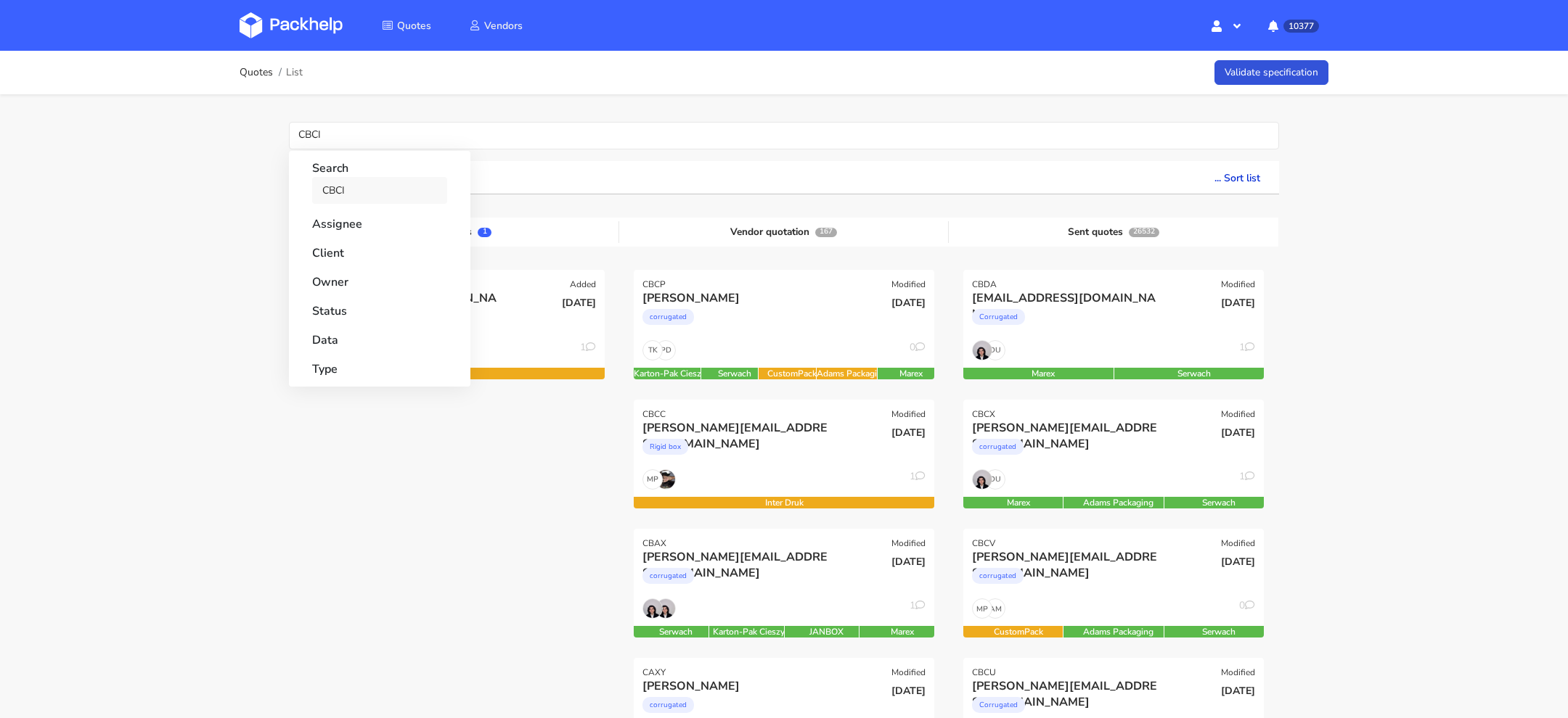
click at [342, 191] on link "CBCI" at bounding box center [379, 190] width 135 height 27
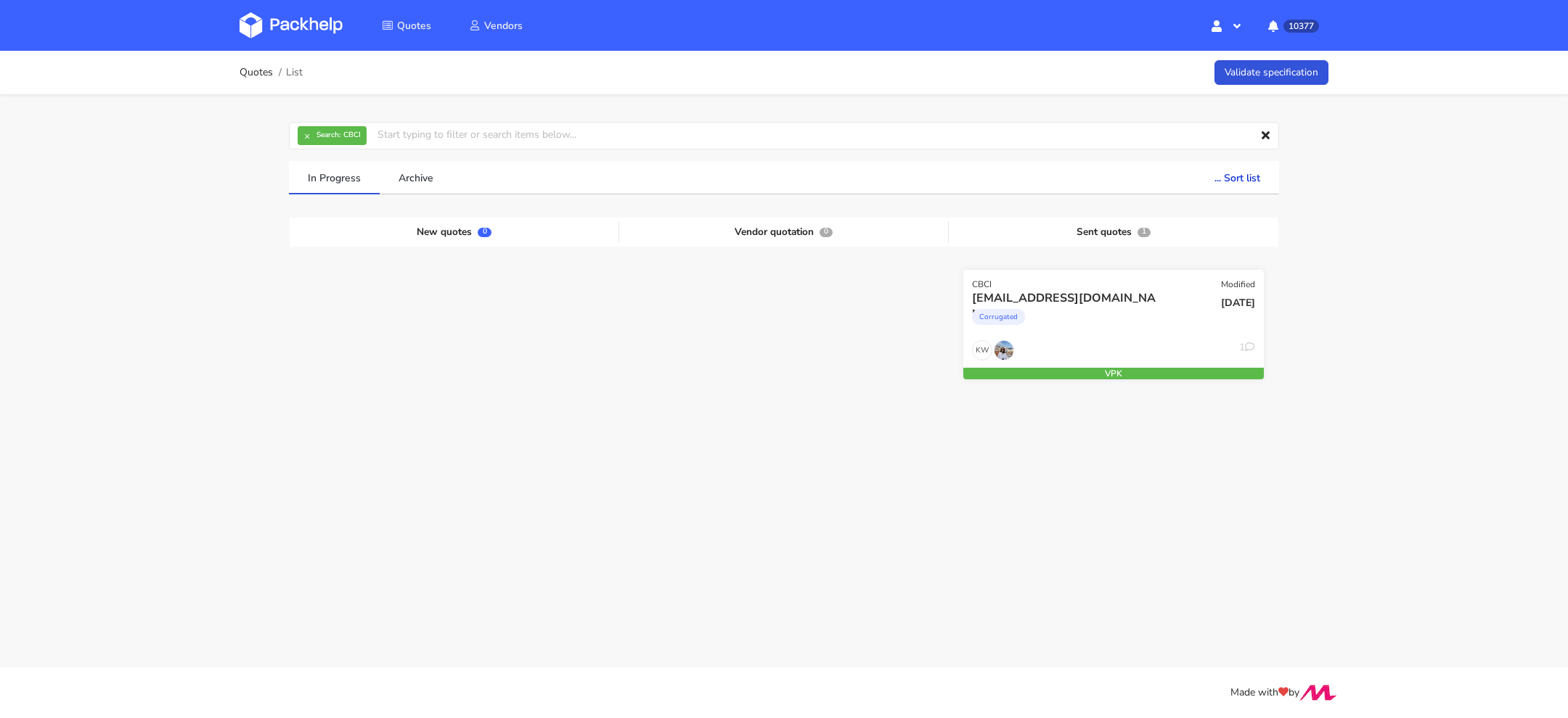
click at [1107, 337] on div "kajsa@glowid.se Corrugated" at bounding box center [1063, 315] width 203 height 49
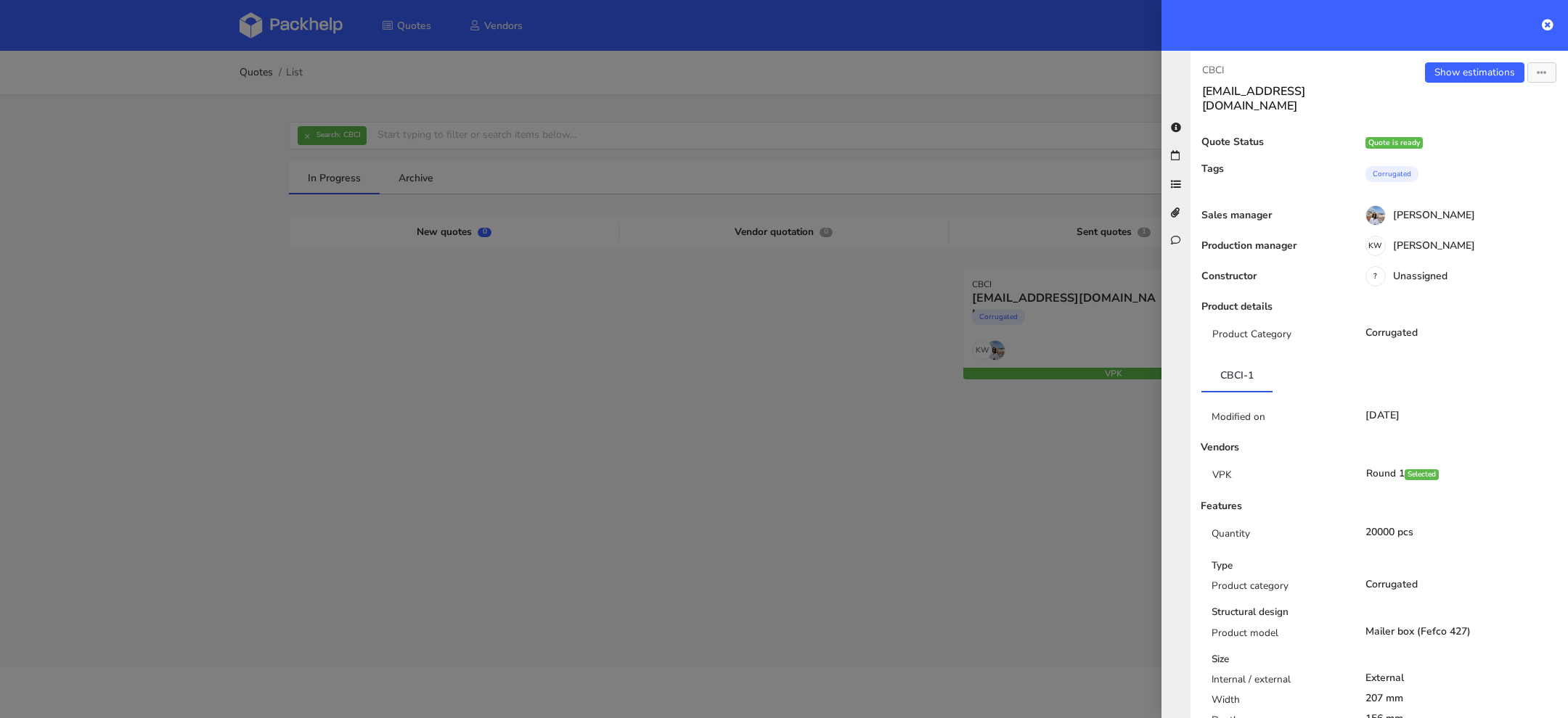
scroll to position [751, 0]
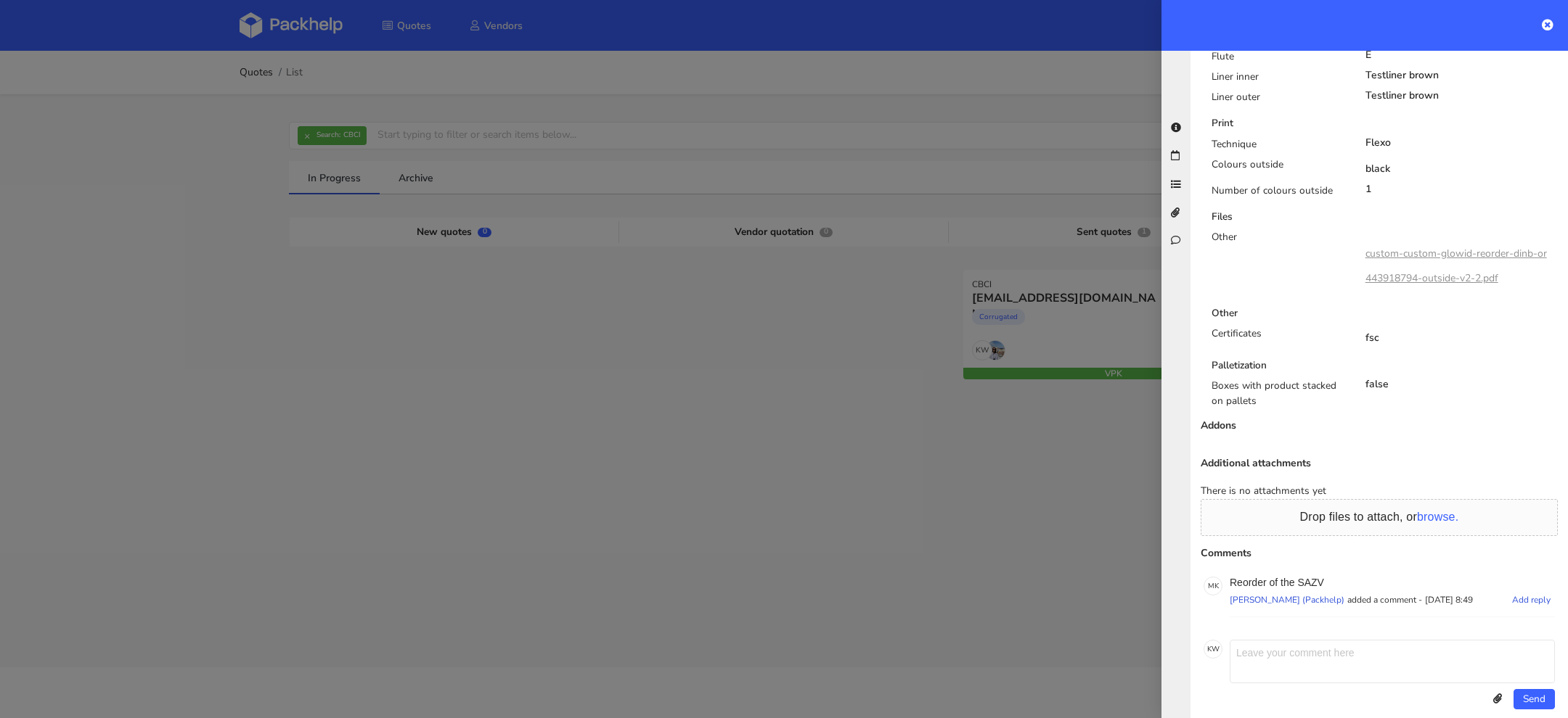
click at [1315, 577] on p "Reorder of the SAZV" at bounding box center [1392, 582] width 325 height 11
copy p "SAZV"
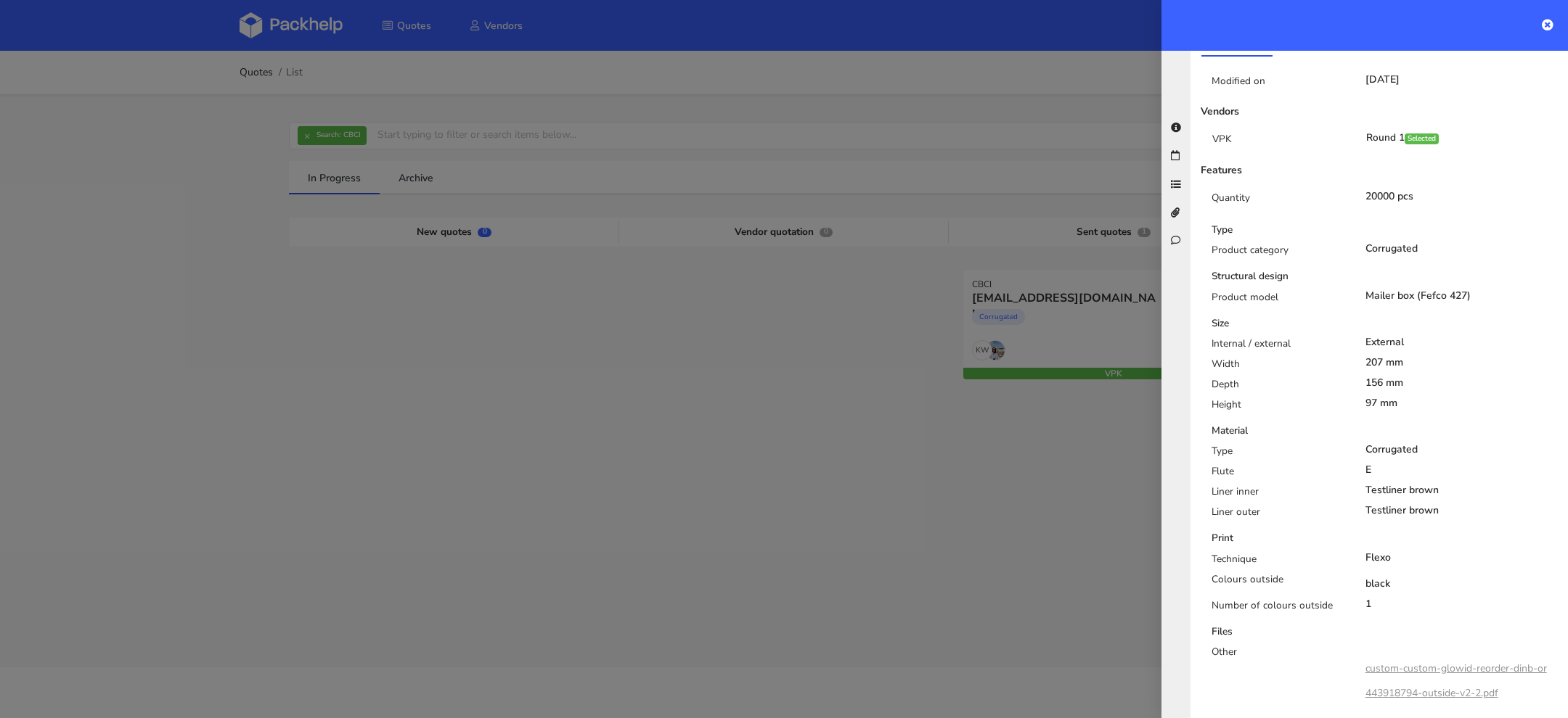
scroll to position [0, 0]
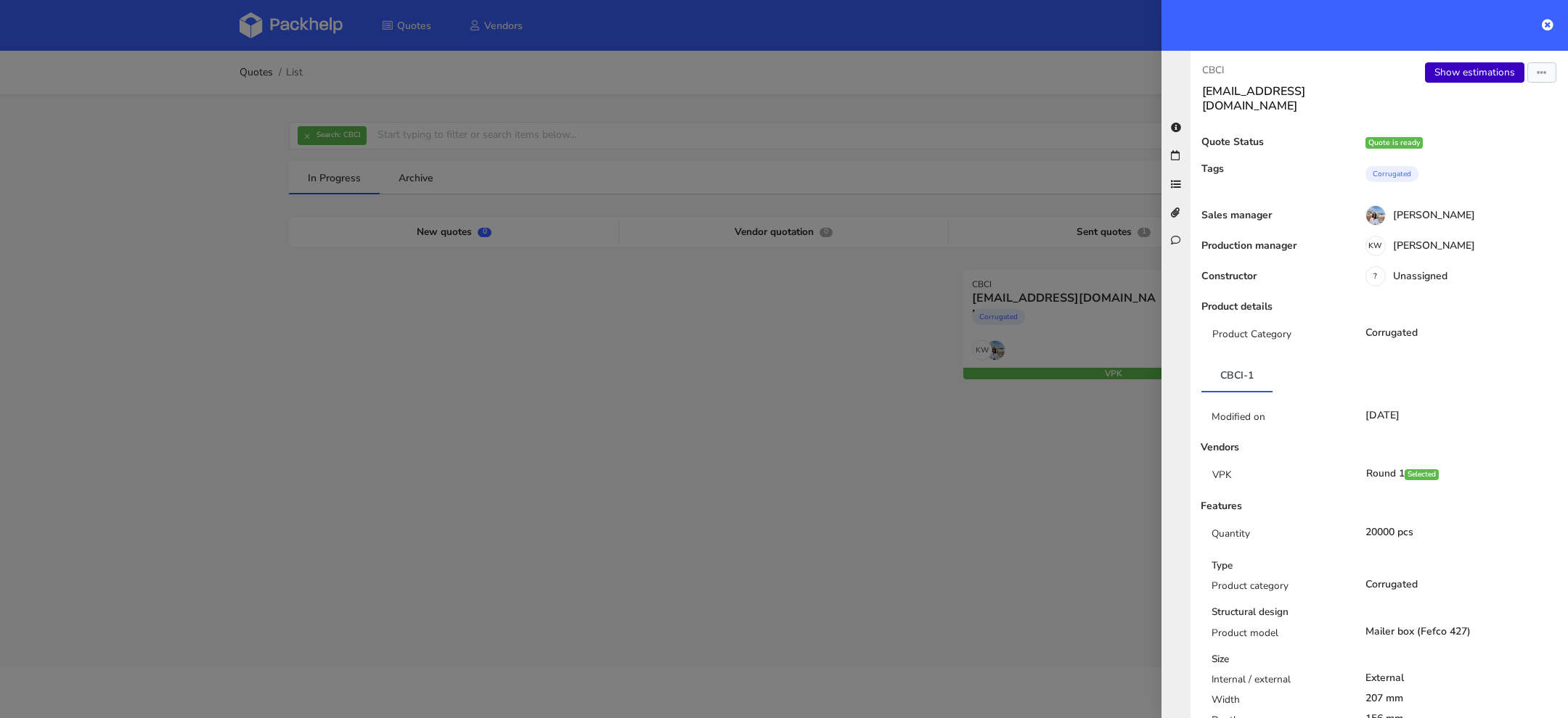
click at [1454, 82] on link "Show estimations" at bounding box center [1474, 72] width 99 height 20
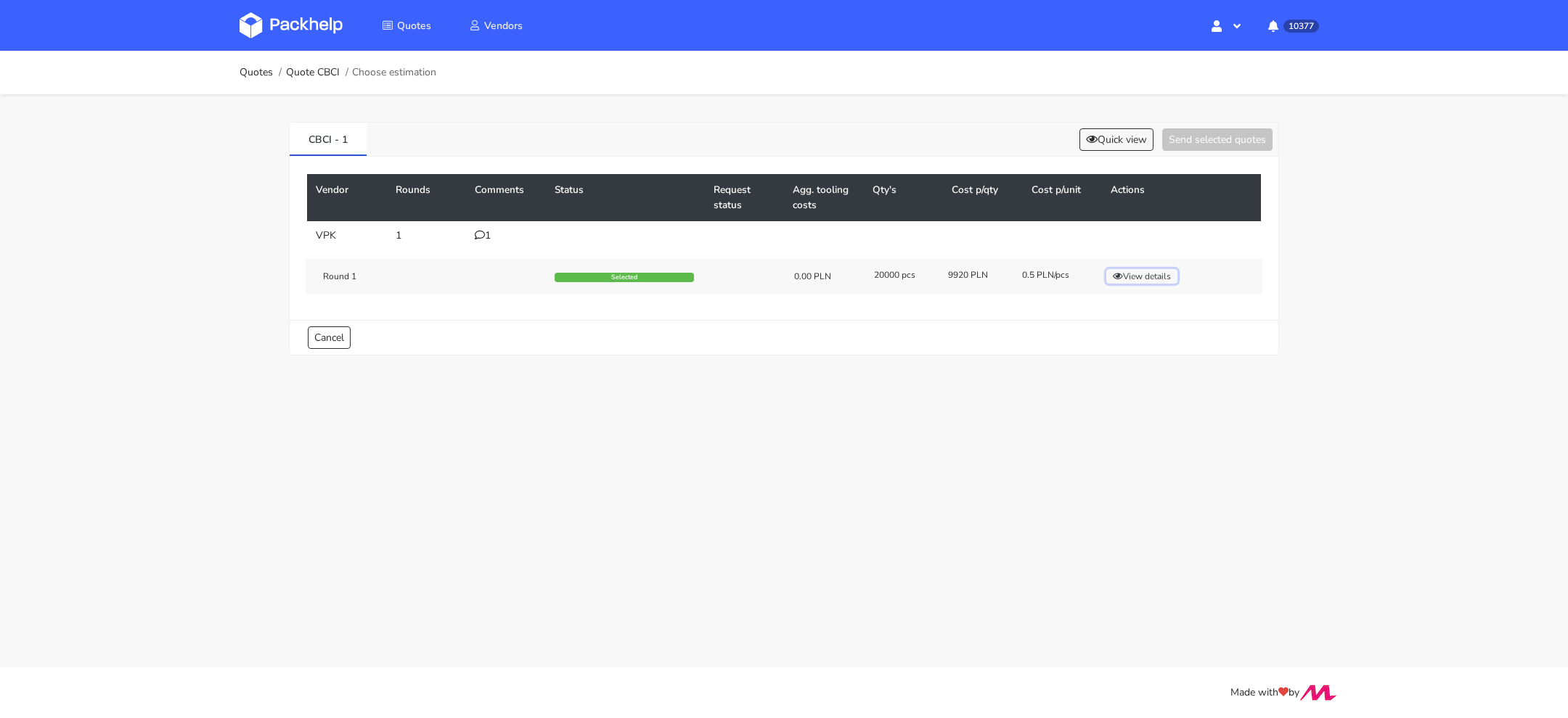
click at [1137, 271] on button "View details" at bounding box center [1142, 276] width 71 height 14
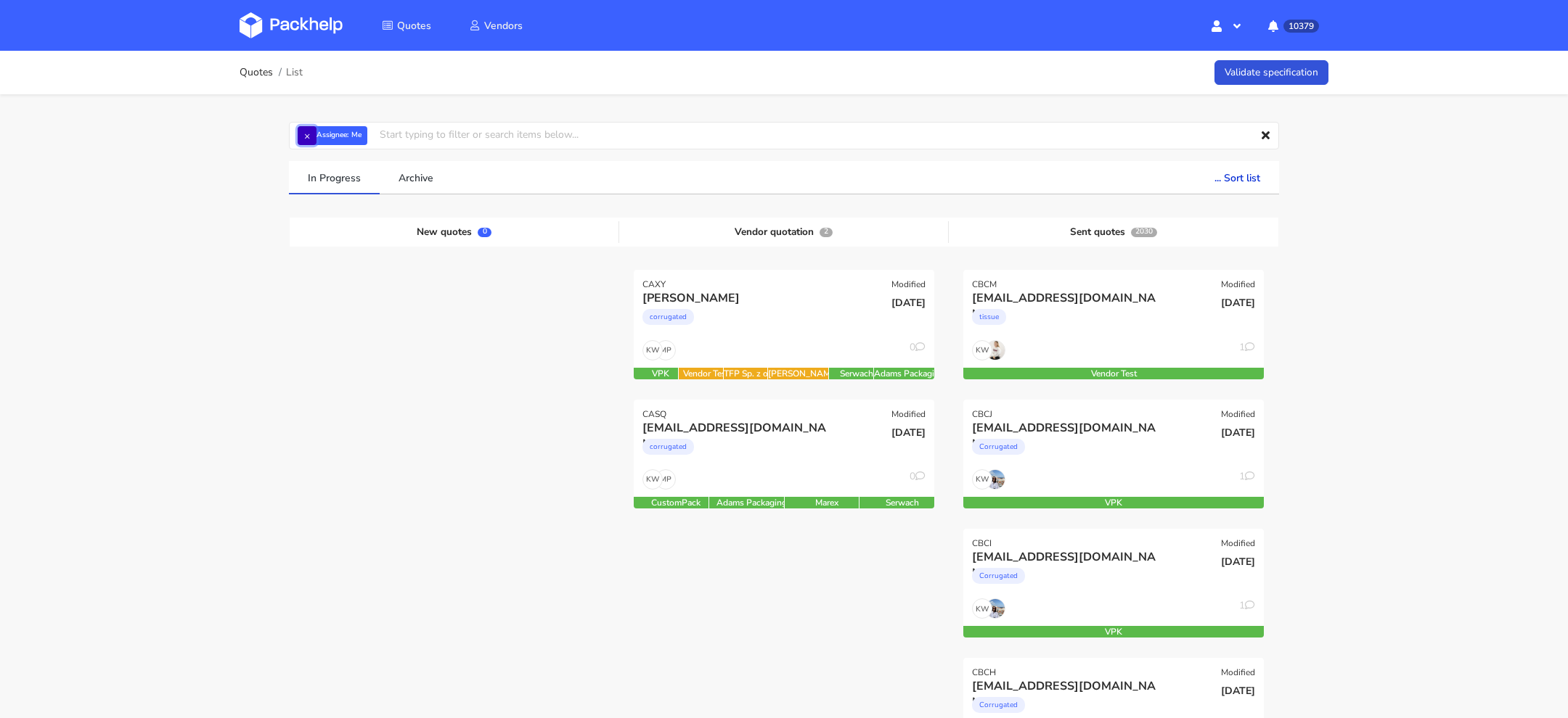
click at [302, 138] on button "×" at bounding box center [306, 136] width 19 height 19
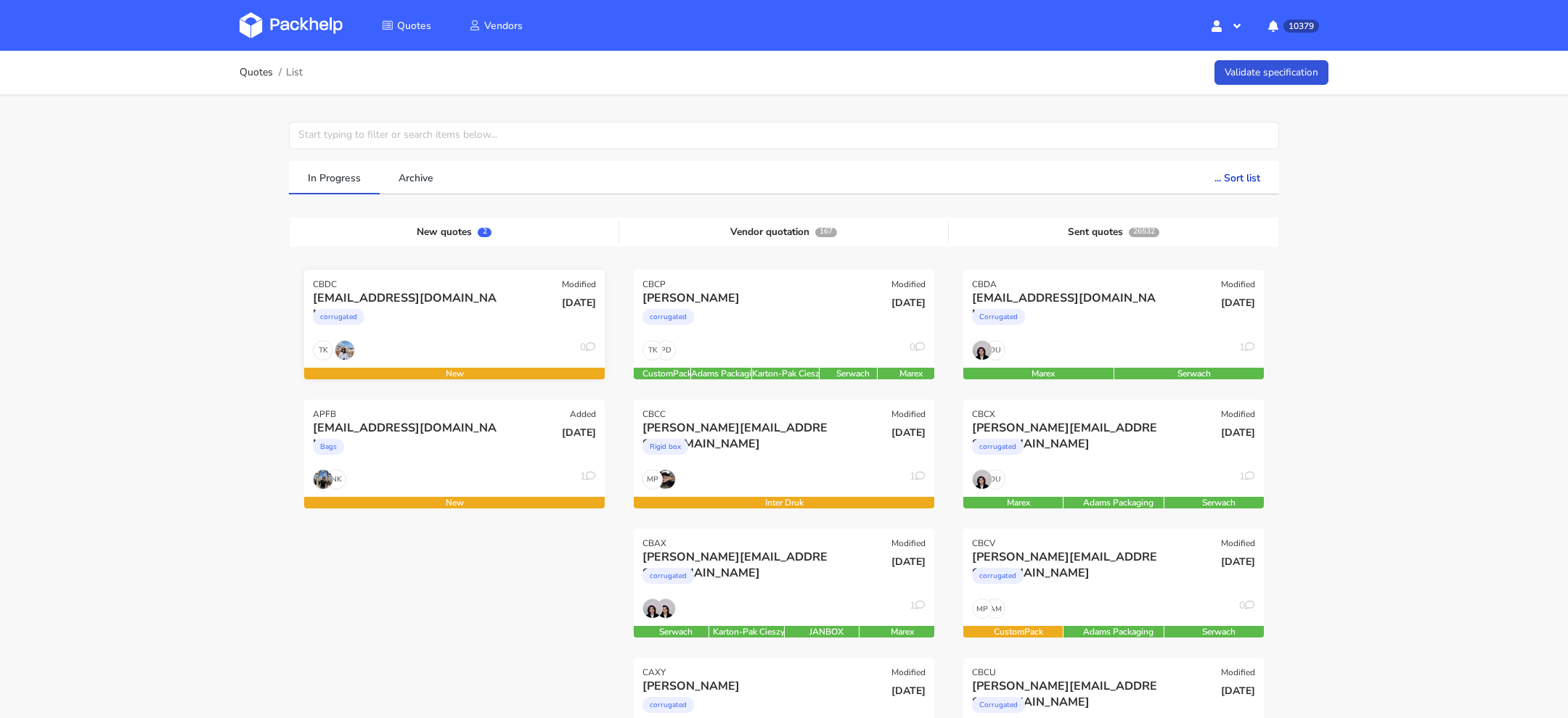
click at [450, 326] on div "corrugated" at bounding box center [409, 321] width 193 height 29
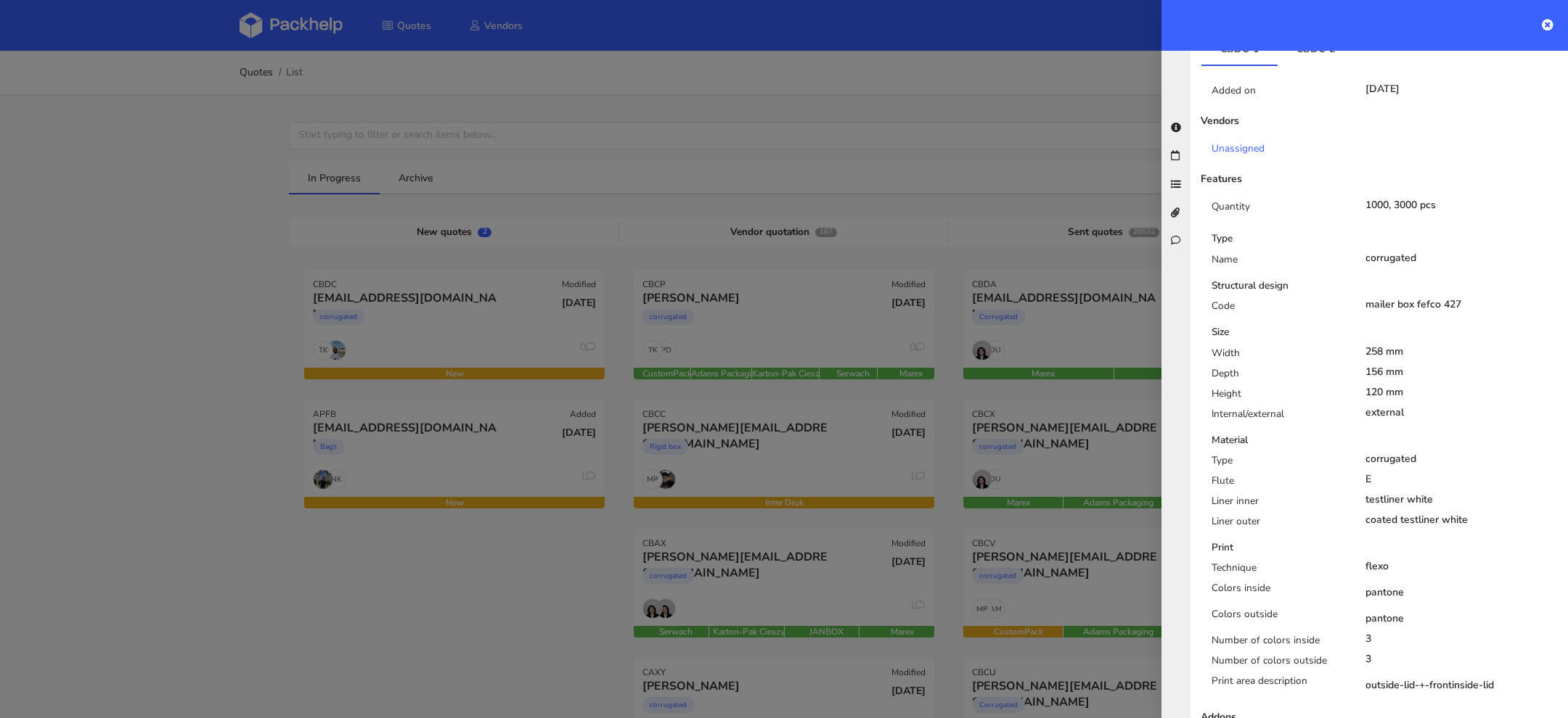
scroll to position [202, 0]
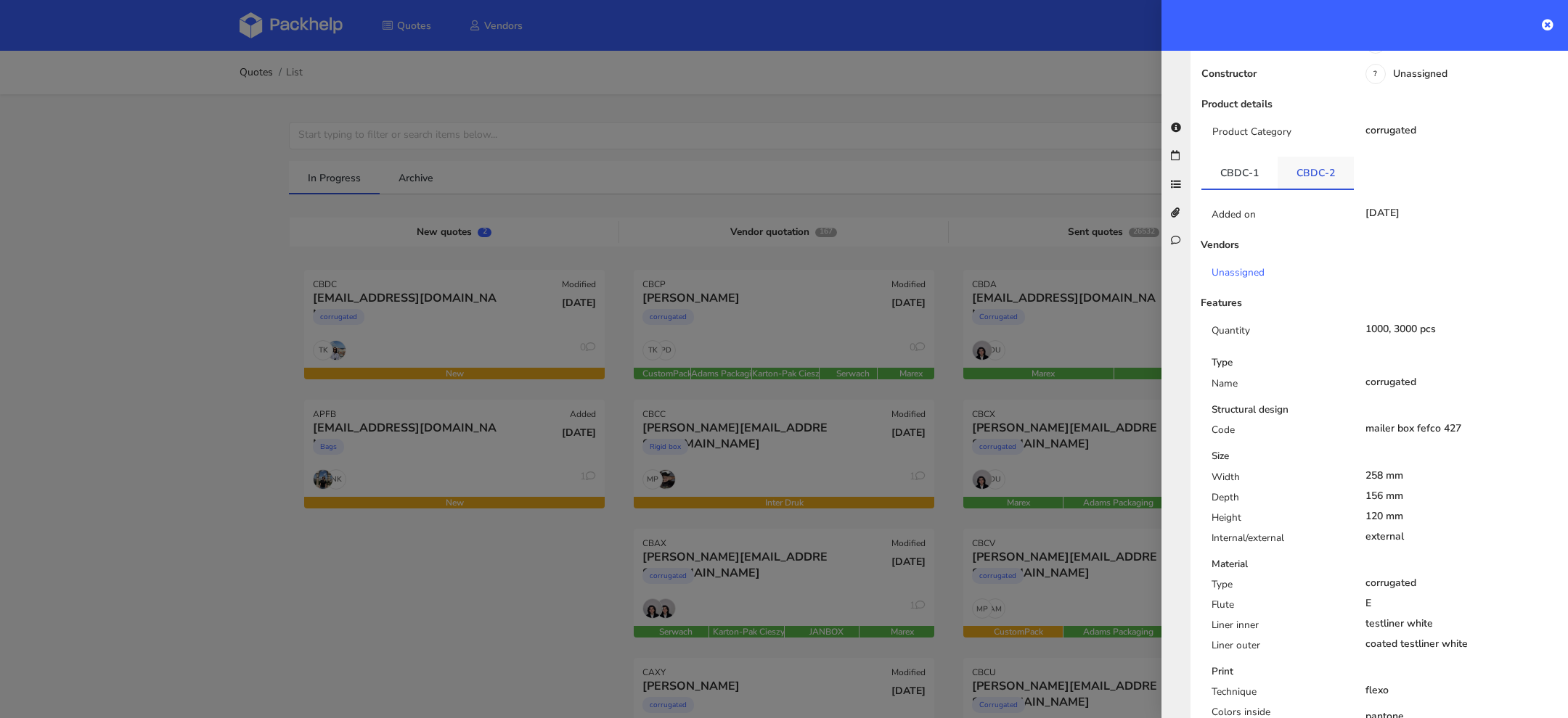
click at [1309, 165] on link "CBDC-2" at bounding box center [1315, 173] width 76 height 32
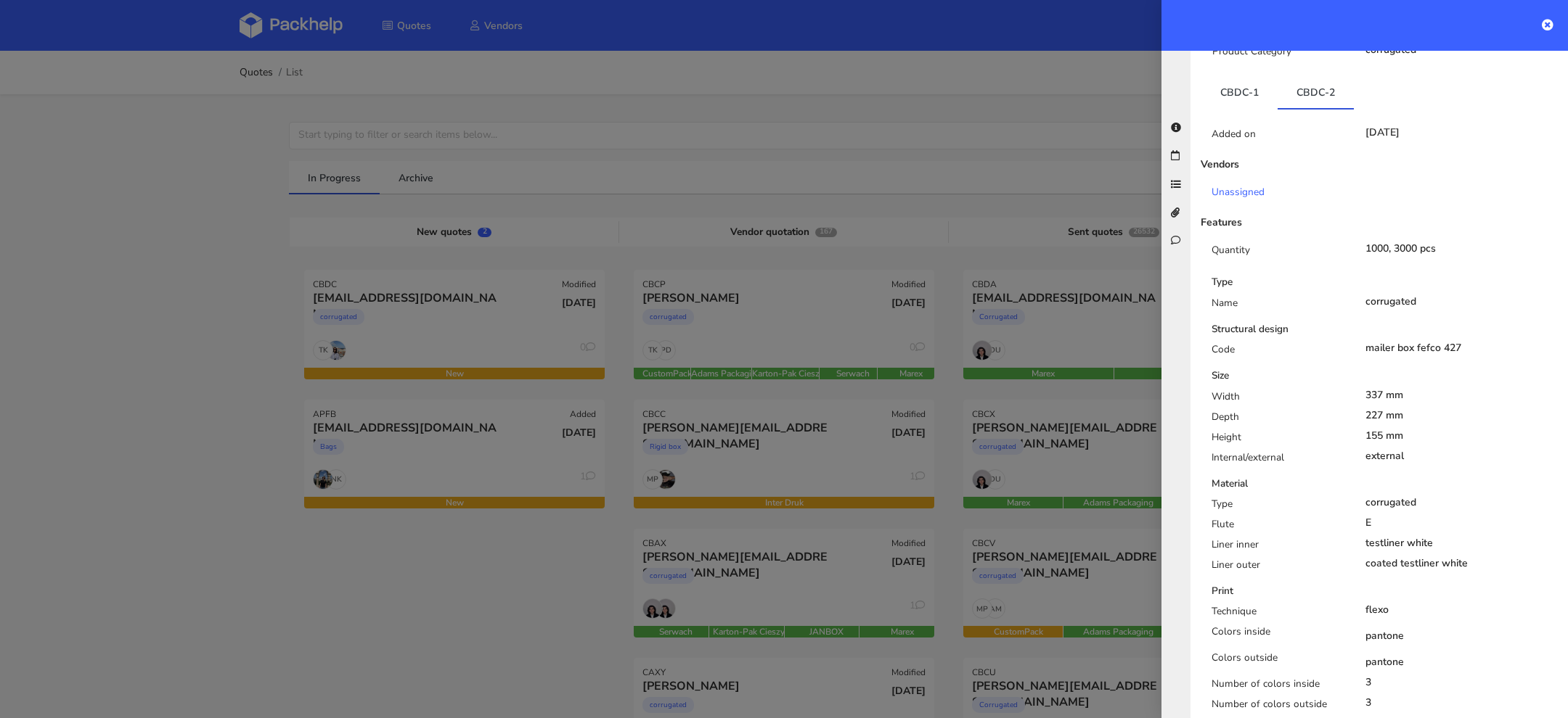
scroll to position [249, 0]
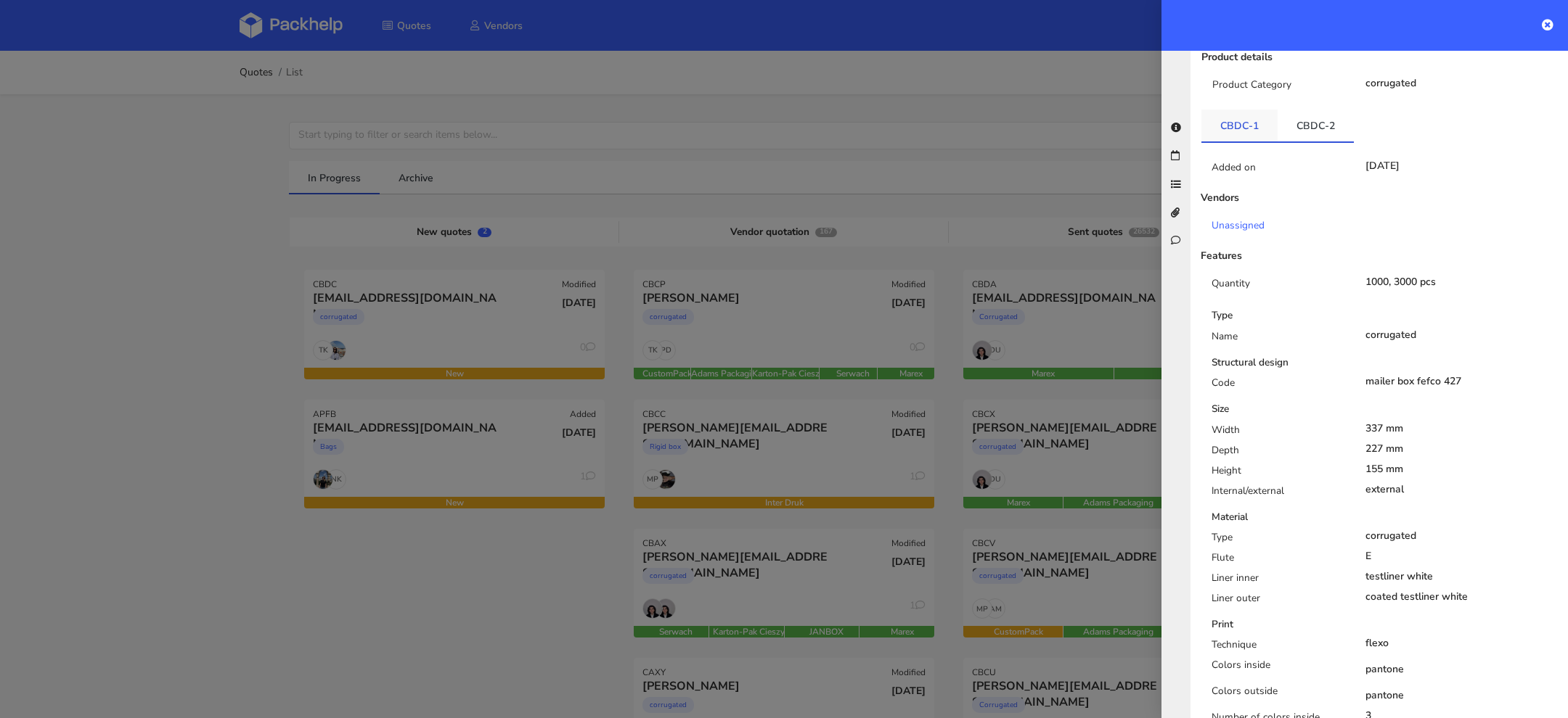
click at [1239, 116] on link "CBDC-1" at bounding box center [1240, 125] width 76 height 32
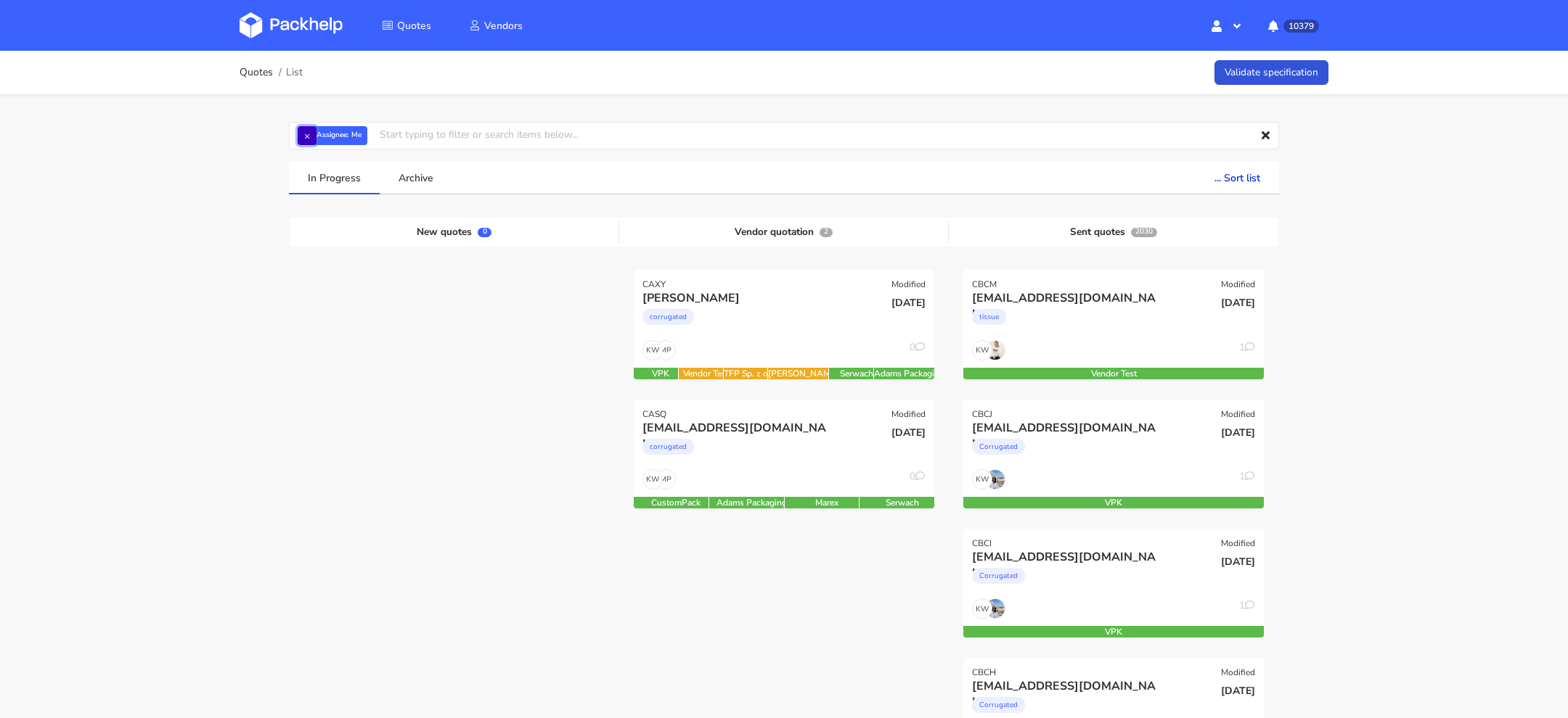
click at [306, 127] on button "×" at bounding box center [306, 136] width 19 height 19
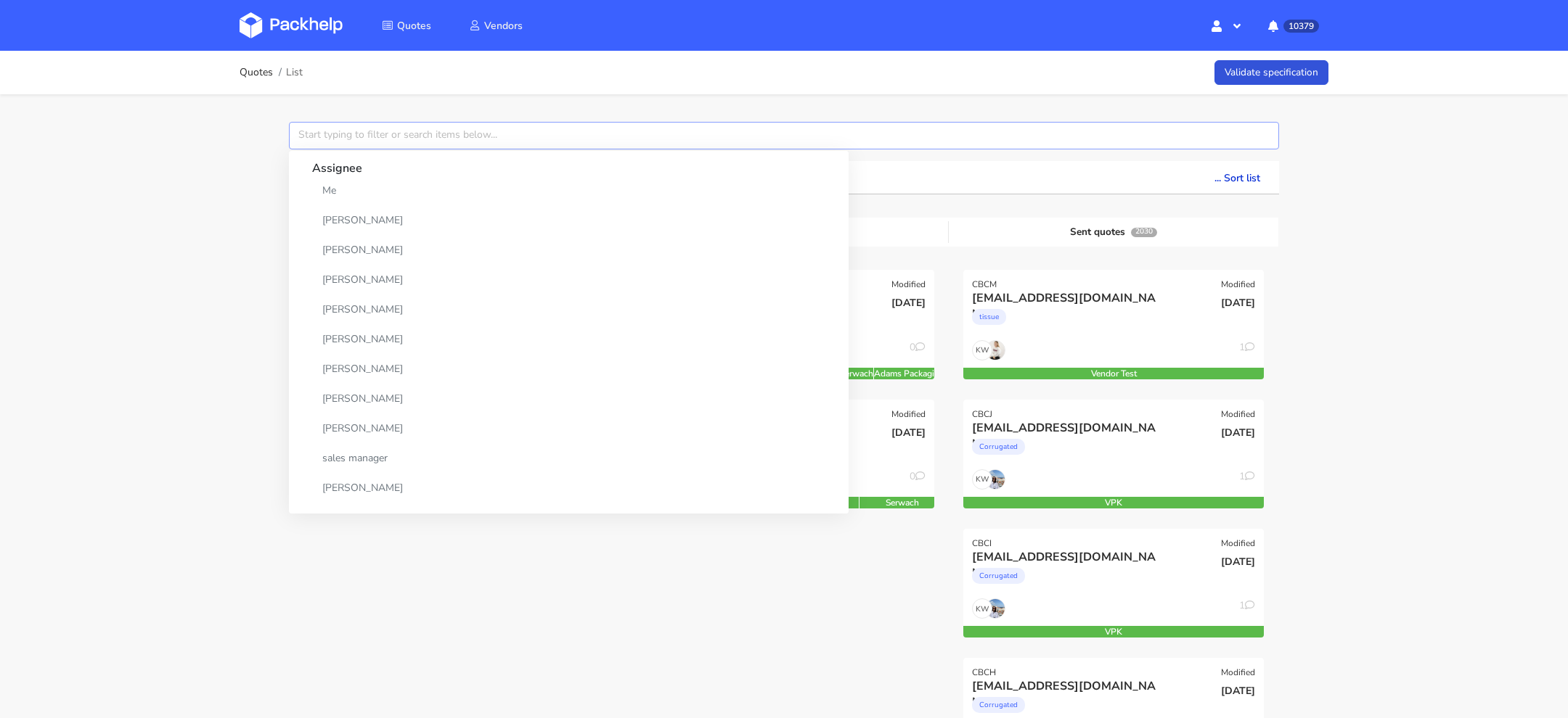
click at [306, 127] on input "text" at bounding box center [784, 136] width 990 height 27
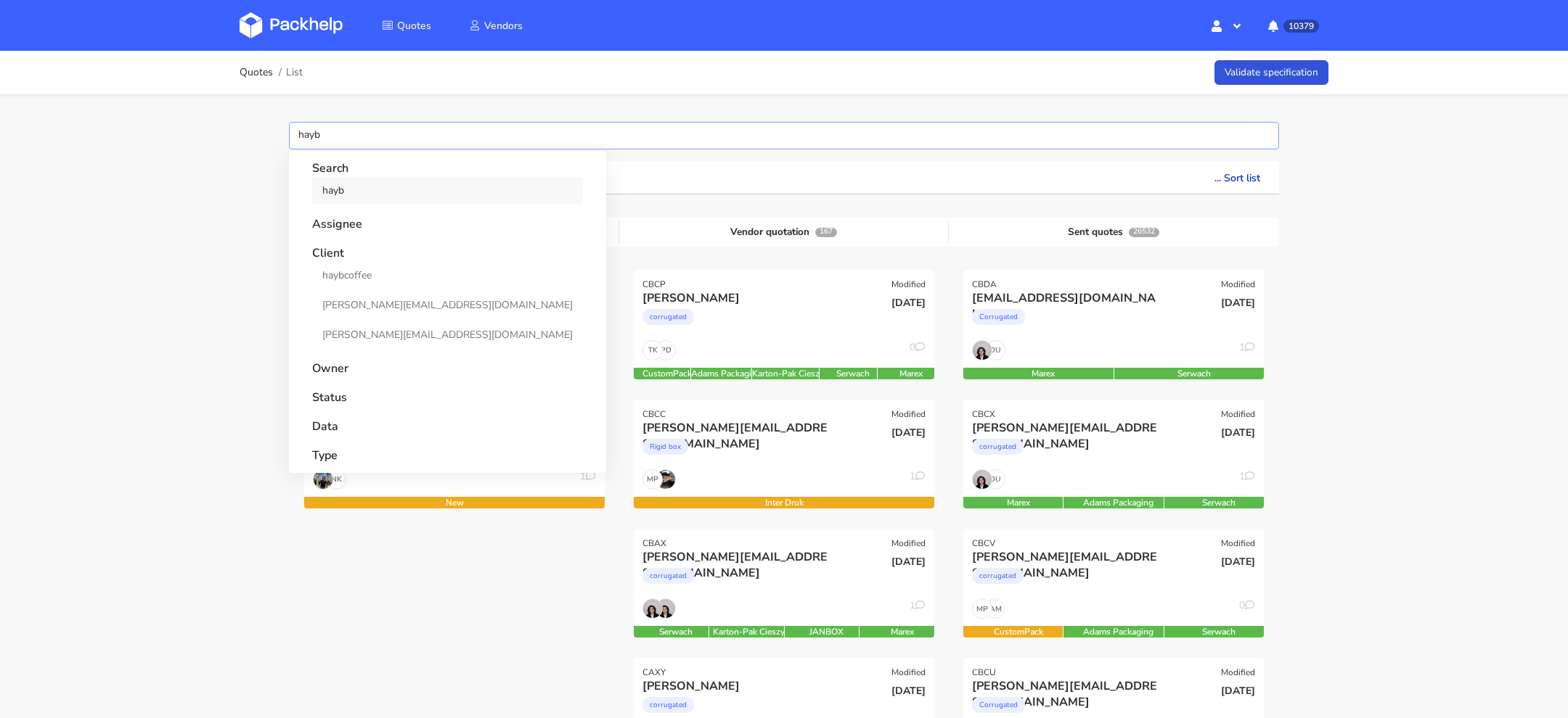
type input "hayb"
click at [346, 184] on link "hayb" at bounding box center [447, 190] width 271 height 27
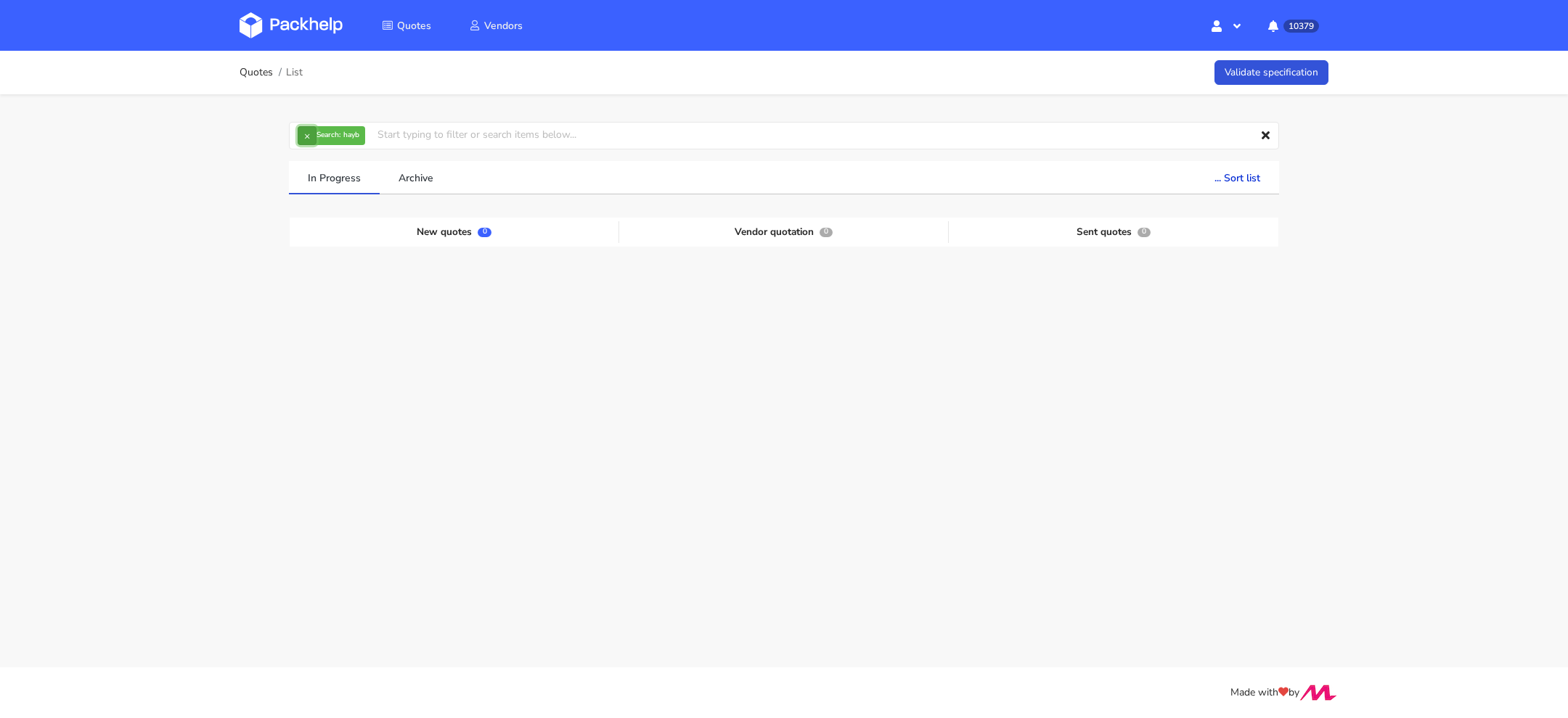
click at [304, 133] on button "×" at bounding box center [306, 136] width 19 height 19
click at [310, 133] on input "text" at bounding box center [784, 136] width 990 height 27
type input "a"
type input "hayb"
click at [228, 226] on div "Quotes List Validate specification hayb Search hayb Assignee Client haybcoffee …" at bounding box center [784, 277] width 1568 height 454
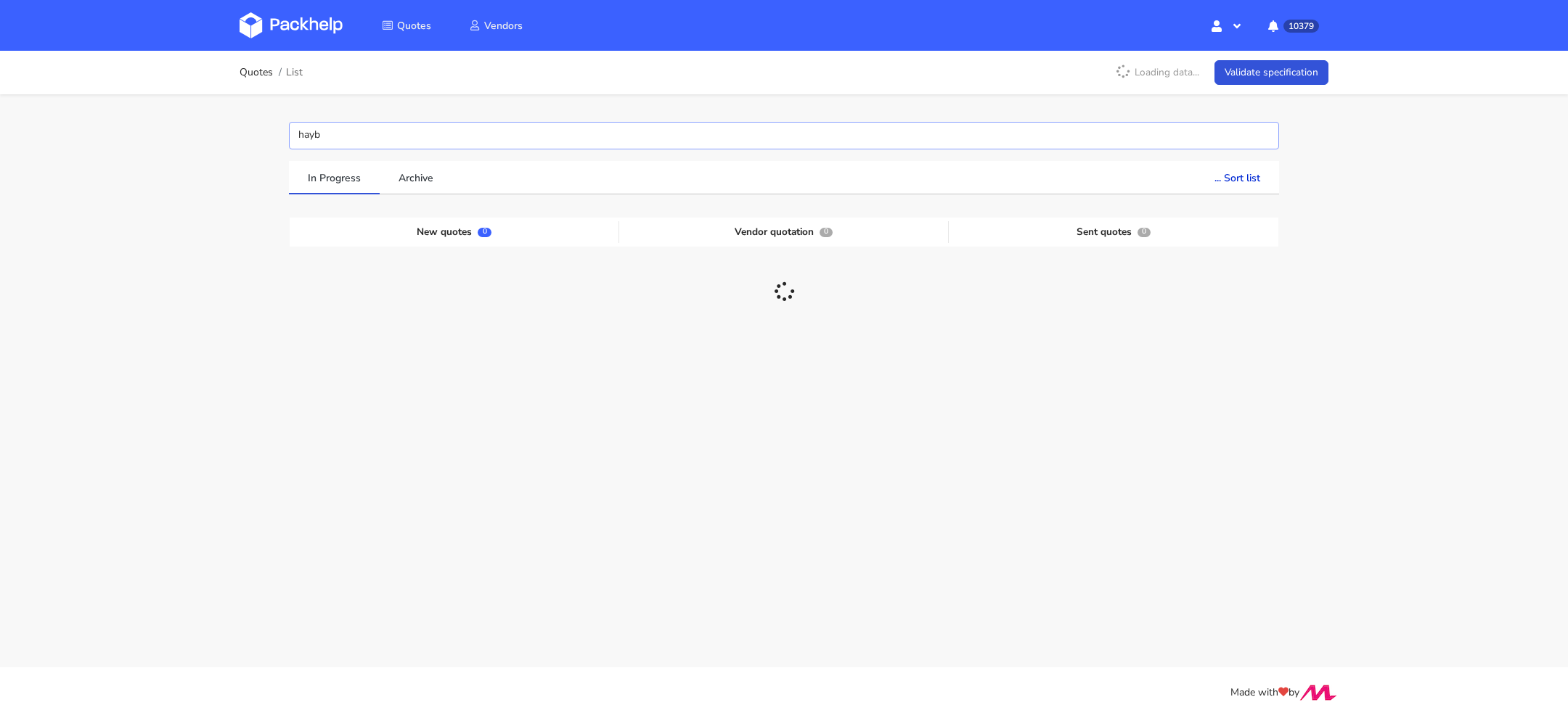
click at [344, 127] on input "hayb" at bounding box center [784, 136] width 990 height 27
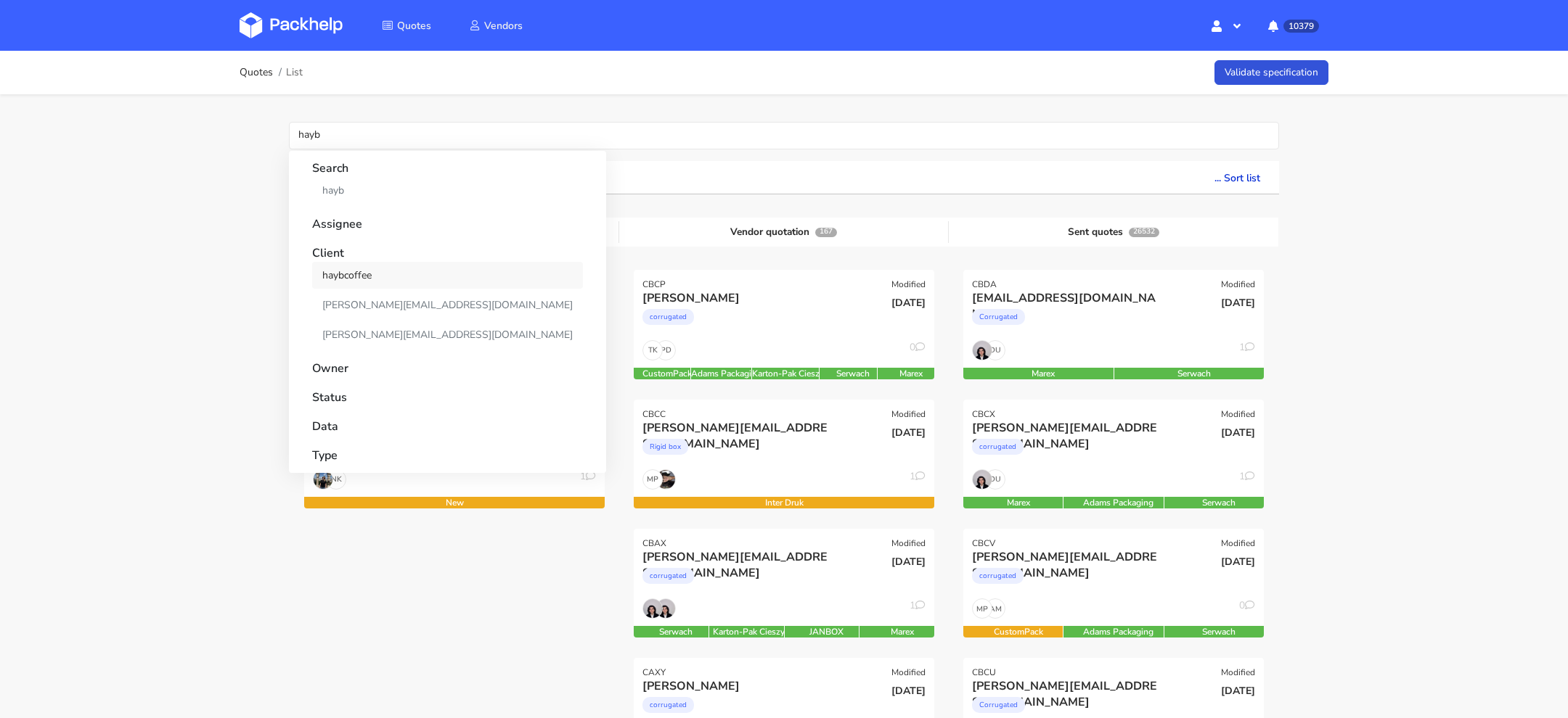
click at [368, 270] on link "haybcoffee" at bounding box center [447, 274] width 271 height 27
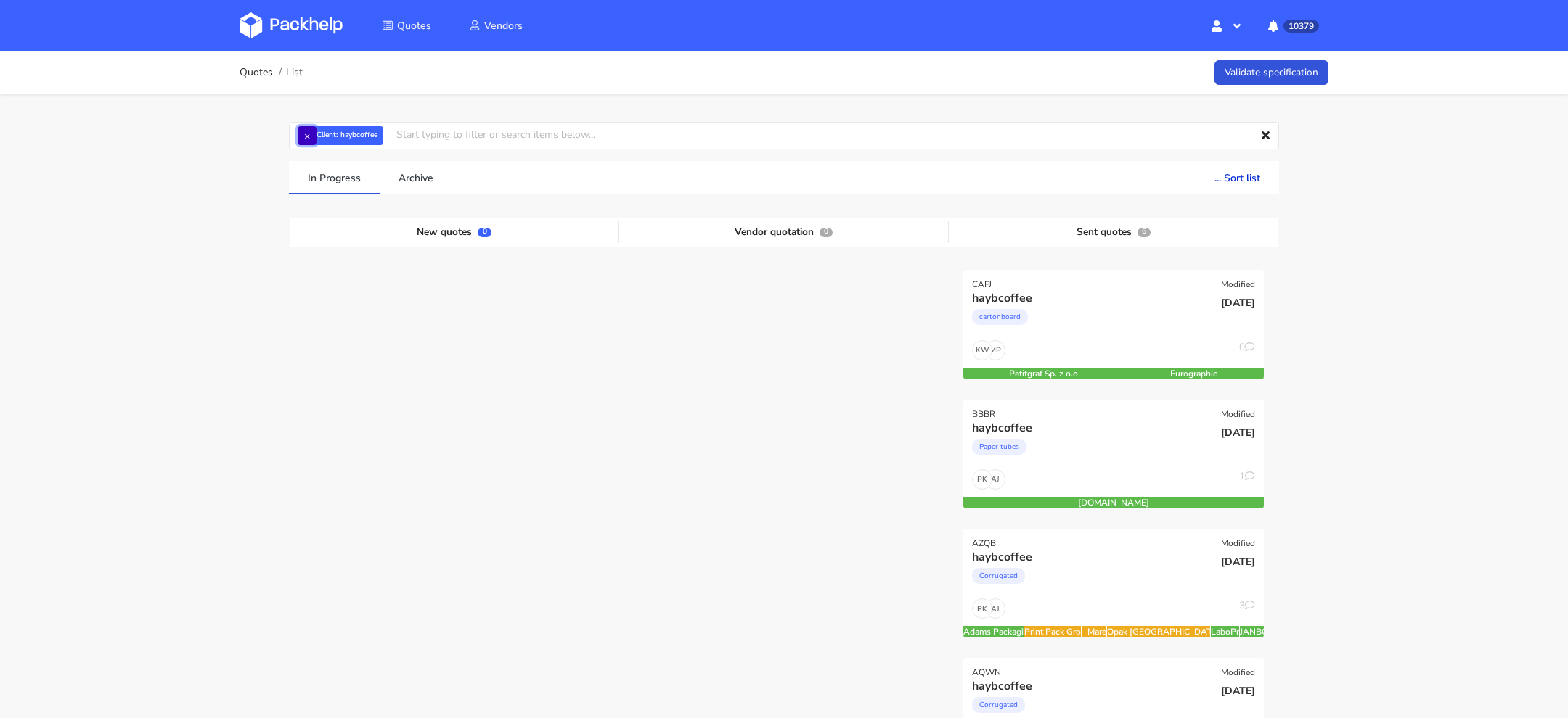
click at [310, 133] on button "×" at bounding box center [306, 136] width 19 height 19
click at [310, 133] on input "text" at bounding box center [784, 136] width 990 height 27
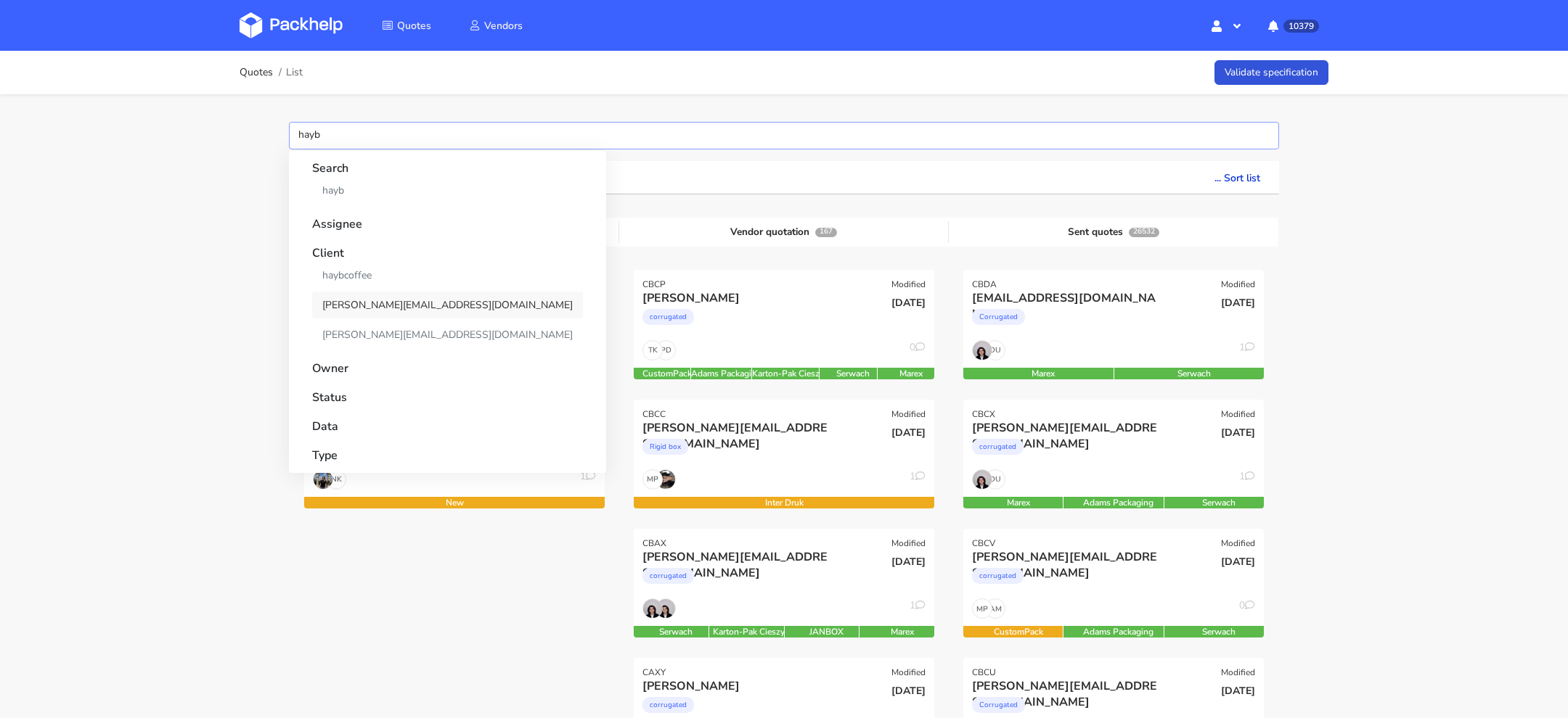
type input "hayb"
click at [366, 296] on link "[PERSON_NAME][EMAIL_ADDRESS][DOMAIN_NAME]" at bounding box center [447, 305] width 271 height 27
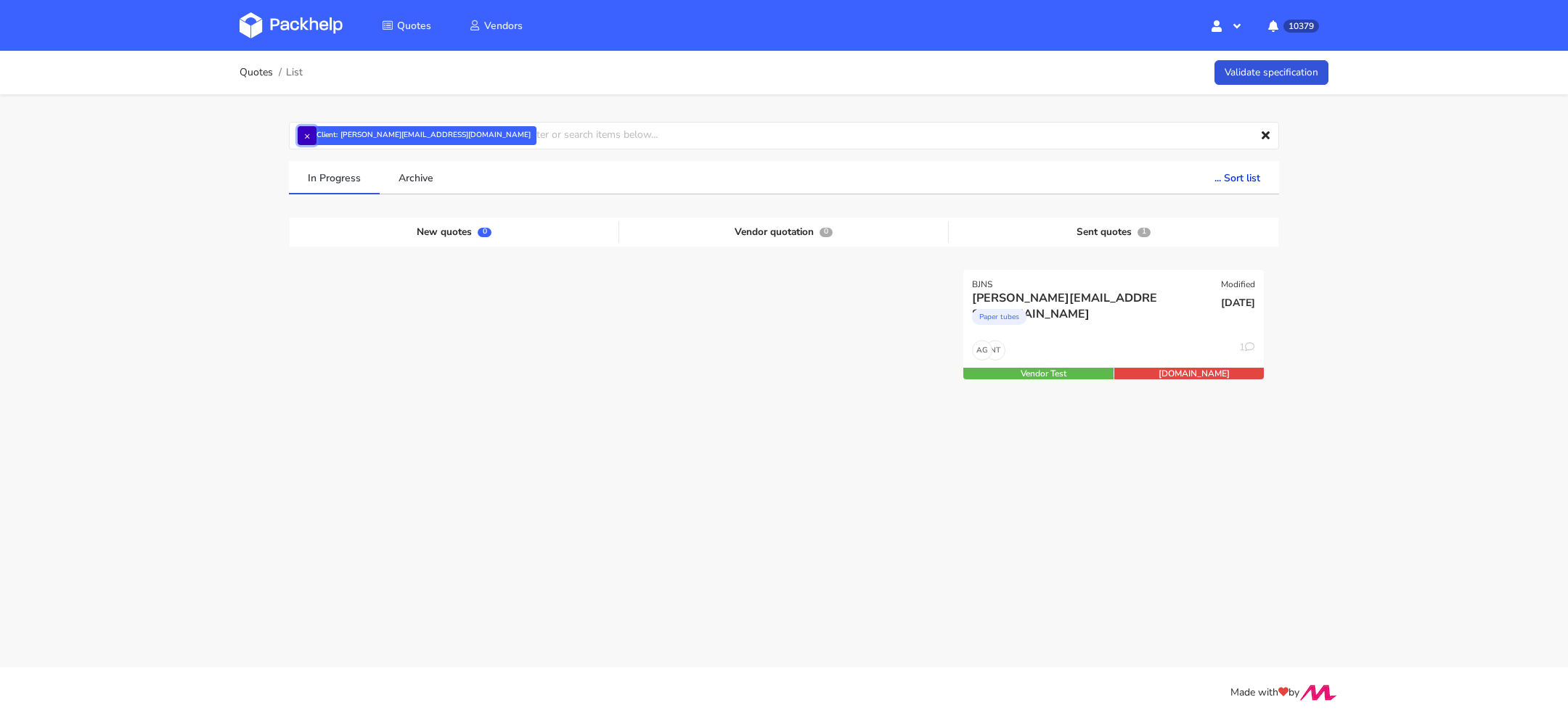
click at [309, 136] on button "×" at bounding box center [306, 136] width 19 height 19
click at [309, 136] on input "text" at bounding box center [784, 136] width 990 height 27
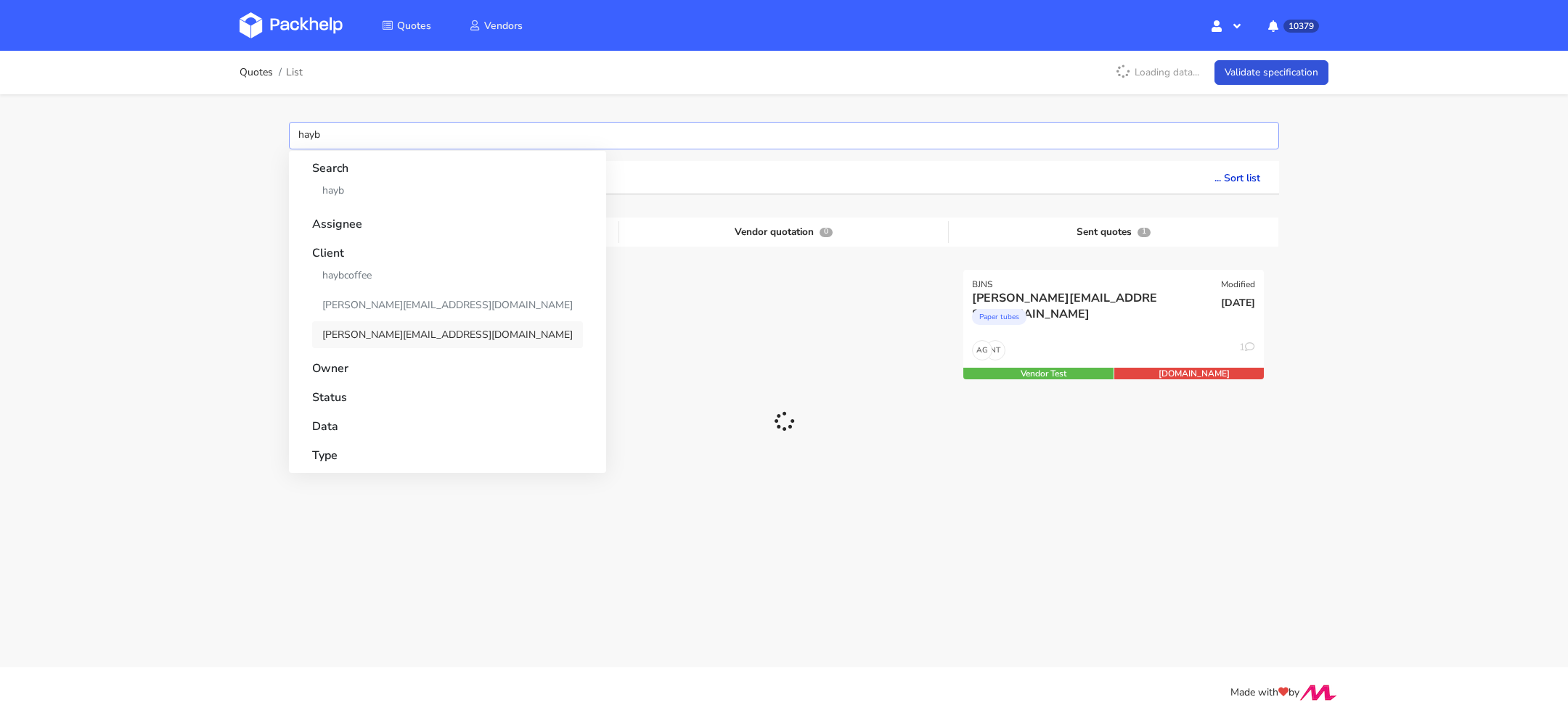
type input "hayb"
click at [369, 328] on link "[PERSON_NAME][EMAIL_ADDRESS][DOMAIN_NAME]" at bounding box center [447, 334] width 271 height 27
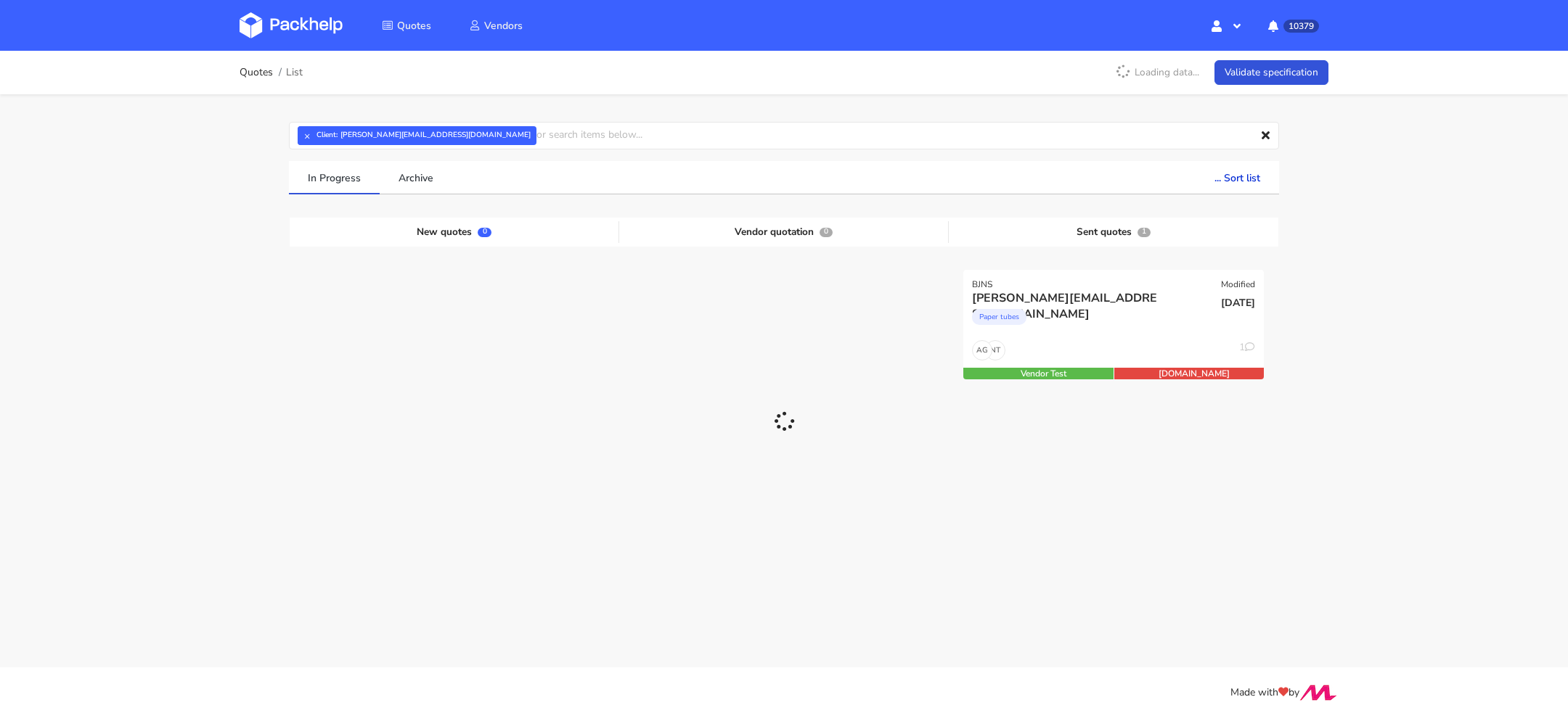
click at [189, 321] on div "Quotes List Loading data... Validate specification × Client: l.wrzosek@haybcoff…" at bounding box center [784, 291] width 1568 height 481
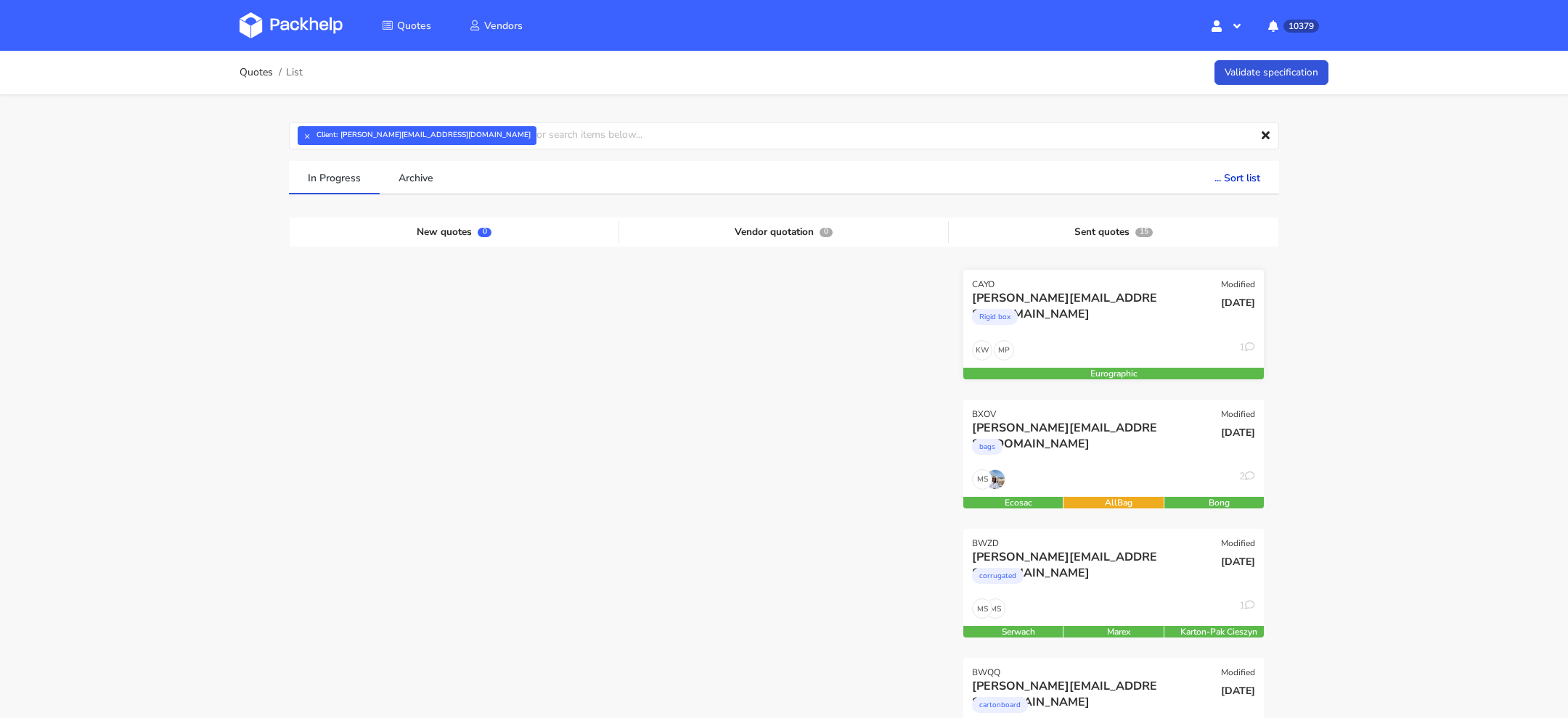
click at [1083, 343] on div "MP KW 1" at bounding box center [1114, 354] width 300 height 27
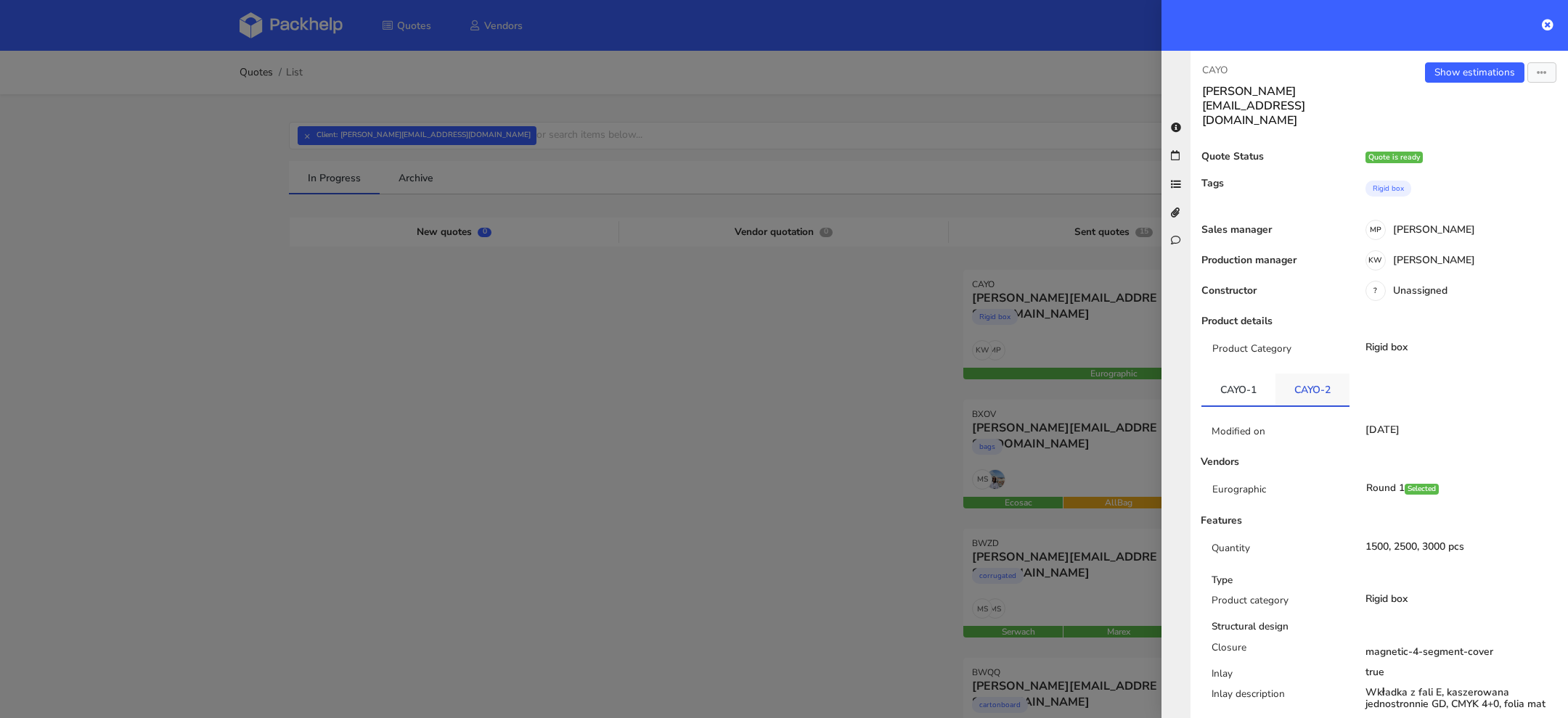
click at [1308, 374] on link "CAYO-2" at bounding box center [1312, 390] width 74 height 32
click at [1219, 72] on p "CAYO" at bounding box center [1285, 70] width 165 height 16
copy p "CAYO"
